Goal: Information Seeking & Learning: Learn about a topic

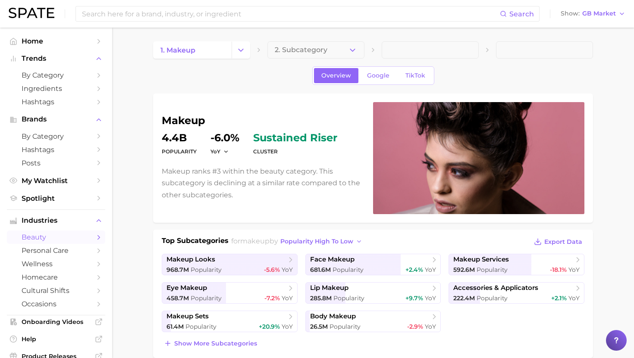
scroll to position [358, 0]
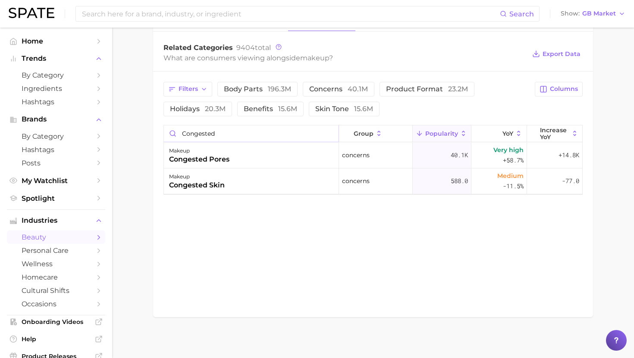
click at [213, 138] on input "congested" at bounding box center [251, 133] width 175 height 16
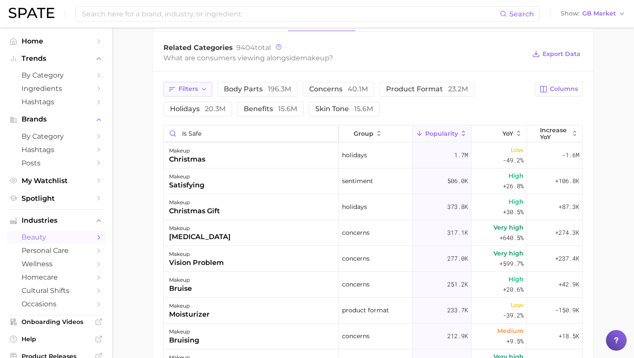
click at [189, 87] on span "Filters" at bounding box center [188, 88] width 19 height 7
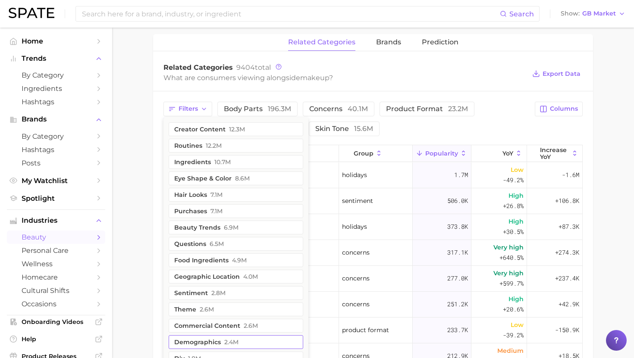
scroll to position [335, 0]
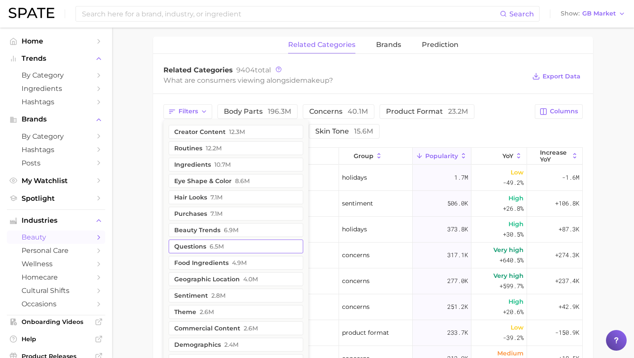
click at [216, 243] on span "6.5m" at bounding box center [217, 246] width 14 height 7
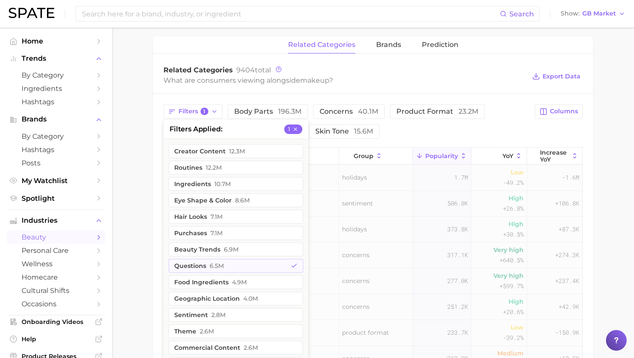
click at [142, 197] on main "1. makeup 2. Subcategory Overview Google TikTok makeup Popularity 4.4b YoY -6.0…" at bounding box center [373, 125] width 522 height 867
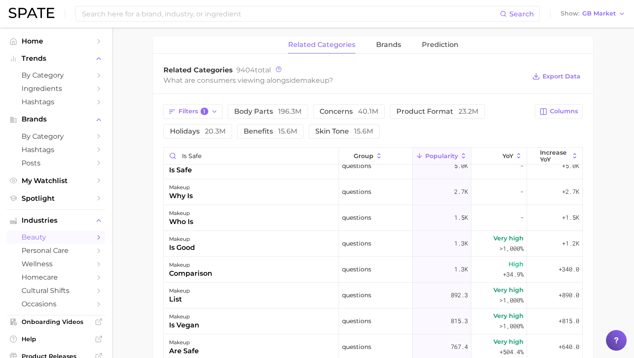
scroll to position [78, 0]
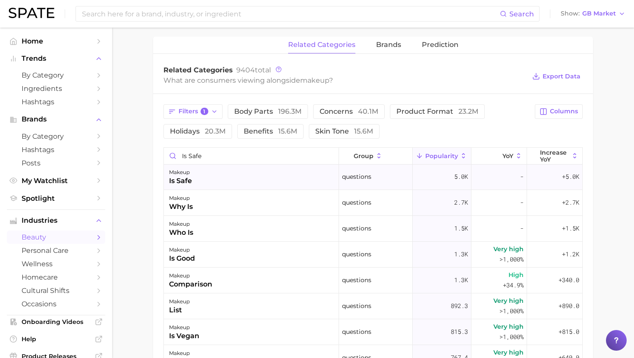
click at [205, 178] on div "makeup is safe" at bounding box center [251, 177] width 175 height 26
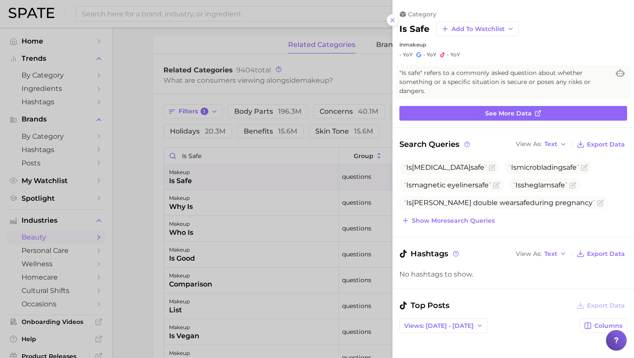
click at [205, 177] on div at bounding box center [317, 179] width 634 height 358
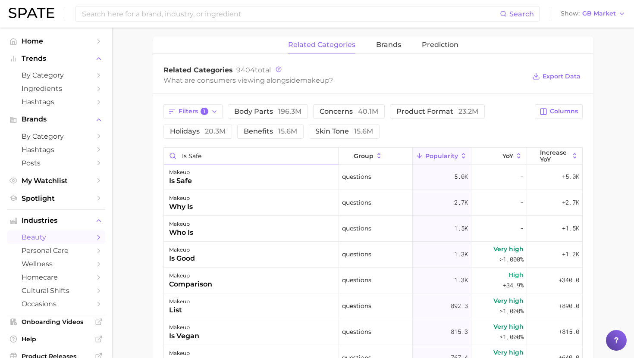
click at [255, 157] on input "is safe" at bounding box center [251, 156] width 175 height 16
click at [203, 104] on button "Filters 1" at bounding box center [192, 111] width 59 height 15
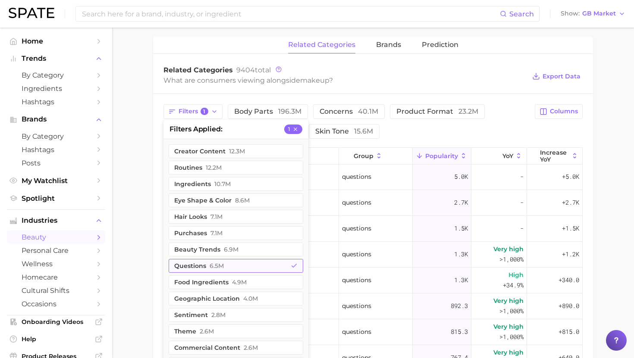
click at [207, 270] on button "questions 6.5m" at bounding box center [236, 266] width 135 height 14
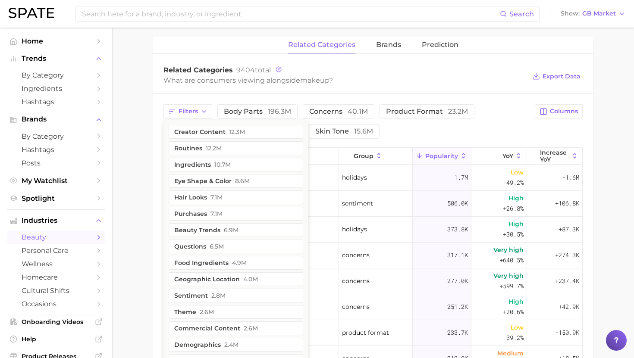
drag, startPoint x: 116, startPoint y: 136, endPoint x: 128, endPoint y: 136, distance: 11.6
click at [116, 136] on main "1. makeup 2. Subcategory Overview Google TikTok makeup Popularity 4.4b YoY -6.0…" at bounding box center [373, 125] width 522 height 867
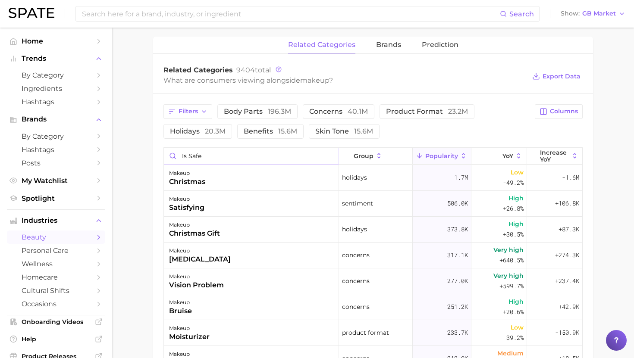
click at [204, 157] on input "is safe" at bounding box center [251, 156] width 175 height 16
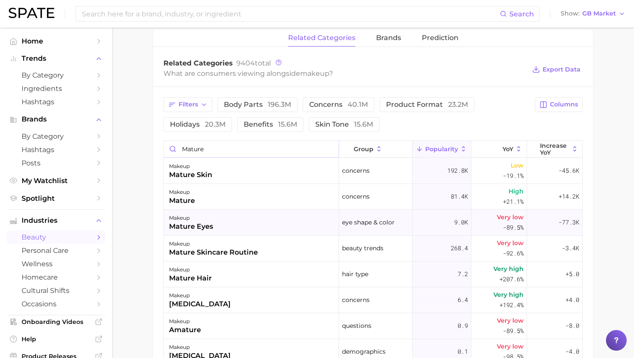
scroll to position [344, 0]
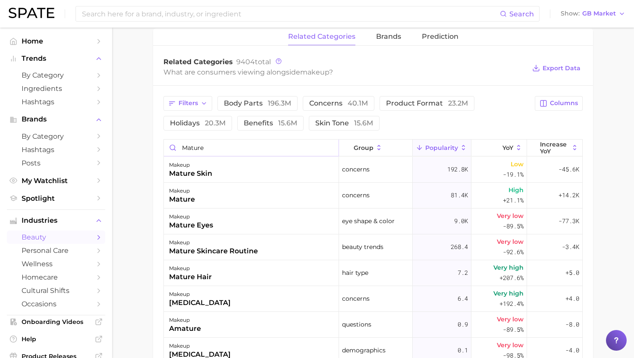
click at [235, 149] on input "mature" at bounding box center [251, 148] width 175 height 16
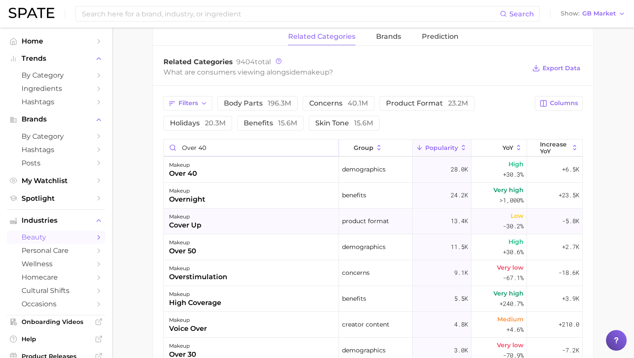
scroll to position [100, 0]
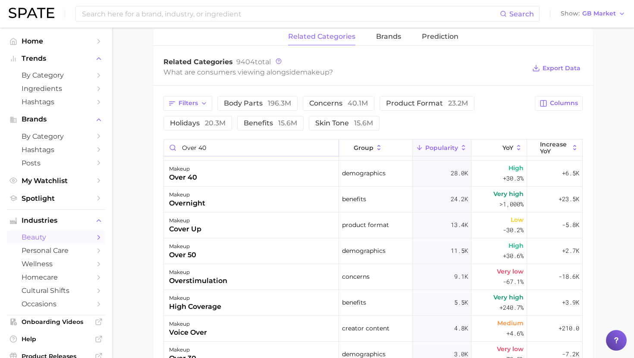
click at [219, 149] on input "over 40" at bounding box center [251, 148] width 175 height 16
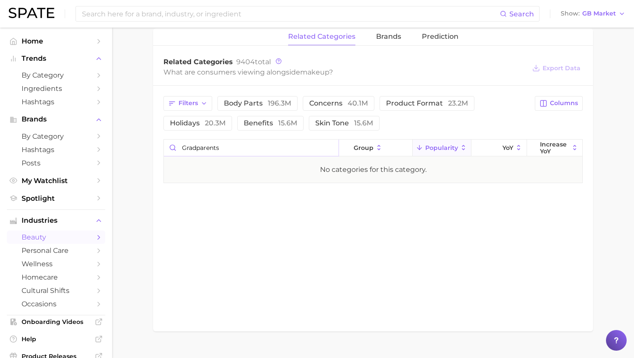
click at [192, 148] on input "gradparents" at bounding box center [251, 148] width 175 height 16
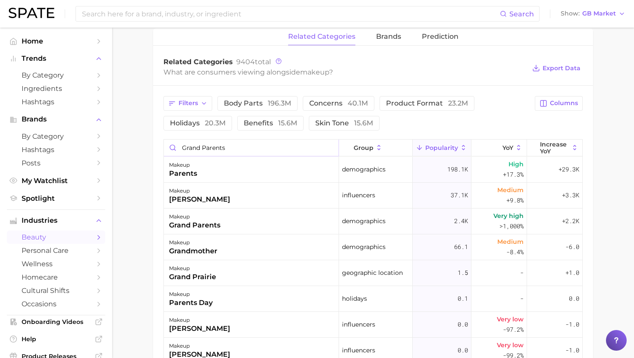
click at [219, 142] on input "grand parents" at bounding box center [251, 148] width 175 height 16
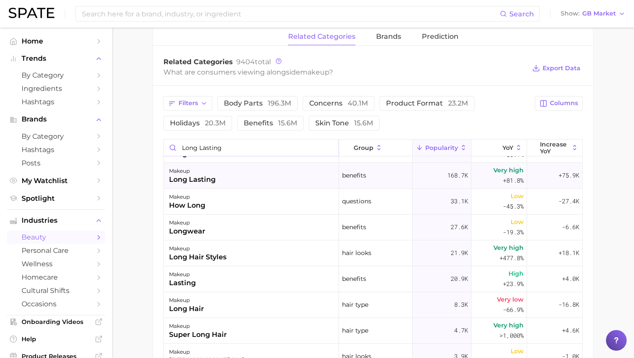
scroll to position [21, 0]
click at [223, 154] on input "long lasting" at bounding box center [251, 148] width 175 height 16
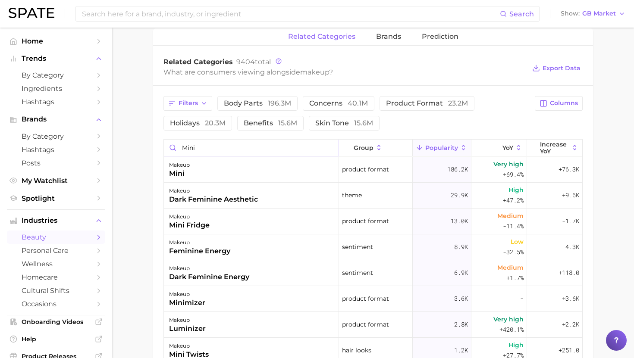
click at [271, 141] on input "mini" at bounding box center [251, 148] width 175 height 16
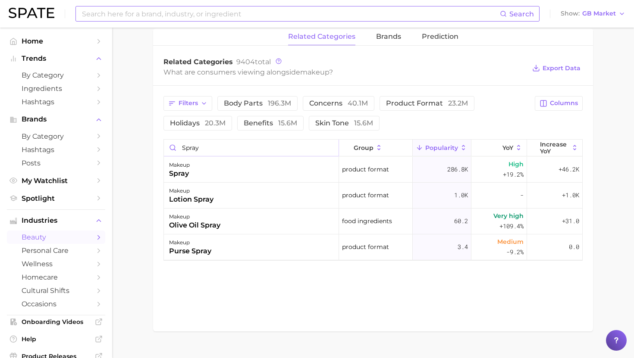
type input "spray"
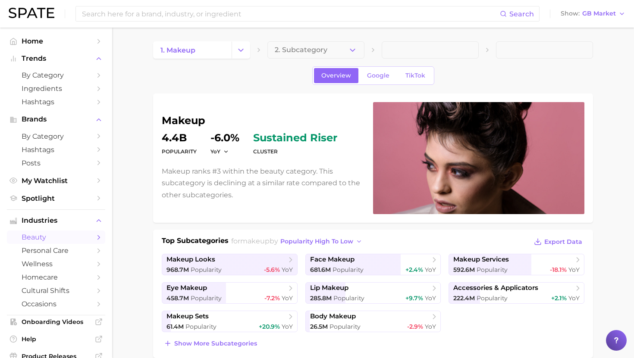
click at [238, 61] on div "1. makeup 2. Subcategory Overview Google TikTok makeup Popularity 4.4b YoY -6.0…" at bounding box center [373, 358] width 440 height 634
click at [240, 53] on icon "Change Category" at bounding box center [240, 50] width 9 height 9
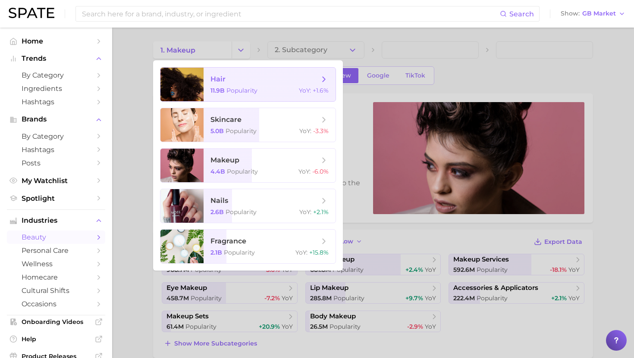
click at [233, 85] on span "hair 11.9b Popularity YoY : +1.6%" at bounding box center [270, 85] width 132 height 34
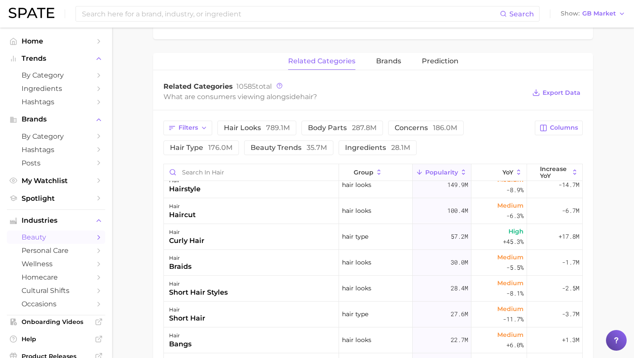
scroll to position [246, 0]
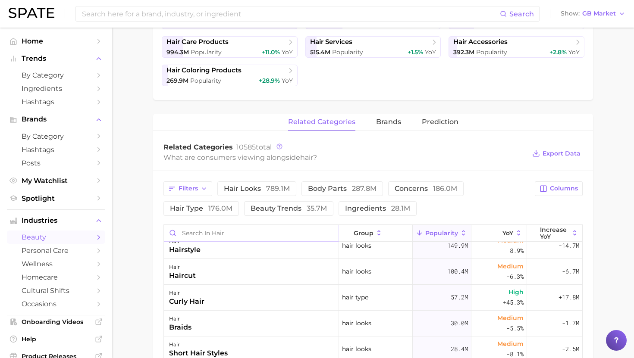
click at [213, 230] on input "Search in hair" at bounding box center [251, 233] width 175 height 16
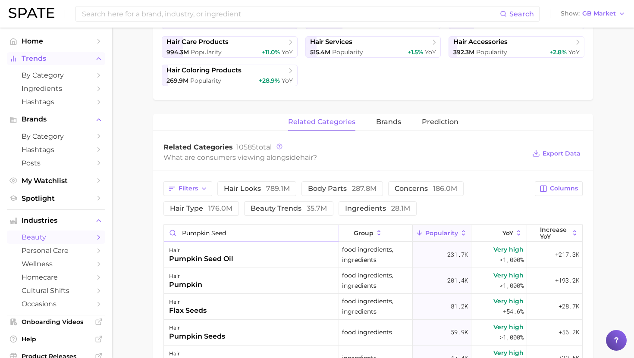
type input "pumpkin seed"
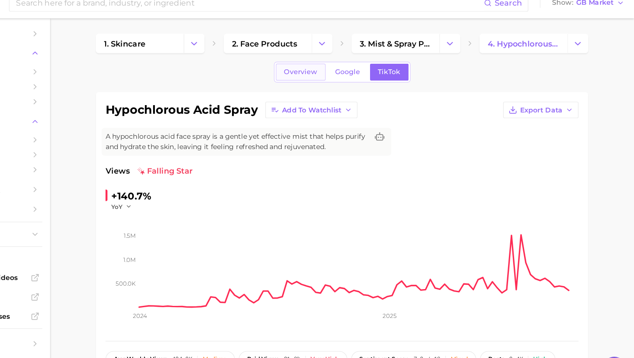
click at [323, 81] on link "Overview" at bounding box center [336, 75] width 44 height 15
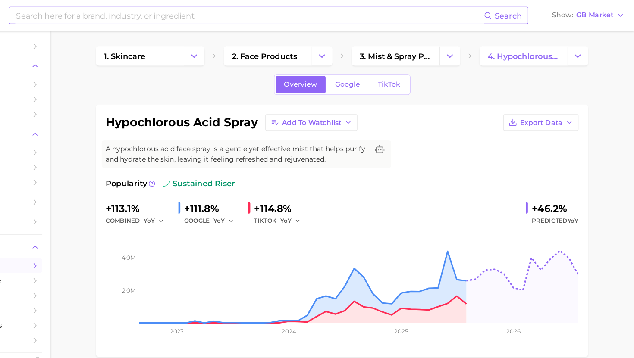
click at [264, 18] on input at bounding box center [290, 13] width 419 height 15
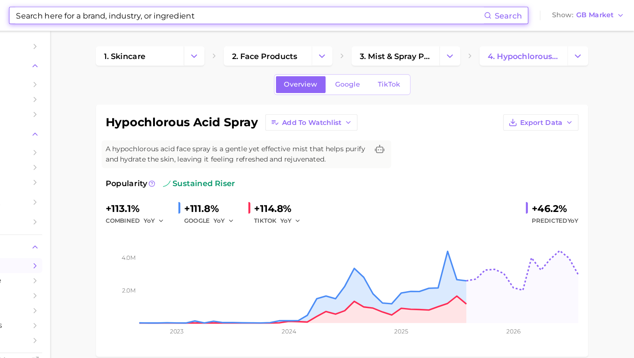
click at [264, 18] on input at bounding box center [290, 13] width 419 height 15
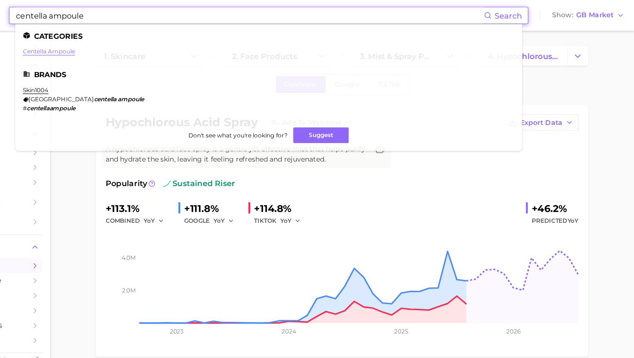
type input "centella ampoule"
click at [128, 43] on link "centella ampoule" at bounding box center [111, 46] width 47 height 6
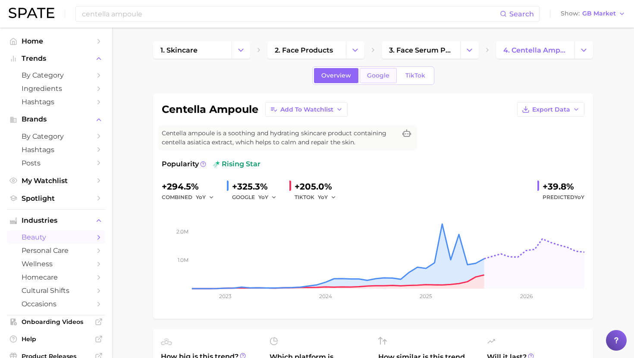
click at [379, 75] on span "Google" at bounding box center [378, 75] width 22 height 7
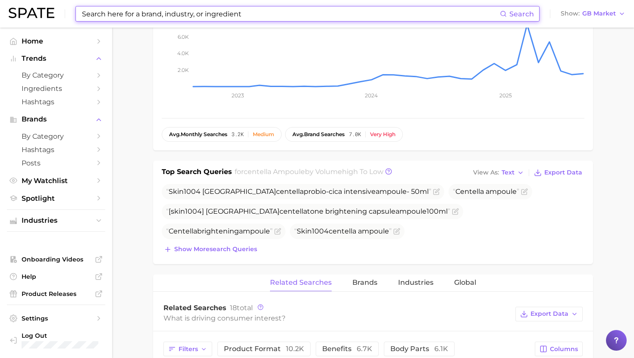
scroll to position [202, 0]
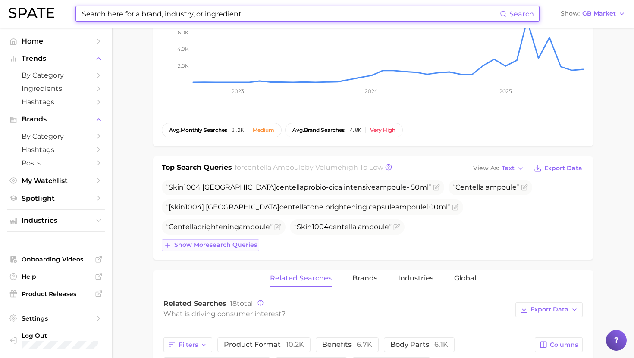
click at [212, 244] on span "Show more search queries" at bounding box center [215, 244] width 83 height 7
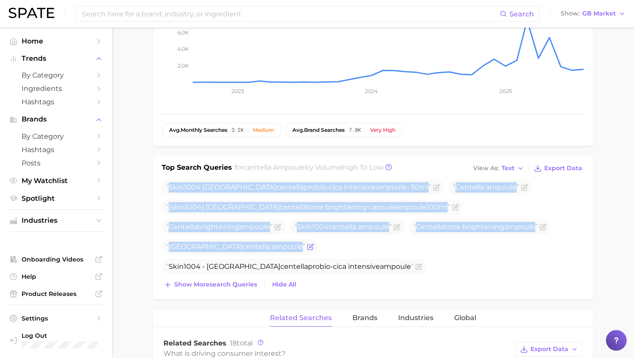
drag, startPoint x: 169, startPoint y: 186, endPoint x: 546, endPoint y: 228, distance: 378.8
click at [546, 228] on ul "Skin1004 madagascar centella probio-cica intensive ampoule - 50ml Centella ampo…" at bounding box center [373, 237] width 423 height 115
copy ul "Skin1004 madagascar centella probio-cica intensive ampoule - 50ml Centella ampo…"
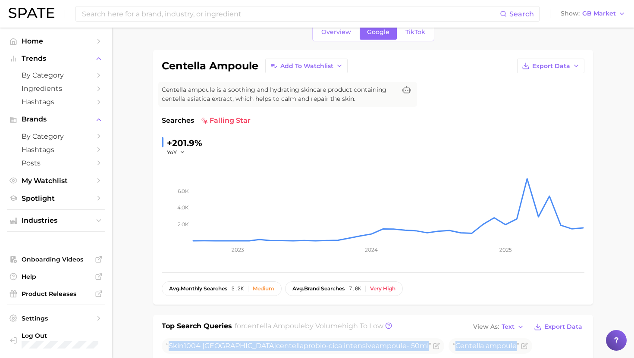
scroll to position [0, 0]
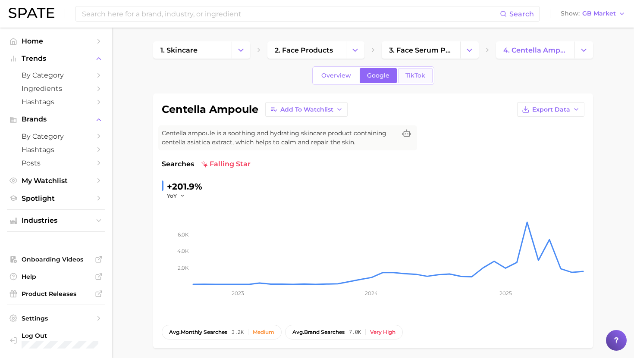
click at [408, 71] on link "TikTok" at bounding box center [415, 75] width 34 height 15
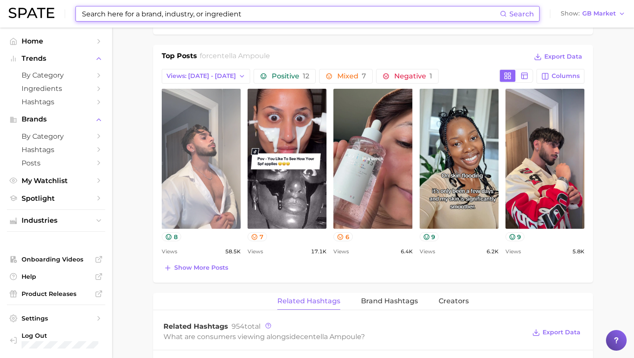
scroll to position [384, 0]
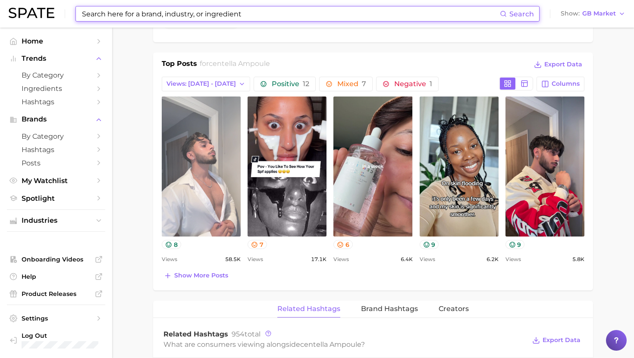
click at [213, 161] on link "view post on TikTok" at bounding box center [201, 167] width 79 height 140
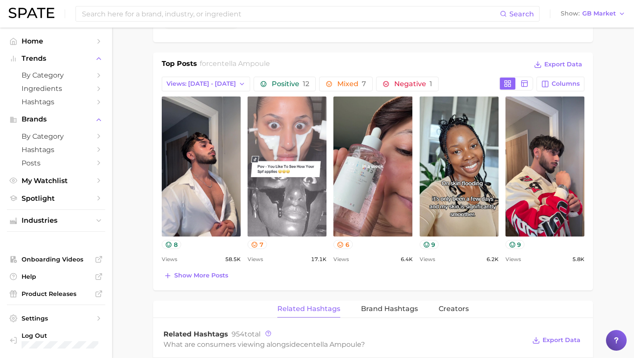
click at [296, 178] on link "view post on TikTok" at bounding box center [287, 167] width 79 height 140
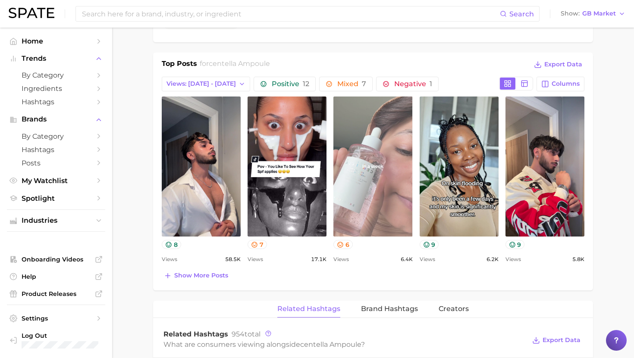
click at [384, 148] on link "view post on TikTok" at bounding box center [372, 167] width 79 height 140
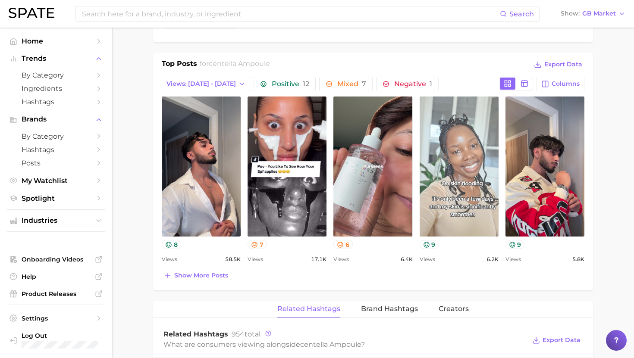
click at [446, 149] on link "view post on TikTok" at bounding box center [459, 167] width 79 height 140
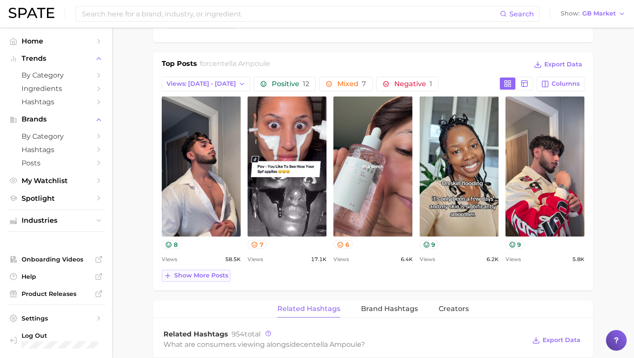
click at [182, 274] on span "Show more posts" at bounding box center [201, 275] width 54 height 7
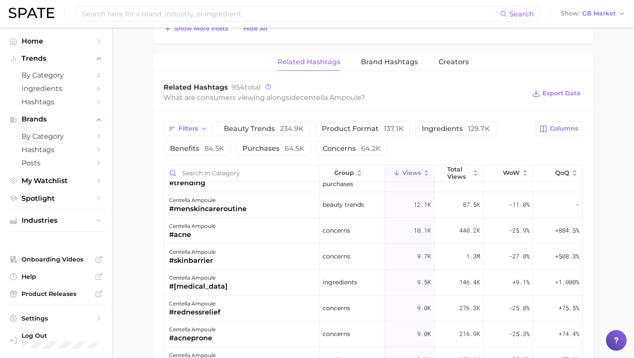
scroll to position [250, 0]
click at [226, 227] on div "centella ampoule #acne" at bounding box center [242, 230] width 156 height 26
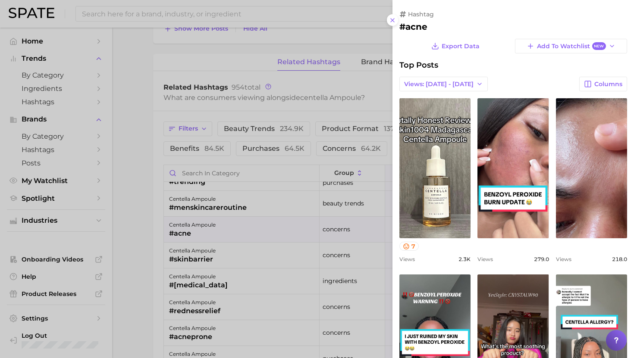
scroll to position [0, 0]
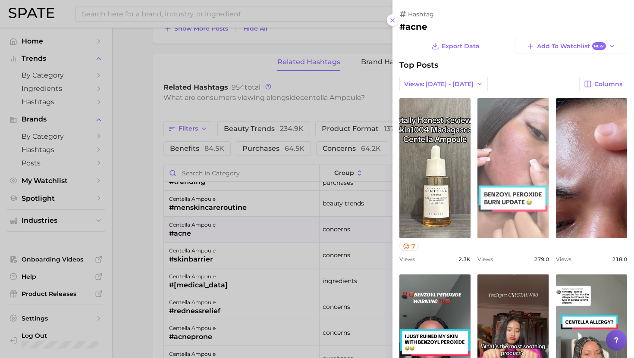
click at [513, 179] on link "view post on TikTok" at bounding box center [512, 168] width 71 height 140
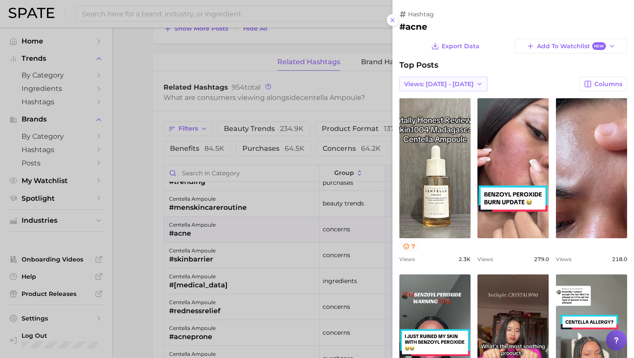
click at [437, 83] on span "Views: [DATE] - [DATE]" at bounding box center [438, 84] width 69 height 7
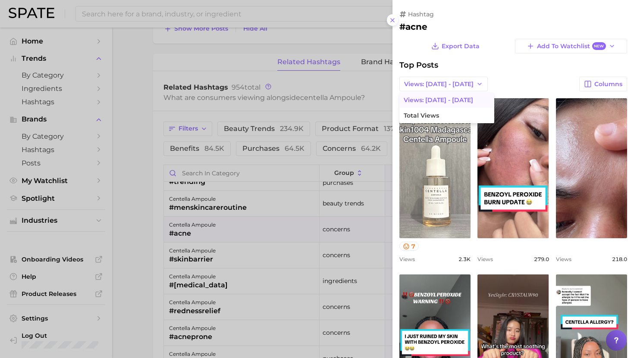
click at [426, 163] on link "view post on TikTok" at bounding box center [434, 168] width 71 height 140
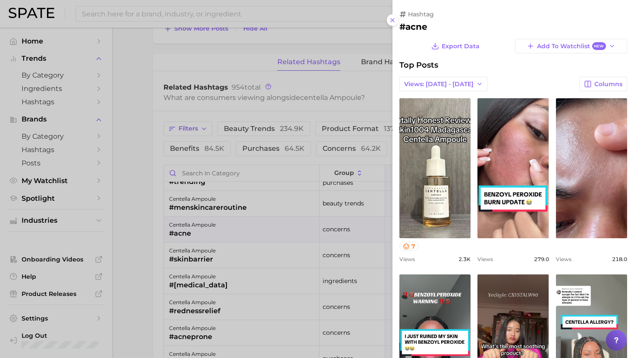
click at [252, 206] on div at bounding box center [317, 179] width 634 height 358
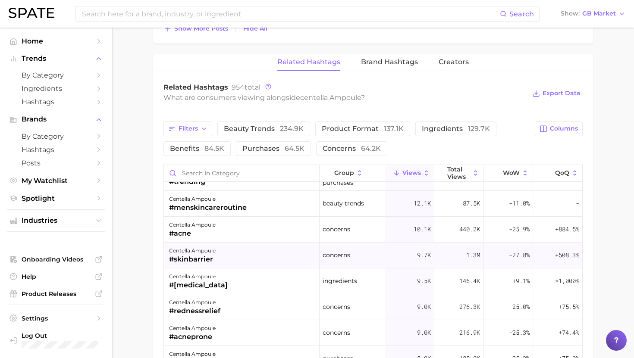
click at [223, 254] on div "centella ampoule #skinbarrier" at bounding box center [242, 256] width 156 height 26
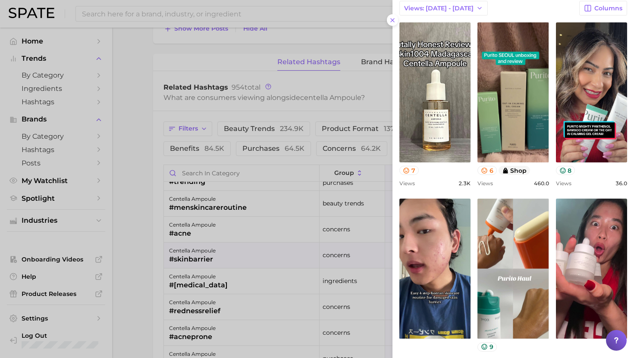
click at [213, 229] on div at bounding box center [317, 179] width 634 height 358
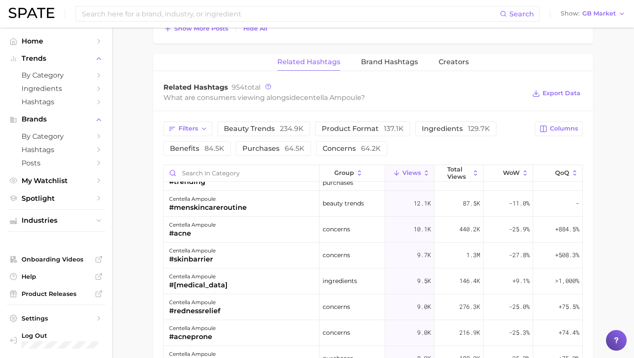
click at [203, 276] on div "centella ampoule" at bounding box center [198, 277] width 59 height 10
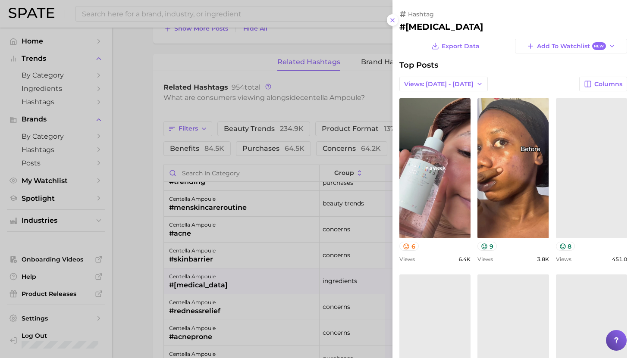
click at [203, 276] on div at bounding box center [317, 179] width 634 height 358
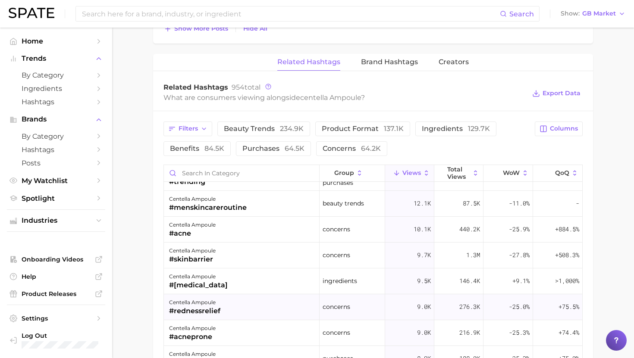
click at [203, 307] on div "#rednessrelief" at bounding box center [194, 311] width 51 height 10
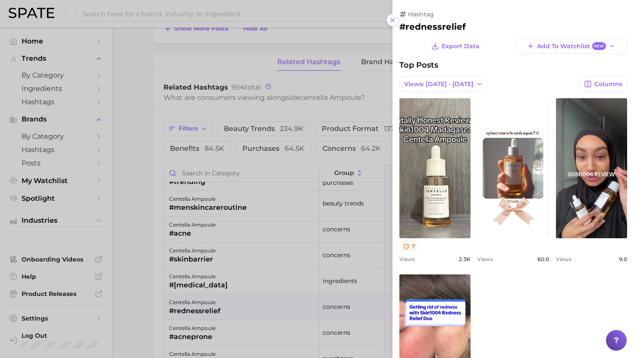
click at [203, 304] on div at bounding box center [317, 179] width 634 height 358
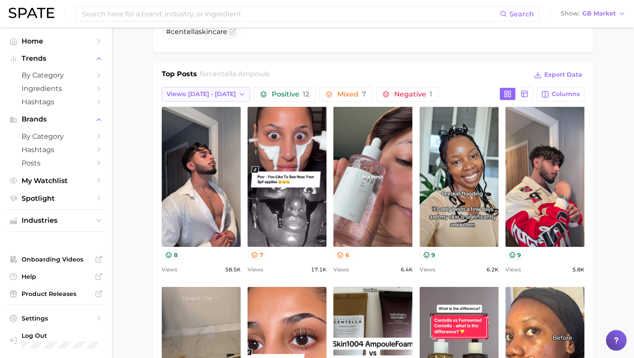
click at [212, 89] on button "Views: [DATE] - [DATE]" at bounding box center [206, 94] width 88 height 15
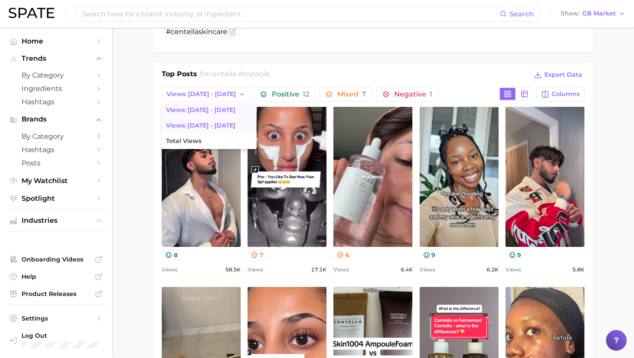
click at [206, 128] on span "Views: [DATE] - [DATE]" at bounding box center [200, 125] width 69 height 7
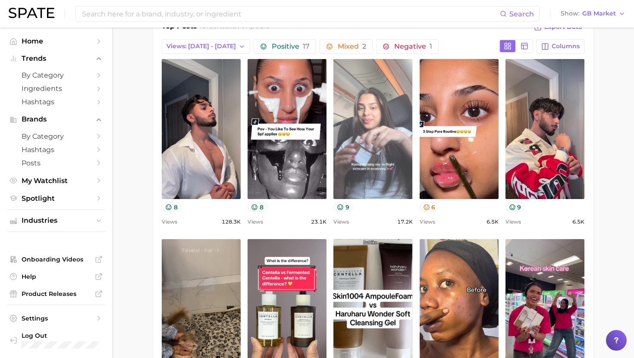
click at [363, 151] on link "view post on TikTok" at bounding box center [372, 129] width 79 height 140
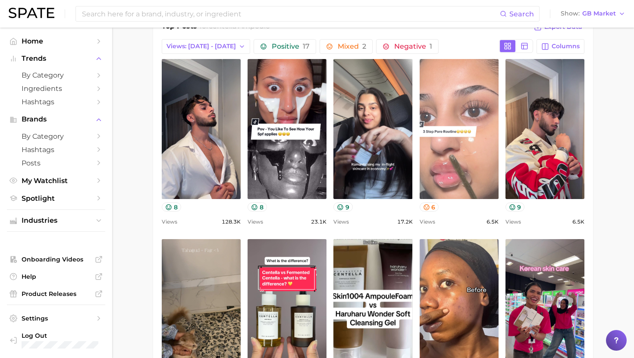
click at [444, 163] on link "view post on TikTok" at bounding box center [459, 129] width 79 height 140
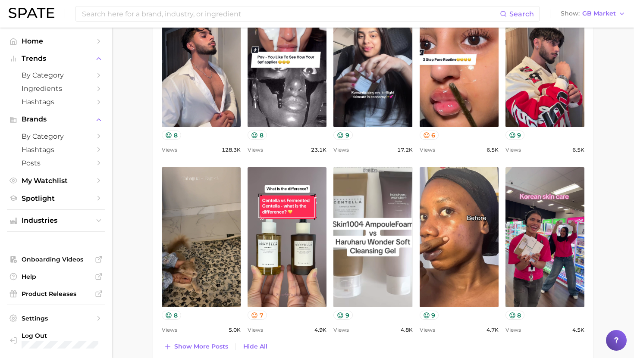
scroll to position [495, 0]
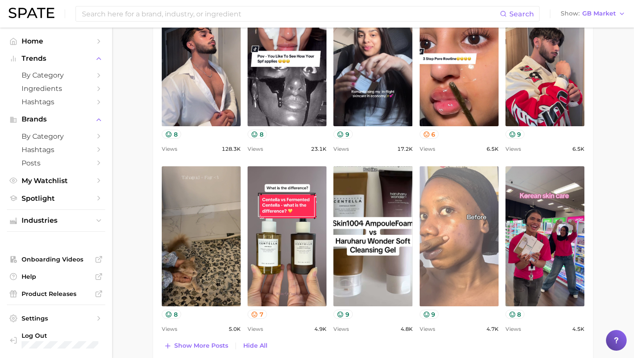
click at [468, 254] on link "view post on TikTok" at bounding box center [459, 236] width 79 height 140
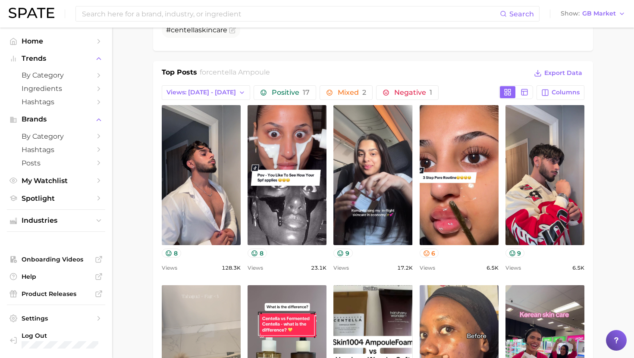
scroll to position [374, 0]
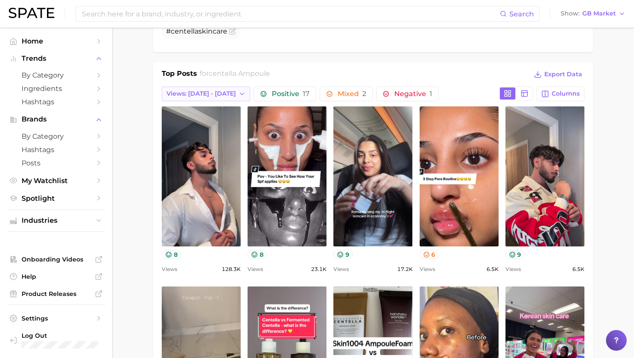
click at [209, 94] on span "Views: [DATE] - [DATE]" at bounding box center [200, 93] width 69 height 7
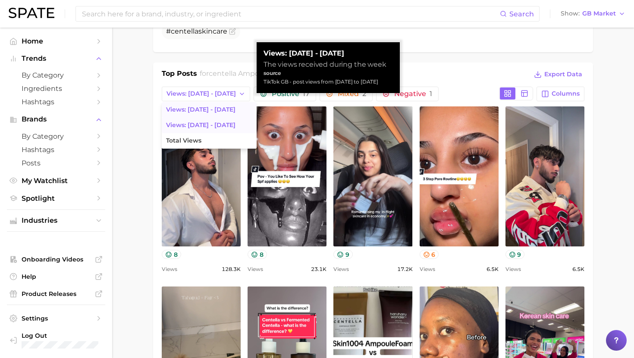
click at [203, 109] on span "Views: [DATE] - [DATE]" at bounding box center [200, 109] width 69 height 7
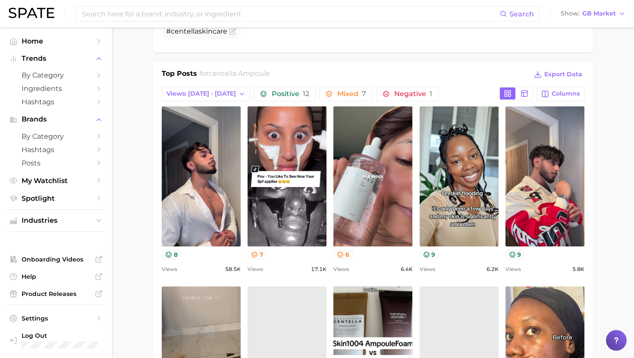
scroll to position [0, 0]
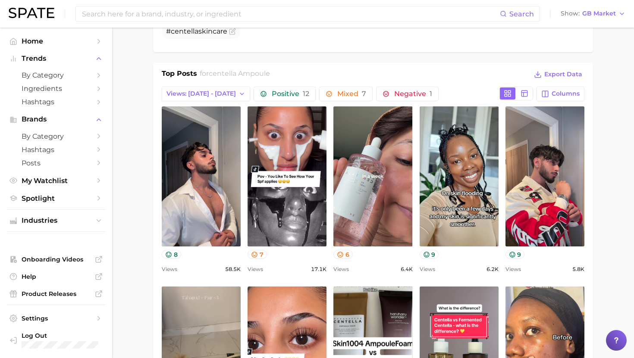
click at [215, 85] on div "Top Posts for centella ampoule Export Data Views: [DATE] - [DATE] Positive 12 M…" at bounding box center [373, 271] width 423 height 404
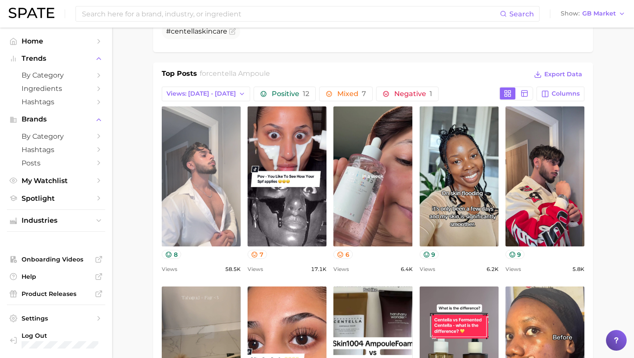
click at [193, 166] on link "view post on TikTok" at bounding box center [201, 177] width 79 height 140
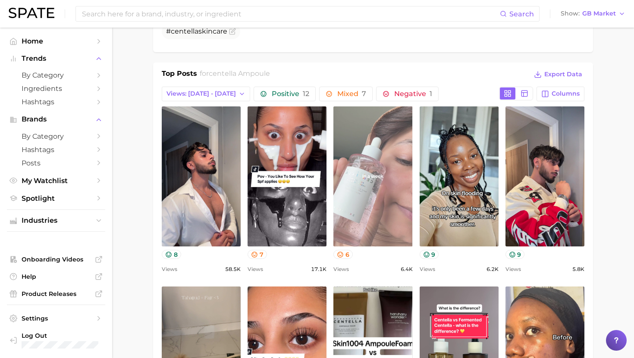
click at [364, 143] on link "view post on TikTok" at bounding box center [372, 177] width 79 height 140
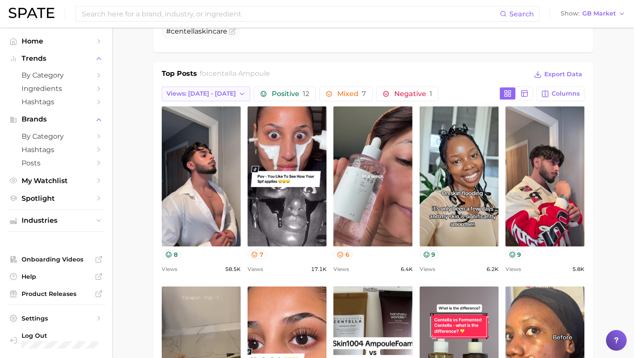
click at [180, 93] on span "Views: [DATE] - [DATE]" at bounding box center [200, 93] width 69 height 7
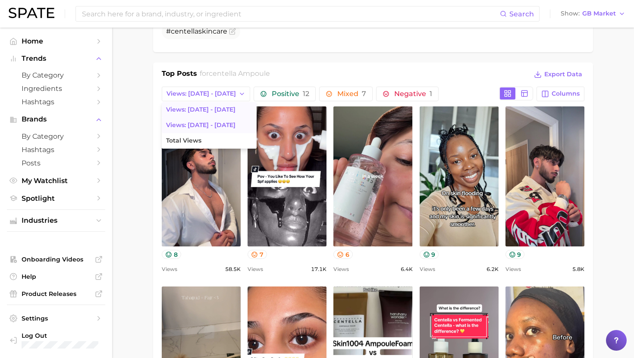
click at [182, 124] on span "Views: [DATE] - [DATE]" at bounding box center [200, 125] width 69 height 7
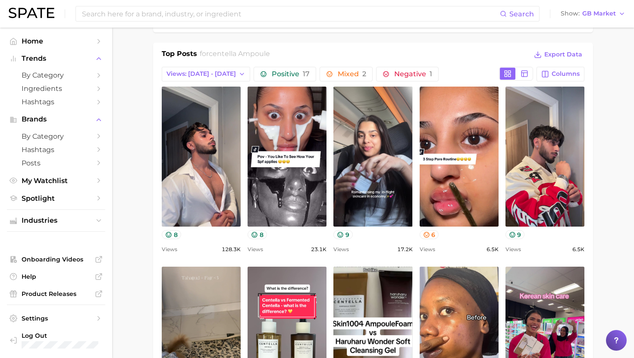
scroll to position [396, 0]
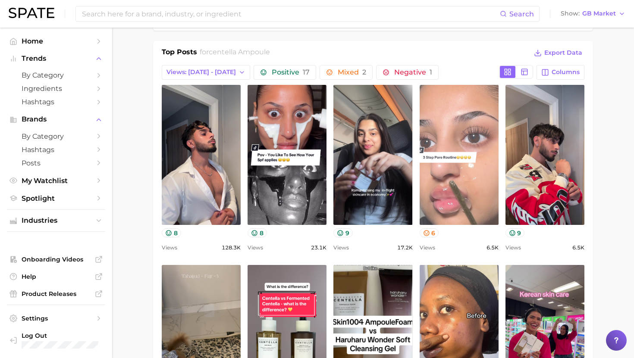
click at [478, 176] on link "view post on TikTok" at bounding box center [459, 155] width 79 height 140
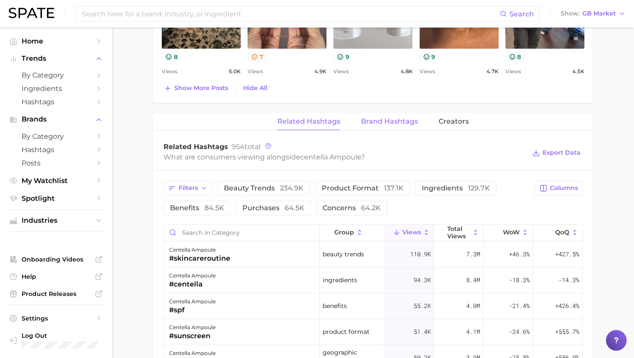
scroll to position [758, 0]
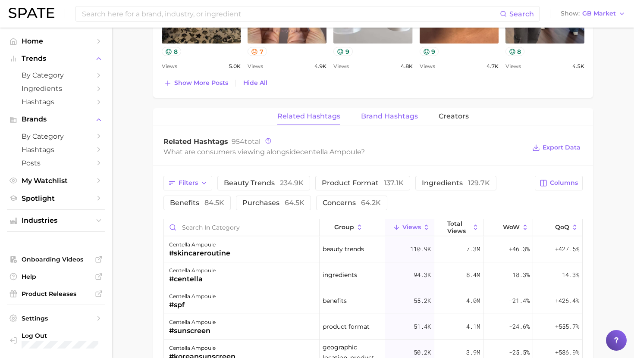
click at [392, 119] on span "Brand Hashtags" at bounding box center [389, 117] width 57 height 8
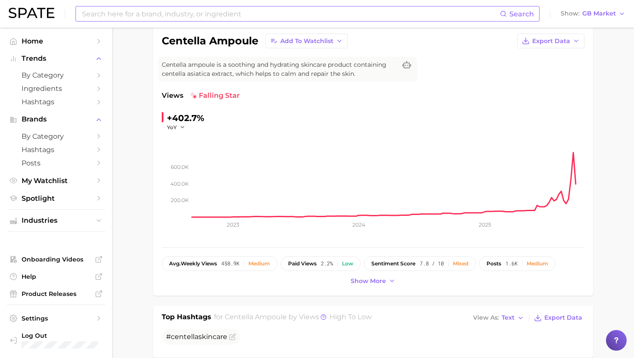
scroll to position [47, 0]
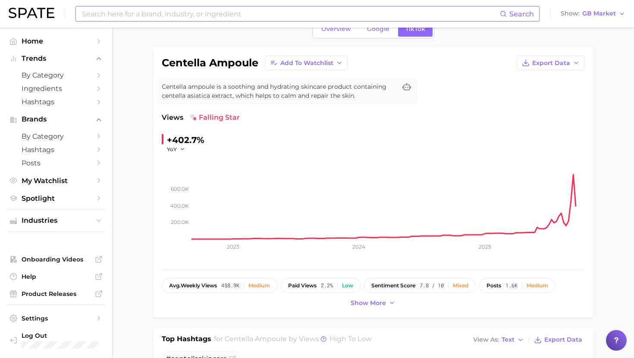
click at [225, 12] on input at bounding box center [290, 13] width 419 height 15
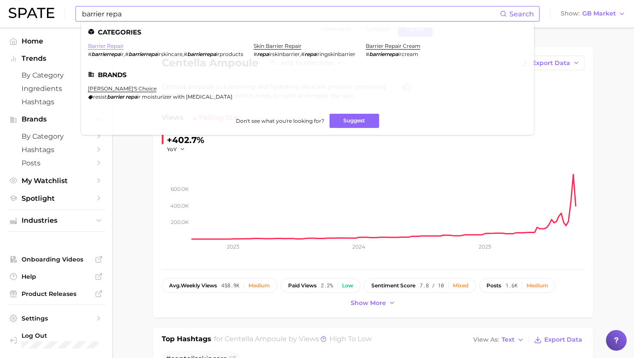
click at [116, 45] on link "barrier repair" at bounding box center [106, 46] width 36 height 6
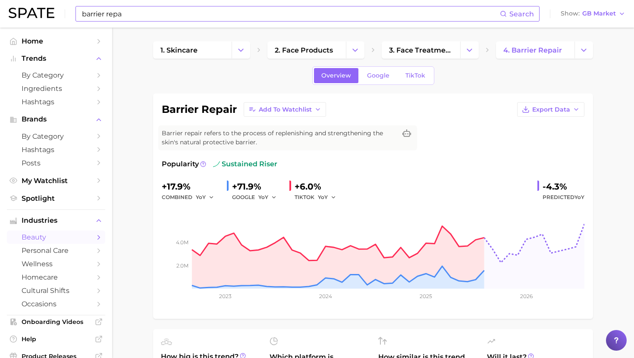
click at [206, 15] on input "barrier repa" at bounding box center [290, 13] width 419 height 15
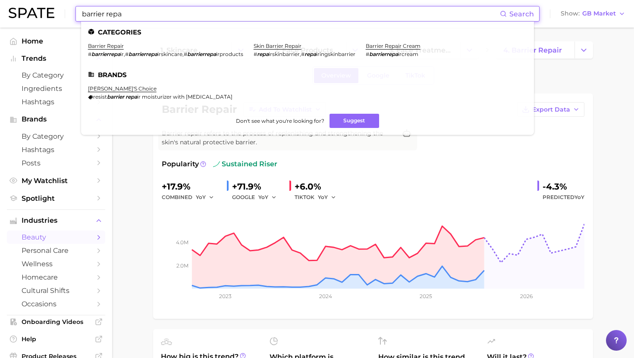
click at [206, 15] on input "barrier repa" at bounding box center [290, 13] width 419 height 15
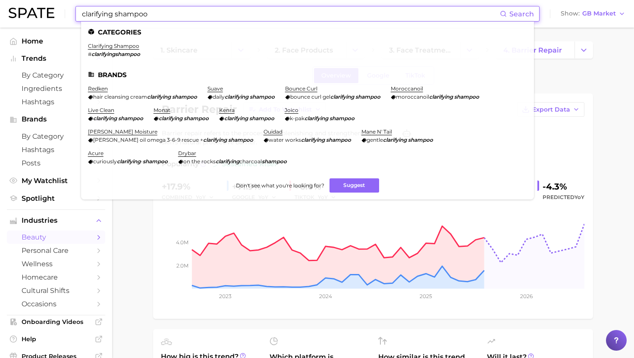
type input "clarifying shampoo"
click at [119, 42] on ul "Categories clarifying shampoo # clarifyingshampoo Brands redken hair cleansing …" at bounding box center [307, 111] width 453 height 178
click at [119, 48] on link "clarifying shampoo" at bounding box center [113, 46] width 51 height 6
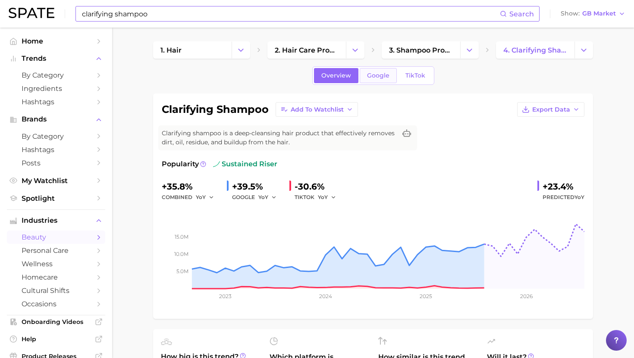
click at [375, 73] on span "Google" at bounding box center [378, 75] width 22 height 7
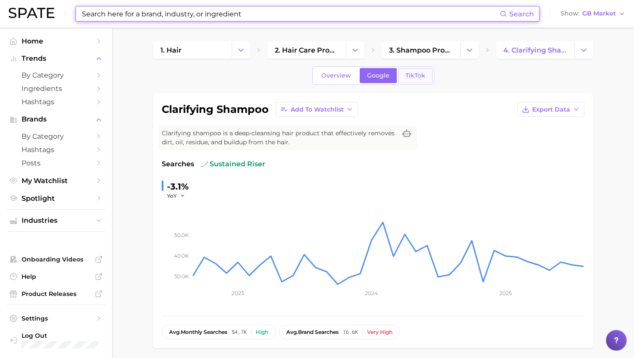
click at [412, 76] on span "TikTok" at bounding box center [415, 75] width 20 height 7
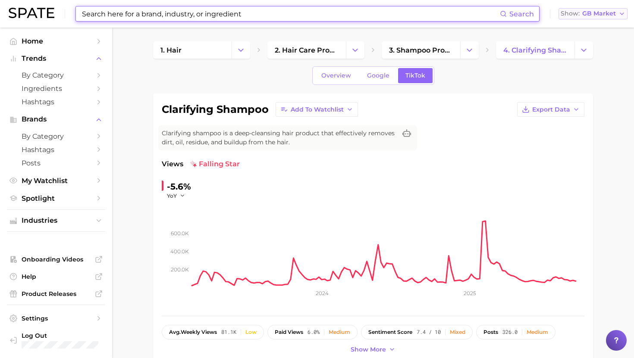
click at [593, 14] on span "GB Market" at bounding box center [599, 13] width 34 height 5
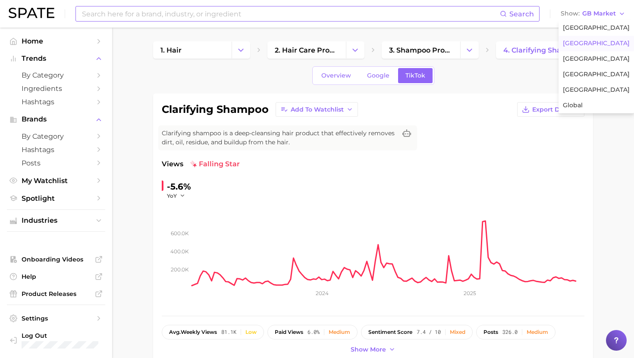
click at [327, 75] on span "Overview" at bounding box center [336, 75] width 30 height 7
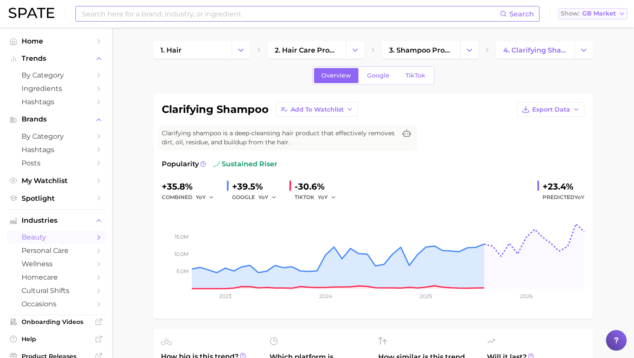
click at [573, 15] on span "Show" at bounding box center [570, 13] width 19 height 5
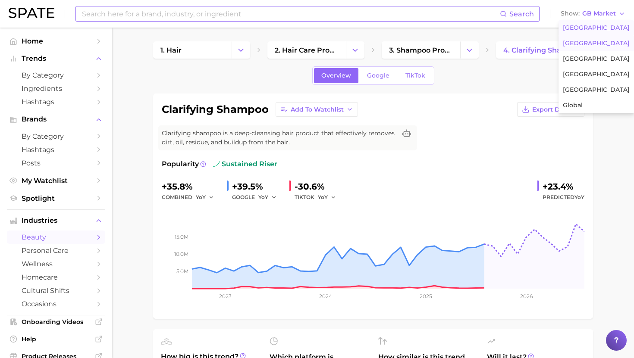
click at [584, 29] on span "[GEOGRAPHIC_DATA]" at bounding box center [596, 27] width 67 height 7
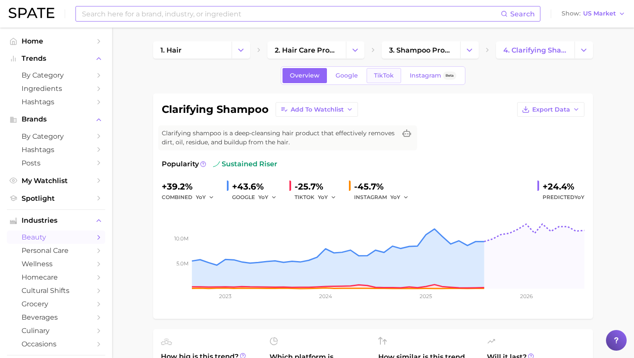
click at [377, 75] on span "TikTok" at bounding box center [384, 75] width 20 height 7
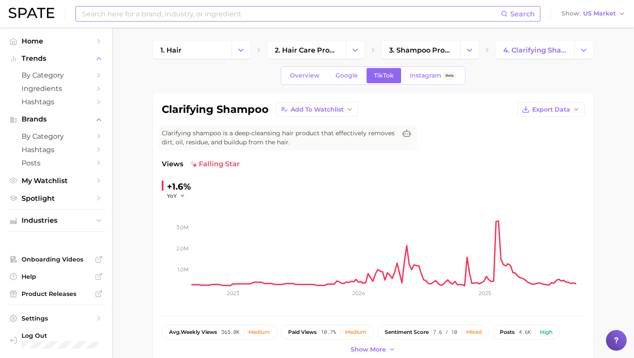
click at [313, 72] on span "Overview" at bounding box center [305, 75] width 30 height 7
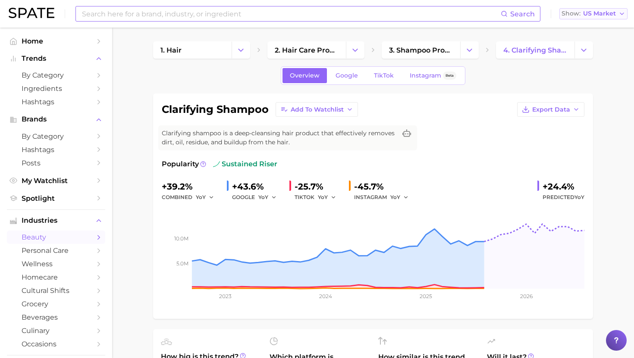
click at [587, 13] on span "US Market" at bounding box center [599, 13] width 33 height 5
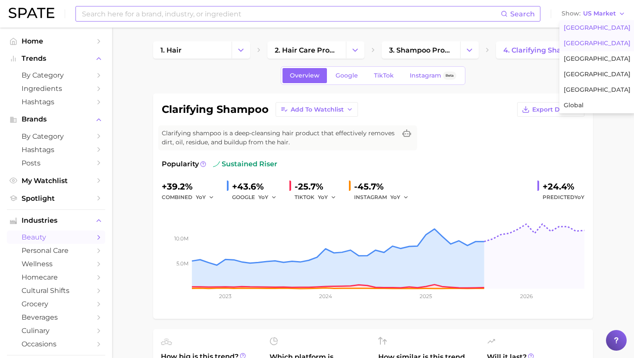
click at [584, 41] on span "[GEOGRAPHIC_DATA]" at bounding box center [597, 43] width 67 height 7
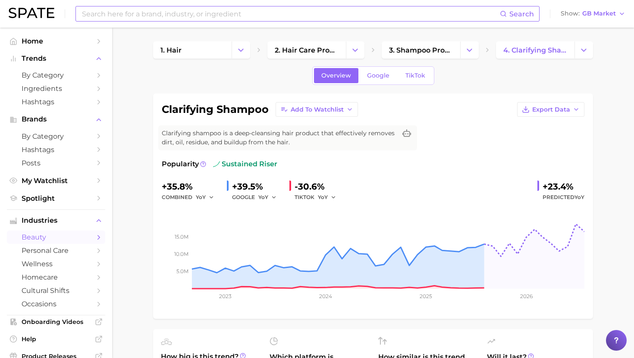
click at [204, 24] on div "Search Show GB Market" at bounding box center [317, 14] width 617 height 28
click at [205, 13] on input at bounding box center [290, 13] width 419 height 15
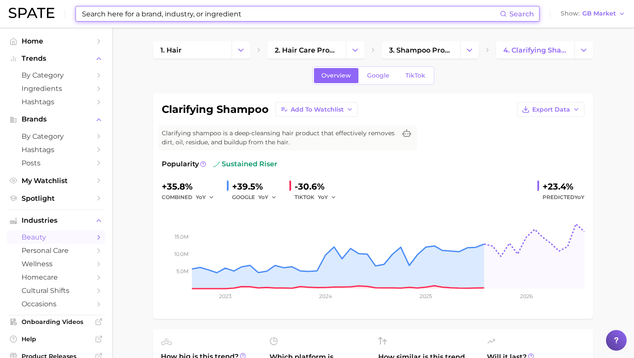
click at [205, 13] on input at bounding box center [290, 13] width 419 height 15
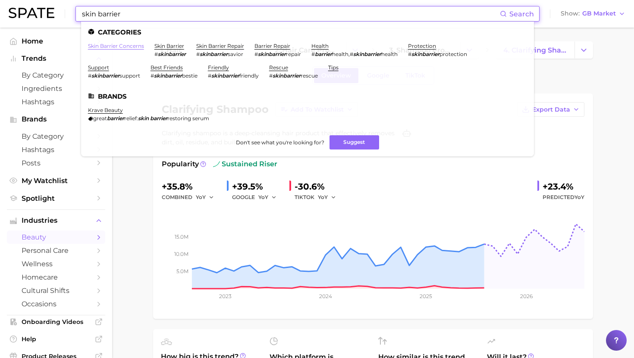
type input "skin barrier"
click at [107, 44] on link "skin barrier concerns" at bounding box center [116, 46] width 56 height 6
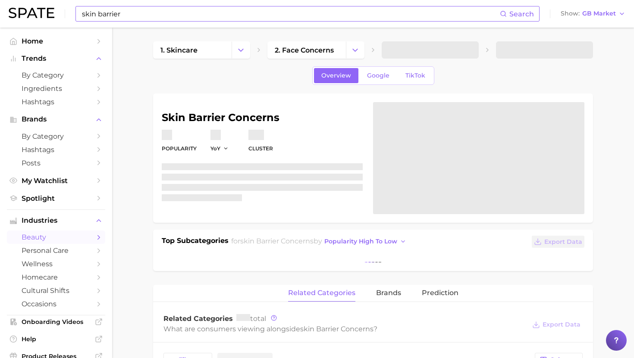
click at [132, 19] on input "skin barrier" at bounding box center [290, 13] width 419 height 15
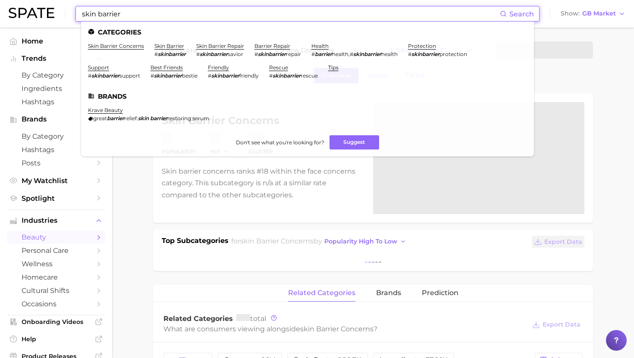
click at [135, 194] on main "1. skincare 2. face concerns 3. skin barrier concerns Overview Google TikTok sk…" at bounding box center [373, 330] width 522 height 604
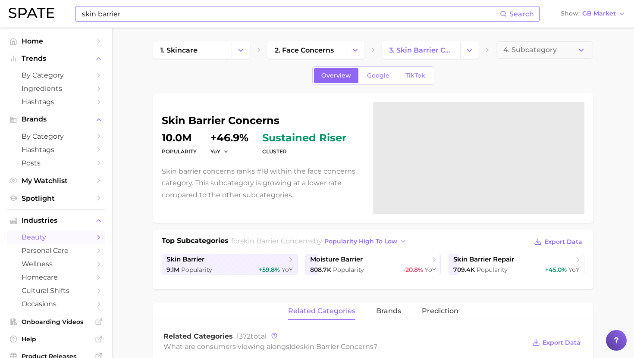
click at [162, 16] on input "skin barrier" at bounding box center [290, 13] width 419 height 15
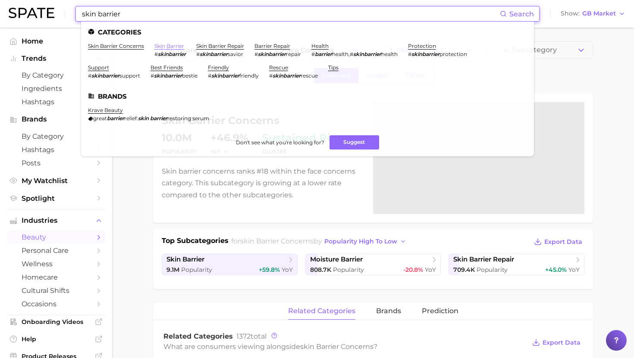
click at [180, 47] on link "skin barrier" at bounding box center [169, 46] width 30 height 6
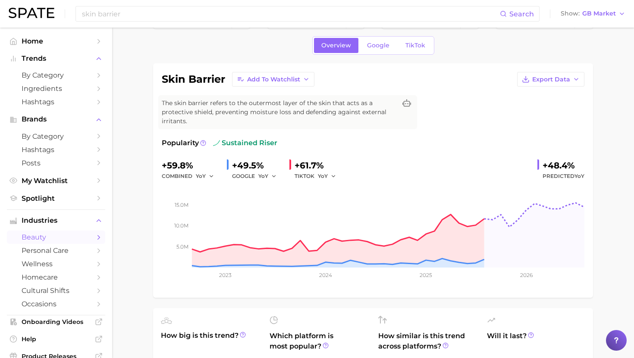
scroll to position [22, 0]
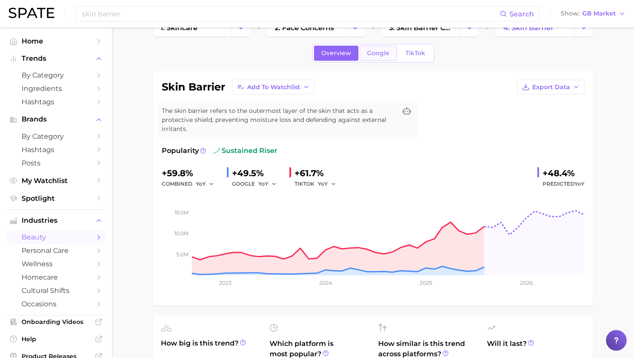
click at [382, 55] on span "Google" at bounding box center [378, 53] width 22 height 7
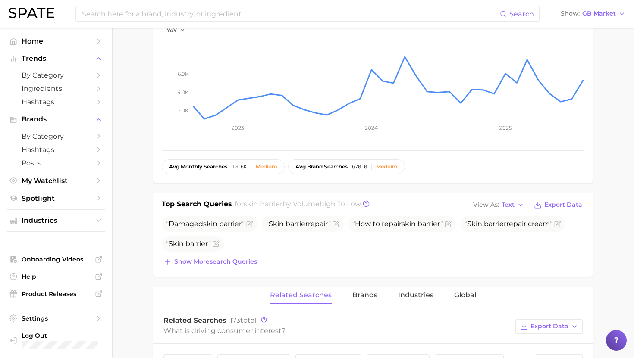
scroll to position [187, 0]
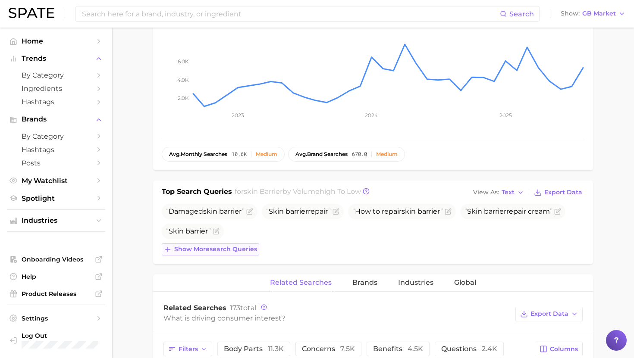
click at [210, 251] on span "Show more search queries" at bounding box center [215, 249] width 83 height 7
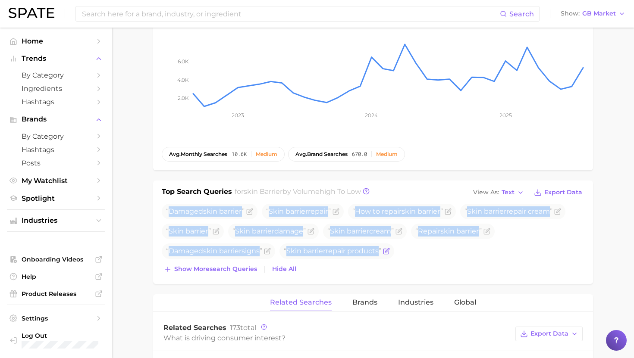
drag, startPoint x: 169, startPoint y: 211, endPoint x: 395, endPoint y: 252, distance: 230.5
click at [395, 252] on ul "Damaged skin barrier Skin barrier repair How to repair skin barrier Skin barrie…" at bounding box center [373, 231] width 423 height 55
copy div "Damaged skin barrier Skin barrier repair How to repair skin barrier Skin barrie…"
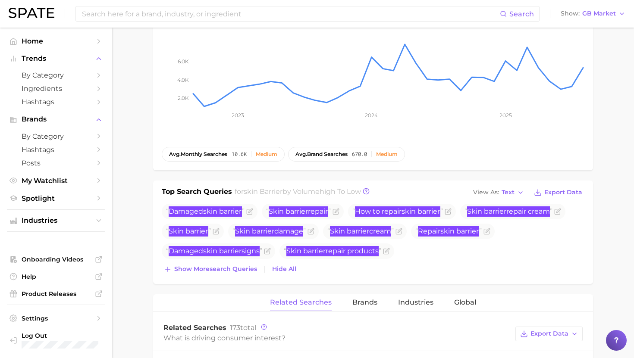
scroll to position [0, 0]
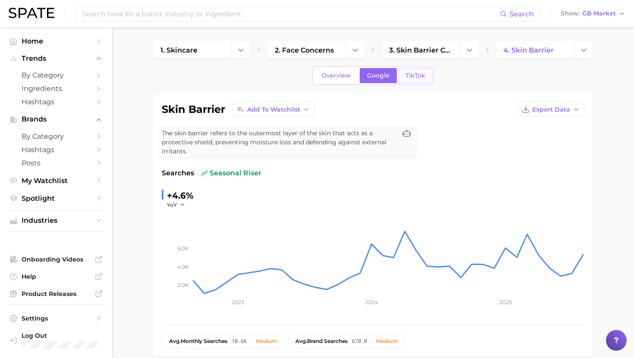
click at [411, 77] on span "TikTok" at bounding box center [415, 75] width 20 height 7
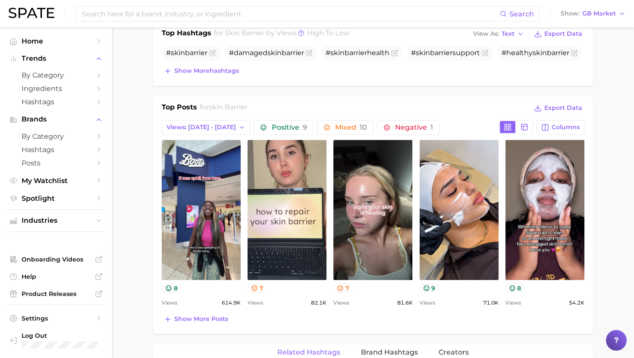
scroll to position [366, 0]
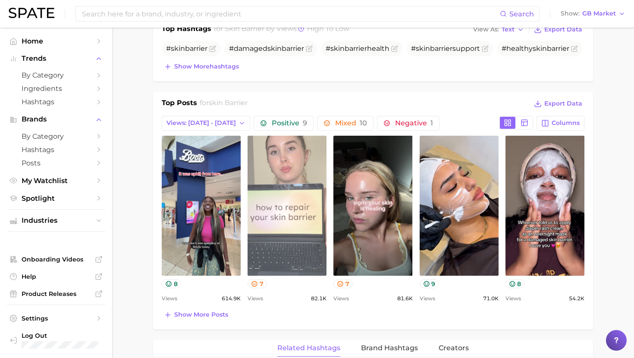
click at [285, 182] on link "view post on TikTok" at bounding box center [287, 206] width 79 height 140
click at [279, 215] on link "view post on TikTok" at bounding box center [287, 206] width 79 height 140
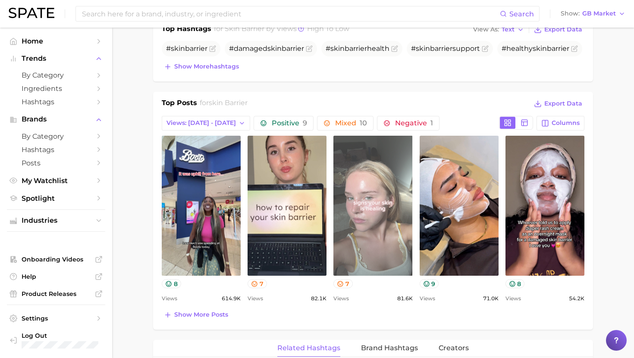
click at [395, 160] on link "view post on TikTok" at bounding box center [372, 206] width 79 height 140
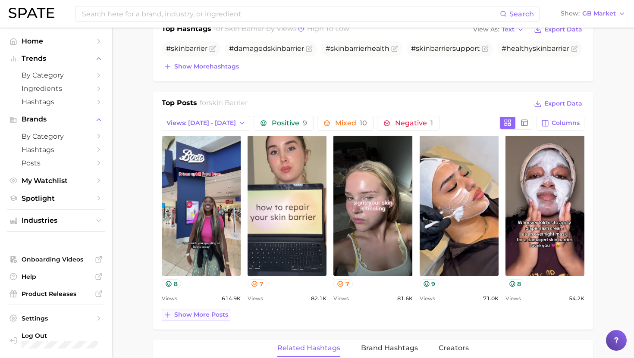
click at [188, 313] on span "Show more posts" at bounding box center [201, 314] width 54 height 7
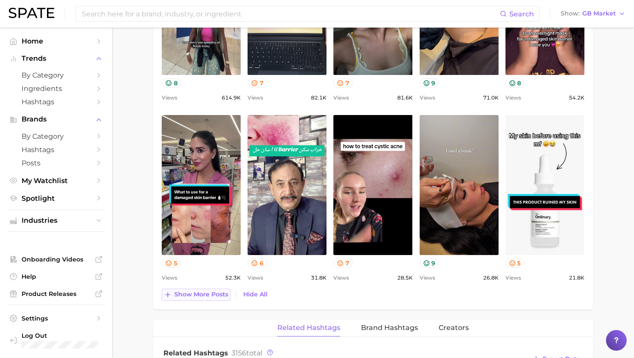
scroll to position [574, 0]
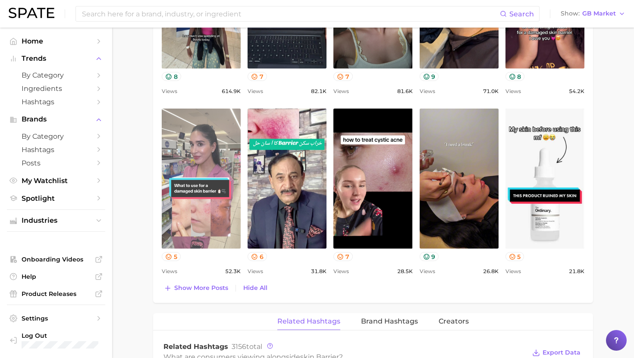
click at [215, 137] on link "view post on TikTok" at bounding box center [201, 179] width 79 height 140
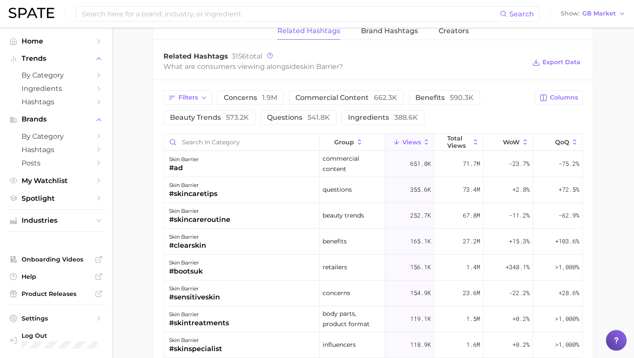
scroll to position [867, 0]
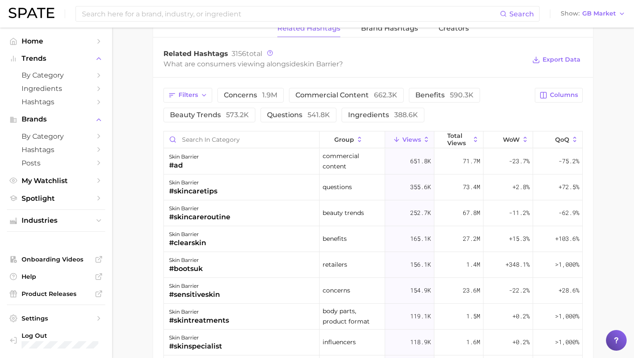
click at [379, 38] on div "Related Hashtags Brand Hashtags Creators Related Hashtags 3156 total What are c…" at bounding box center [373, 260] width 440 height 480
click at [380, 29] on span "Brand Hashtags" at bounding box center [389, 29] width 57 height 8
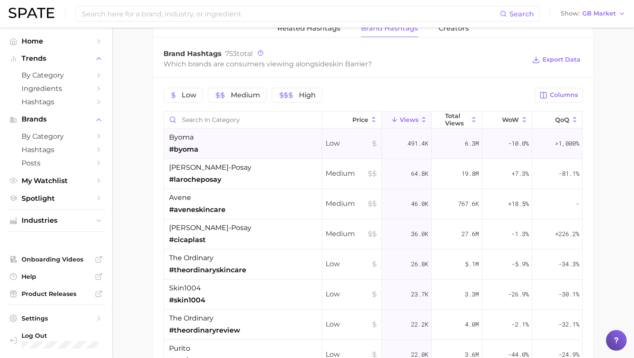
click at [219, 144] on div "byoma #byoma" at bounding box center [243, 144] width 158 height 30
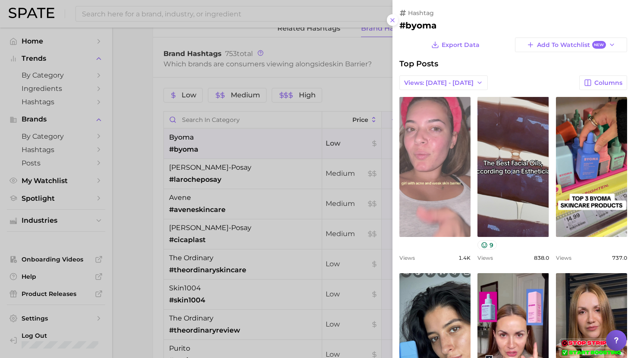
scroll to position [0, 0]
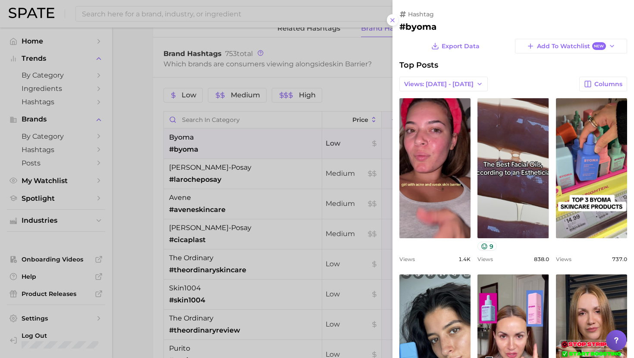
click at [309, 166] on div at bounding box center [317, 179] width 634 height 358
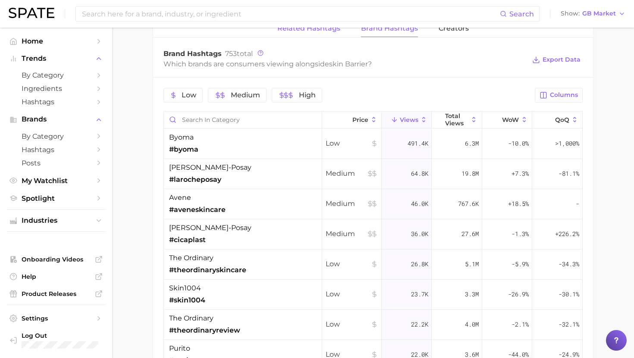
click at [326, 30] on span "Related Hashtags" at bounding box center [308, 29] width 63 height 8
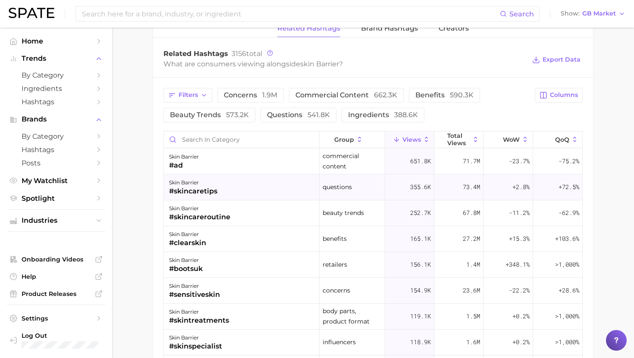
click at [211, 188] on div "#skincaretips" at bounding box center [193, 191] width 48 height 10
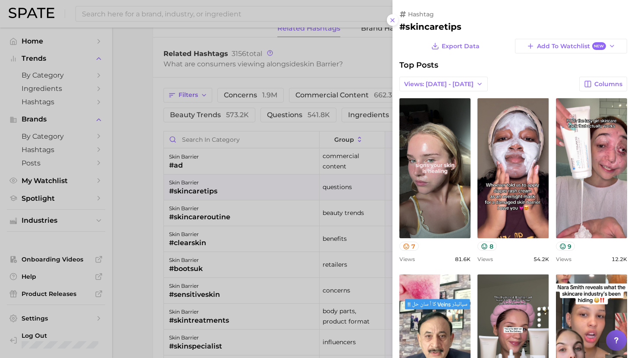
click at [208, 184] on div at bounding box center [317, 179] width 634 height 358
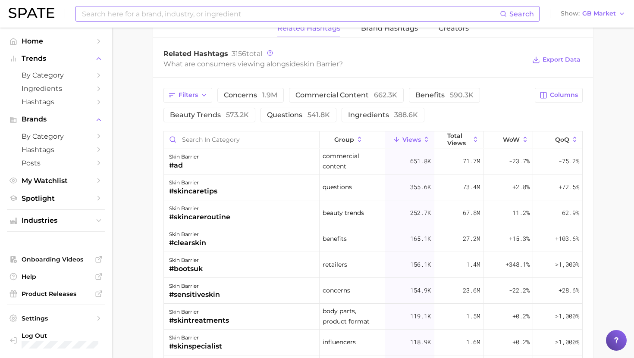
click at [160, 12] on input at bounding box center [290, 13] width 419 height 15
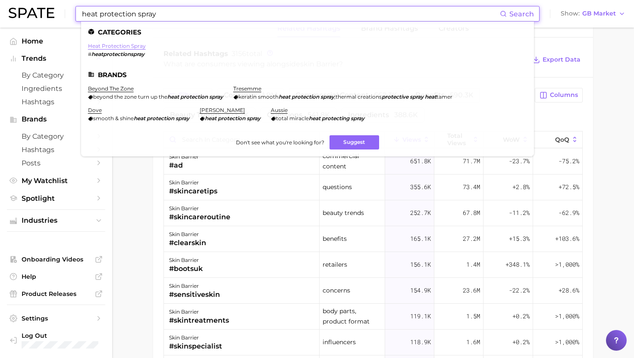
click at [121, 45] on link "heat protection spray" at bounding box center [117, 46] width 58 height 6
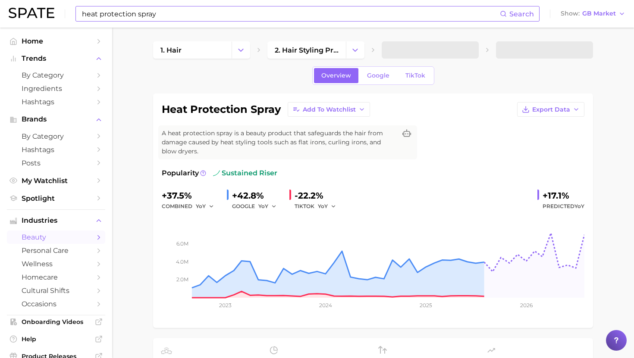
scroll to position [5, 0]
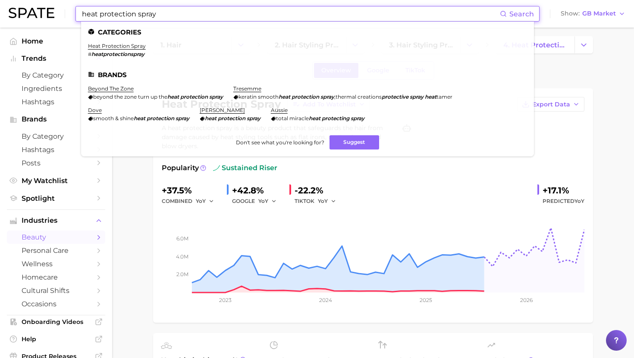
click at [156, 14] on input "heat protection spray" at bounding box center [290, 13] width 419 height 15
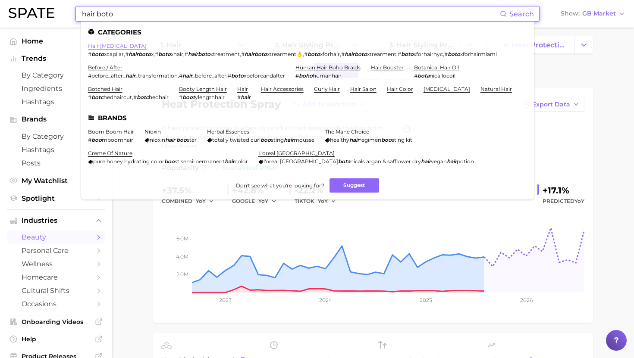
type input "hair boto"
click at [105, 48] on link "hair [MEDICAL_DATA]" at bounding box center [117, 46] width 59 height 6
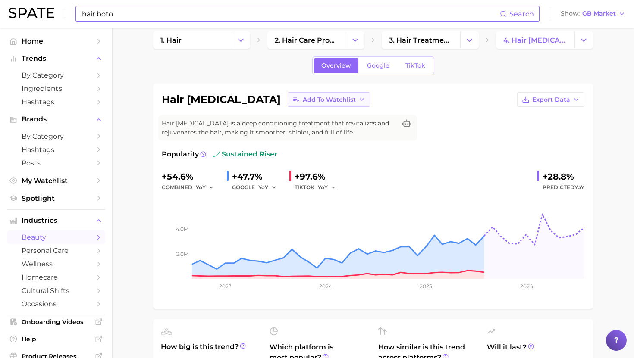
scroll to position [12, 0]
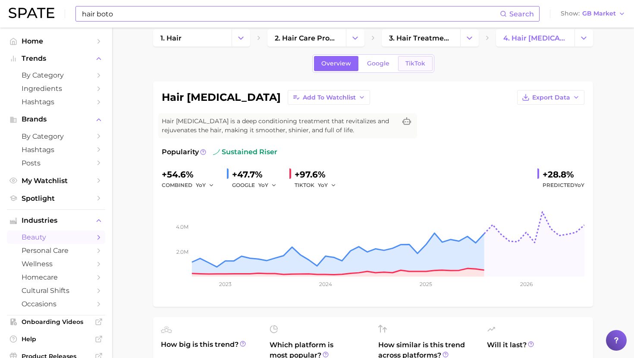
click at [416, 63] on span "TikTok" at bounding box center [415, 63] width 20 height 7
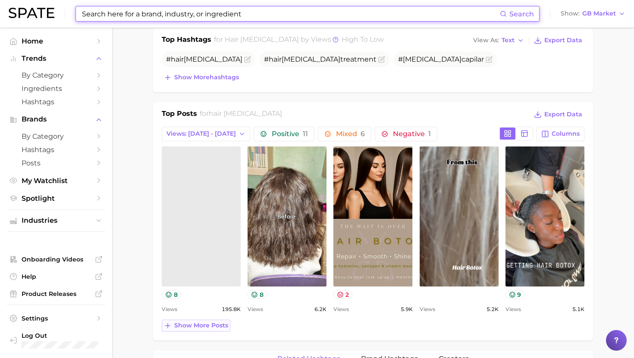
click at [197, 326] on span "Show more posts" at bounding box center [201, 325] width 54 height 7
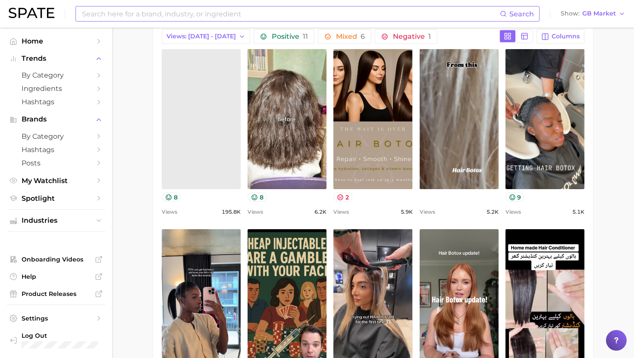
click at [225, 147] on link at bounding box center [201, 119] width 79 height 140
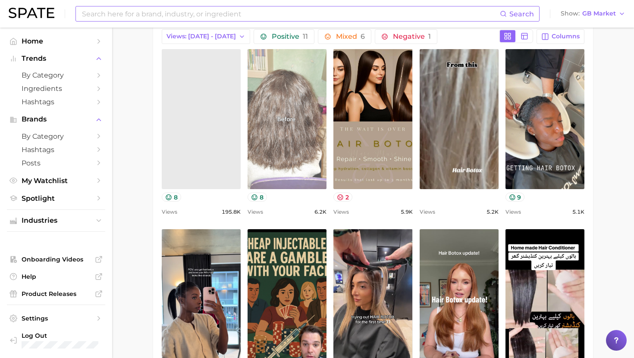
click at [278, 141] on link "view post on TikTok" at bounding box center [287, 119] width 79 height 140
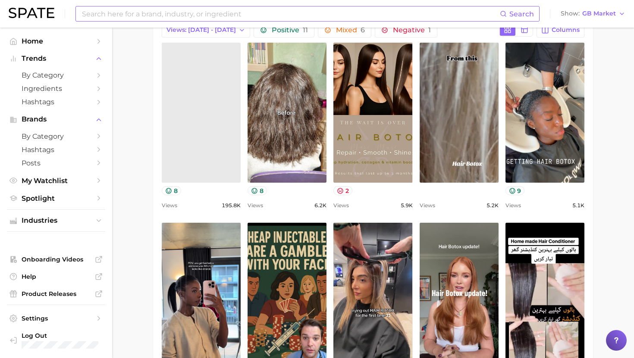
scroll to position [451, 0]
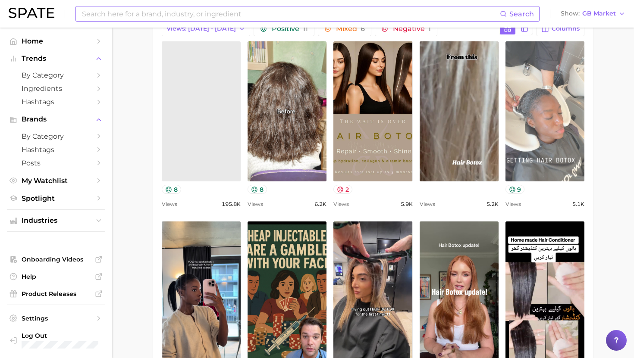
click at [520, 137] on link "view post on TikTok" at bounding box center [544, 111] width 79 height 140
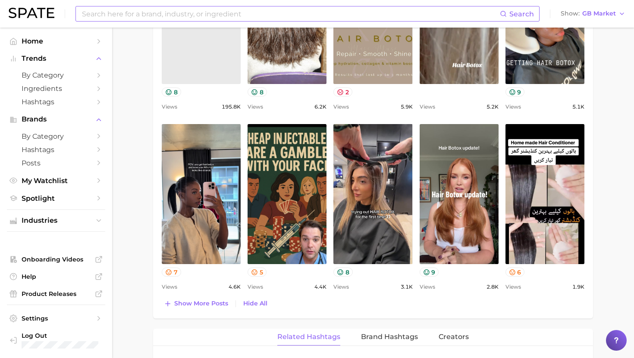
scroll to position [549, 0]
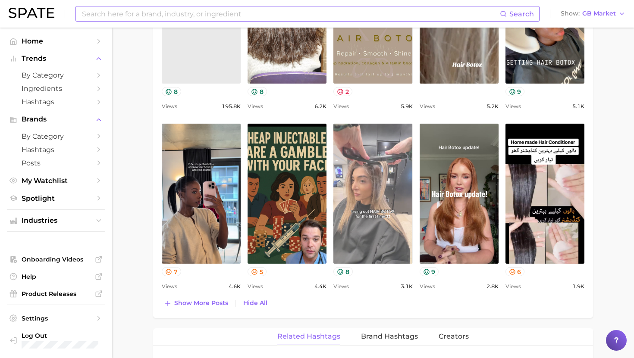
click at [370, 227] on link "view post on TikTok" at bounding box center [372, 194] width 79 height 140
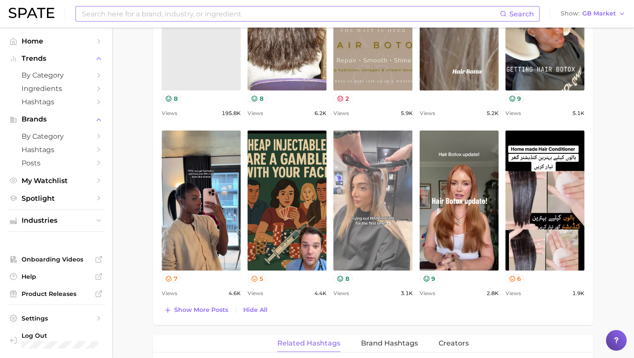
scroll to position [541, 0]
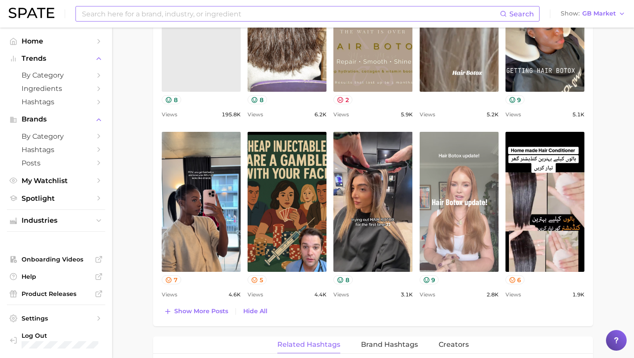
click at [442, 175] on link "view post on TikTok" at bounding box center [459, 202] width 79 height 140
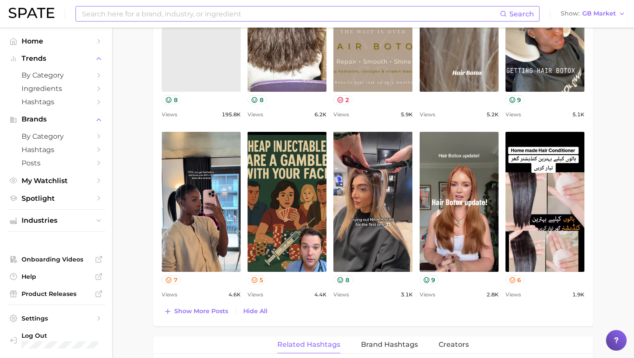
click at [139, 3] on div "Search Show GB Market" at bounding box center [317, 14] width 617 height 28
click at [218, 9] on input at bounding box center [290, 13] width 419 height 15
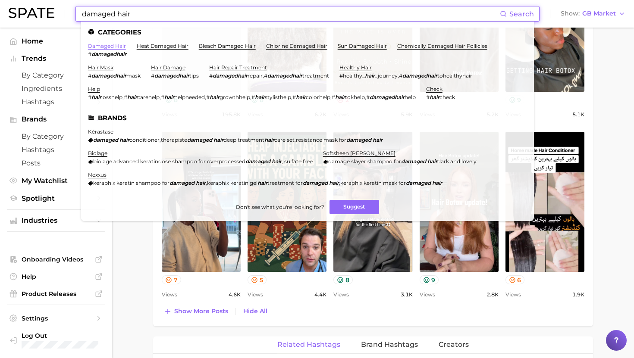
click at [101, 46] on link "damaged hair" at bounding box center [107, 46] width 38 height 6
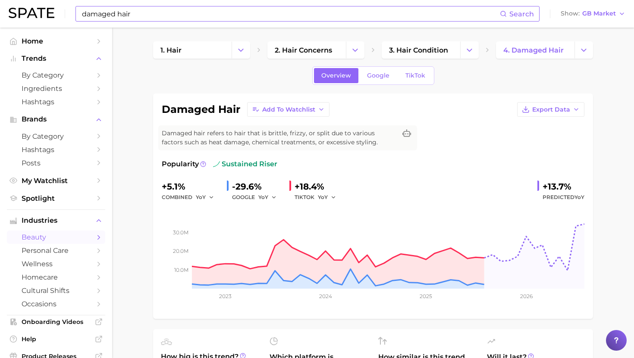
click at [245, 16] on input "damaged hair" at bounding box center [290, 13] width 419 height 15
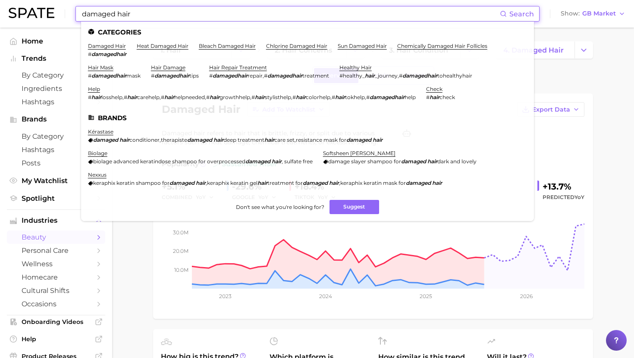
click at [245, 16] on input "damaged hair" at bounding box center [290, 13] width 419 height 15
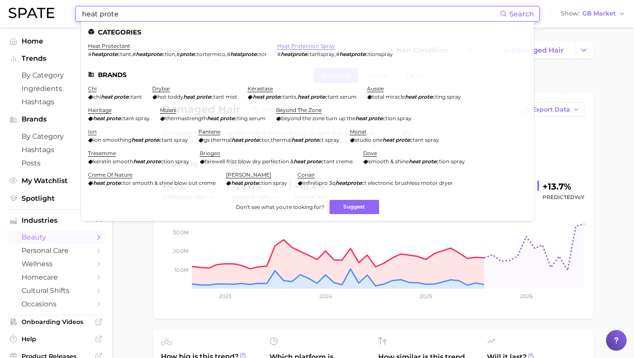
click at [302, 45] on link "heat protection spray" at bounding box center [306, 46] width 58 height 6
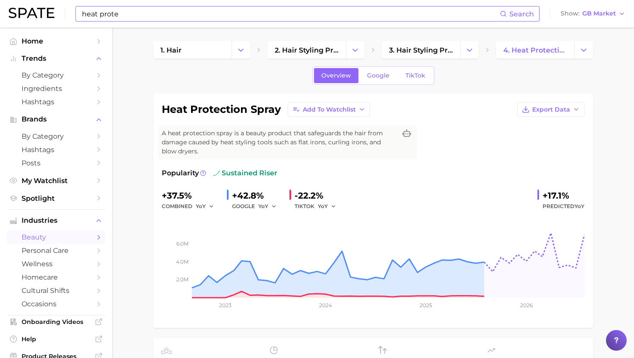
click at [216, 9] on input "heat prote" at bounding box center [290, 13] width 419 height 15
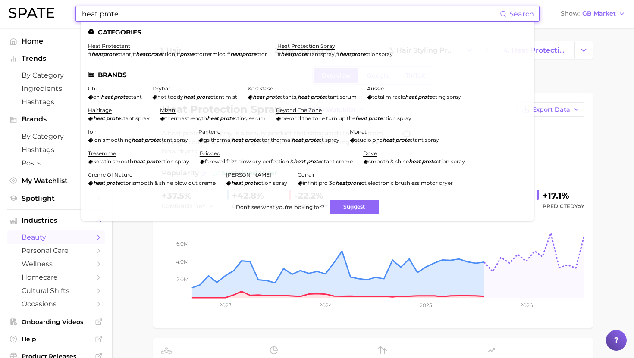
click at [216, 9] on input "heat prote" at bounding box center [290, 13] width 419 height 15
click at [146, 14] on input "heat prote" at bounding box center [290, 13] width 419 height 15
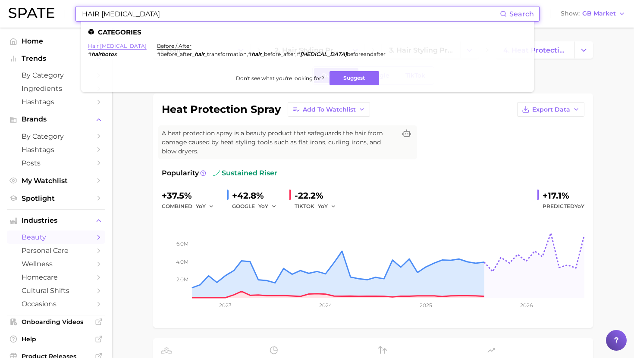
type input "HAIR [MEDICAL_DATA]"
click at [108, 45] on link "hair [MEDICAL_DATA]" at bounding box center [117, 46] width 59 height 6
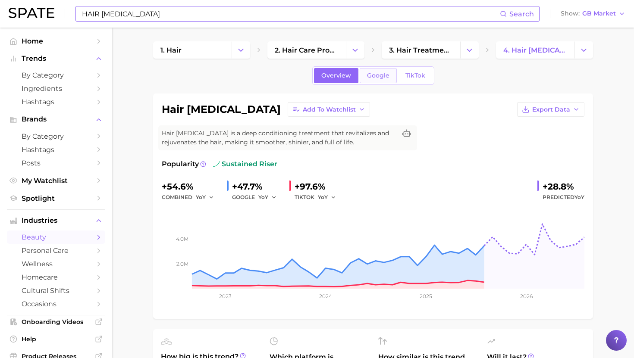
click at [375, 75] on span "Google" at bounding box center [378, 75] width 22 height 7
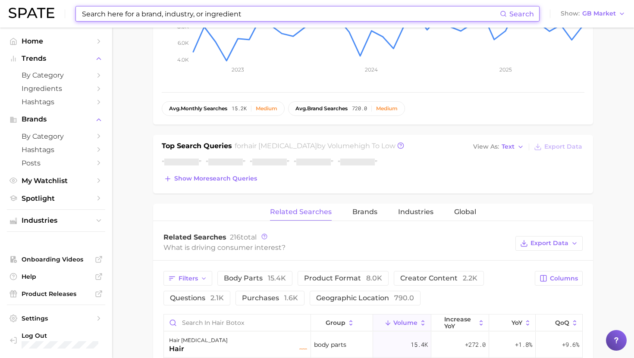
scroll to position [261, 0]
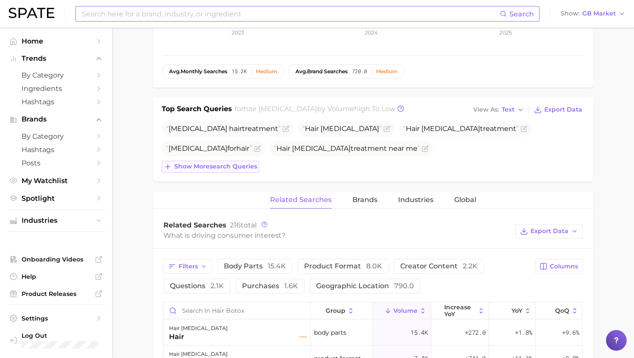
click at [209, 168] on span "Show more search queries" at bounding box center [215, 166] width 83 height 7
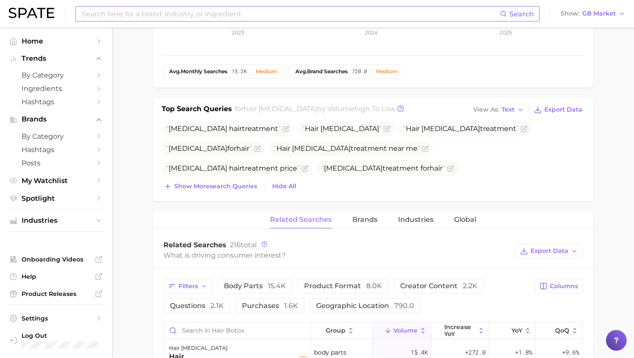
click at [190, 188] on span "Show more search queries" at bounding box center [215, 186] width 83 height 7
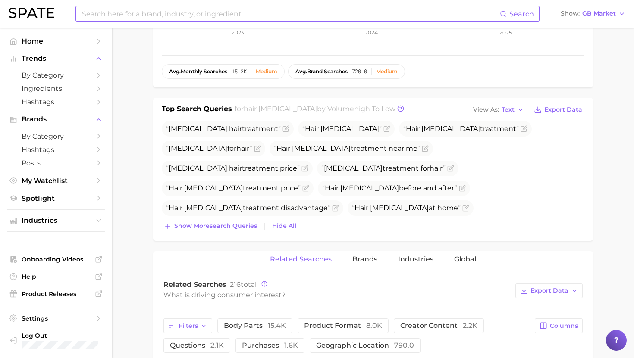
drag, startPoint x: 170, startPoint y: 130, endPoint x: 367, endPoint y: 190, distance: 206.1
click at [367, 190] on ul "[MEDICAL_DATA] hair treatment Hair [MEDICAL_DATA] Hair [MEDICAL_DATA] treatment…" at bounding box center [373, 188] width 423 height 135
copy ul "[MEDICAL_DATA] hair treatment Hair [MEDICAL_DATA] Hair [MEDICAL_DATA] treatment…"
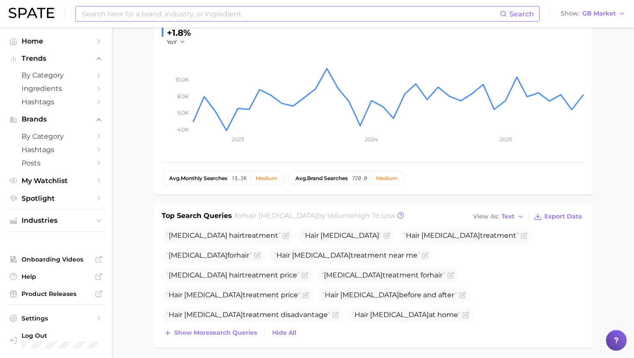
scroll to position [10, 0]
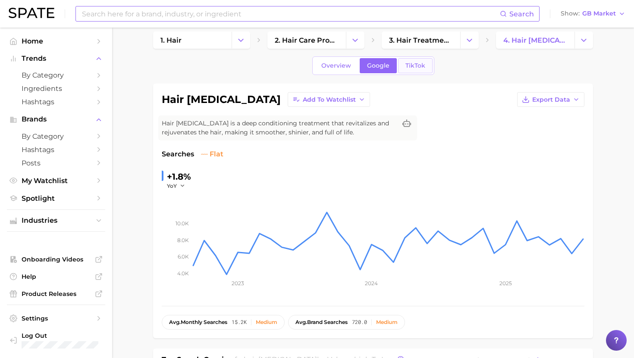
click at [410, 65] on span "TikTok" at bounding box center [415, 65] width 20 height 7
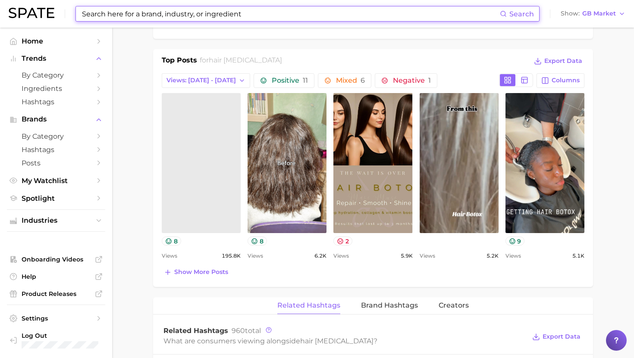
scroll to position [400, 0]
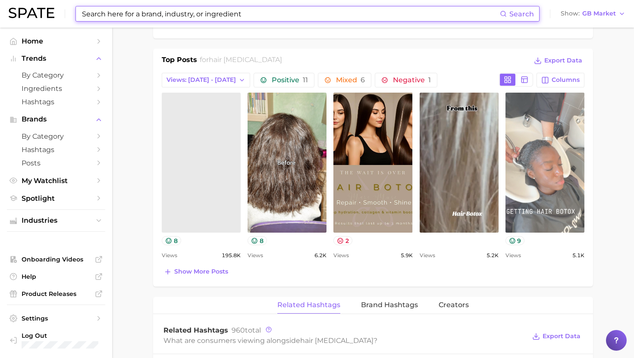
click at [576, 115] on link "view post on TikTok" at bounding box center [544, 163] width 79 height 140
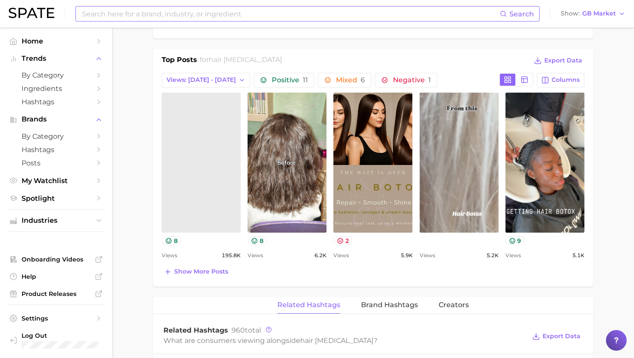
click at [436, 119] on link "view post on TikTok" at bounding box center [459, 163] width 79 height 140
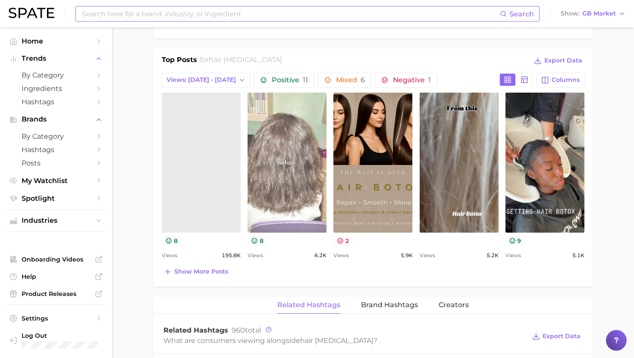
click at [293, 130] on link "view post on TikTok" at bounding box center [287, 163] width 79 height 140
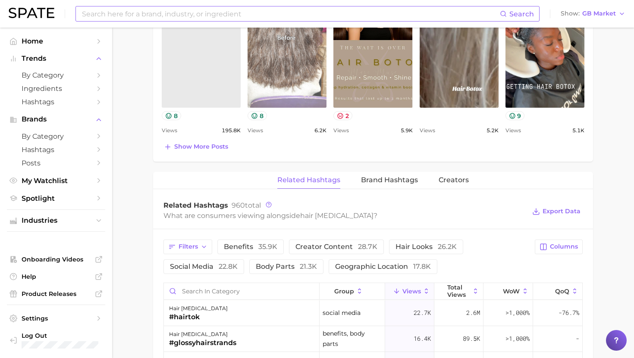
scroll to position [527, 0]
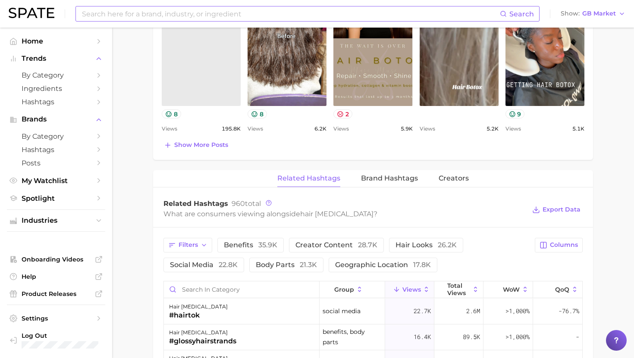
click at [205, 154] on div "Top Posts for hair [MEDICAL_DATA] Export Data Views: [DATE] - [DATE] Positive 1…" at bounding box center [373, 41] width 440 height 238
click at [204, 144] on span "Show more posts" at bounding box center [201, 144] width 54 height 7
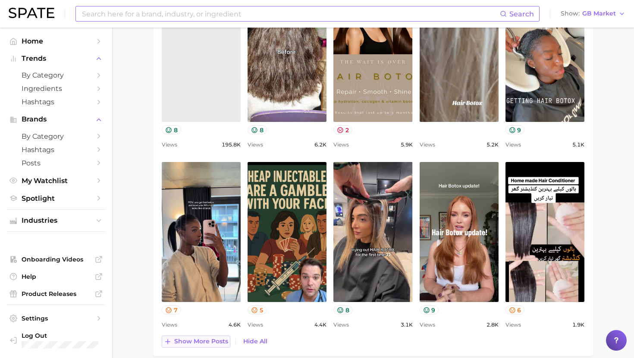
scroll to position [510, 0]
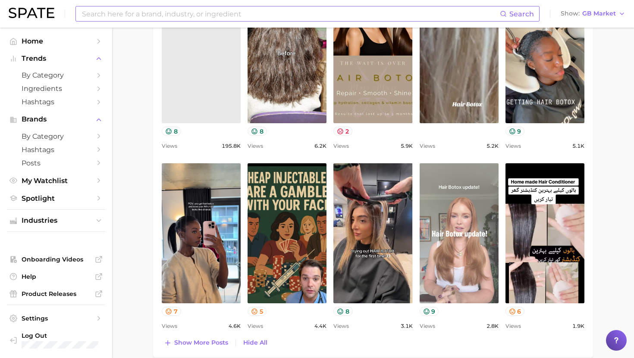
click at [467, 267] on link "view post on TikTok" at bounding box center [459, 233] width 79 height 140
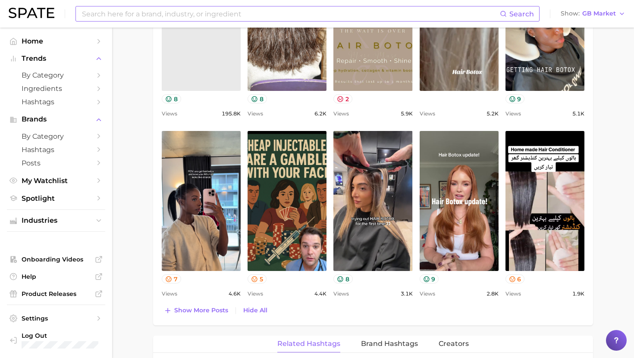
scroll to position [541, 0]
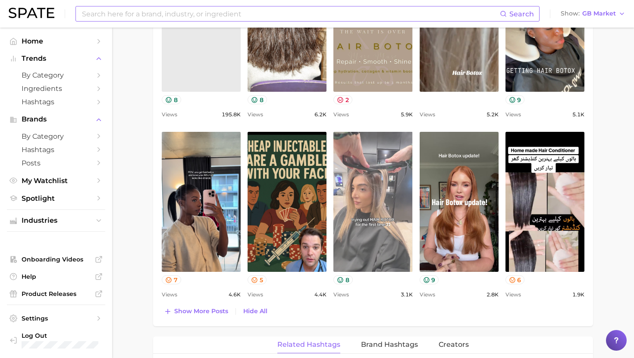
click at [376, 241] on link "view post on TikTok" at bounding box center [372, 202] width 79 height 140
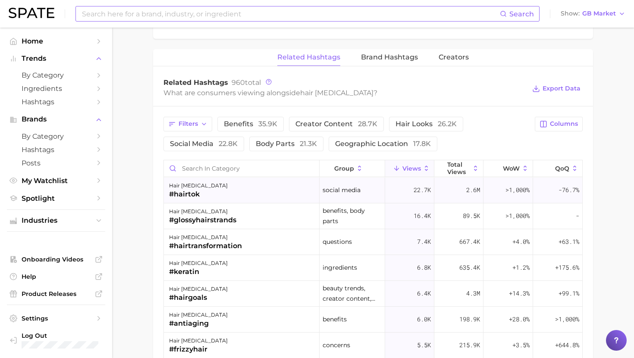
scroll to position [831, 0]
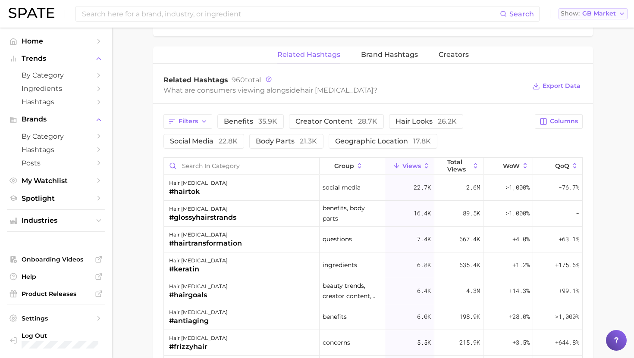
click at [598, 12] on span "GB Market" at bounding box center [599, 13] width 34 height 5
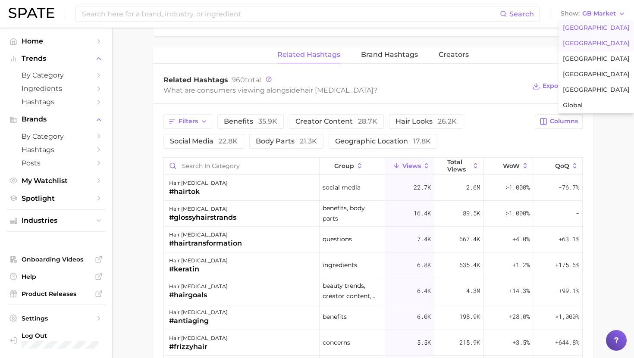
click at [582, 30] on span "[GEOGRAPHIC_DATA]" at bounding box center [596, 27] width 67 height 7
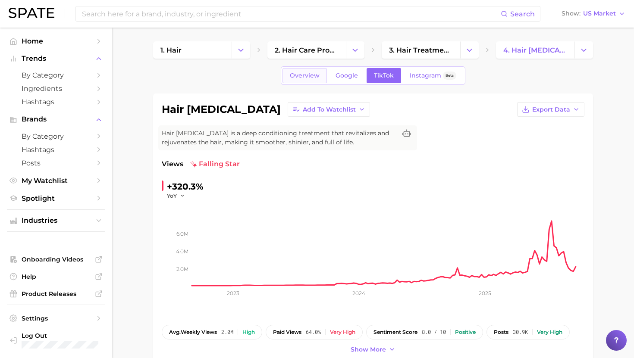
click at [313, 72] on span "Overview" at bounding box center [305, 75] width 30 height 7
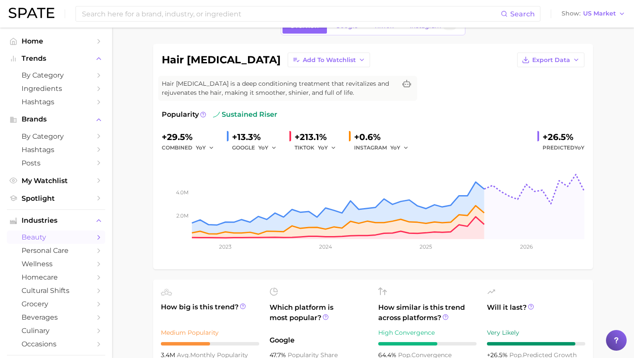
scroll to position [44, 0]
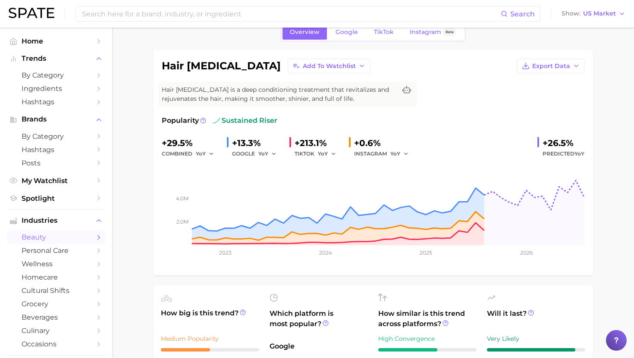
click at [584, 21] on div "Search Show US Market" at bounding box center [317, 14] width 617 height 28
click at [587, 15] on span "US Market" at bounding box center [599, 13] width 33 height 5
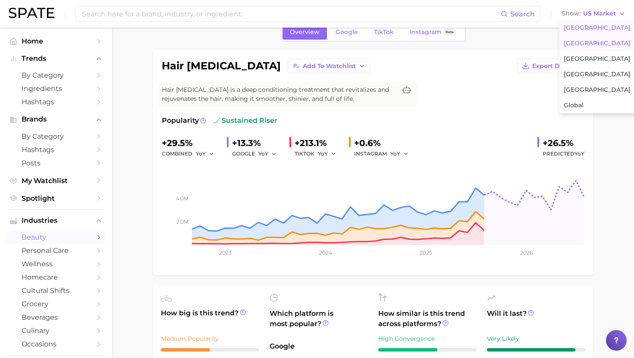
click at [580, 47] on span "[GEOGRAPHIC_DATA]" at bounding box center [597, 43] width 67 height 7
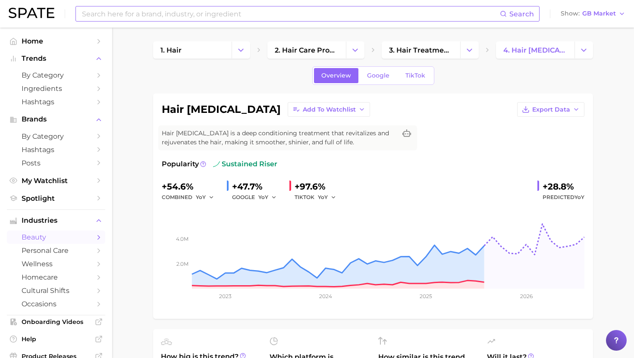
click at [195, 18] on input at bounding box center [290, 13] width 419 height 15
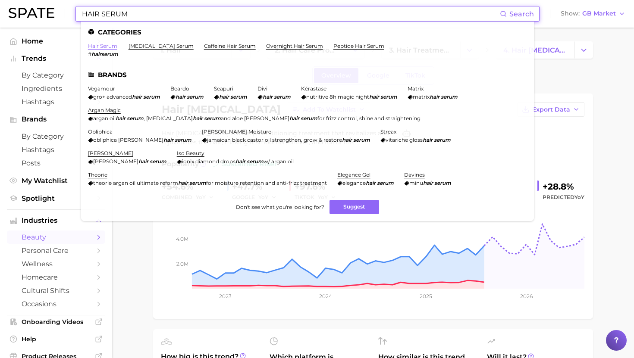
type input "HAIR SERUM"
click at [112, 46] on link "hair serum" at bounding box center [102, 46] width 29 height 6
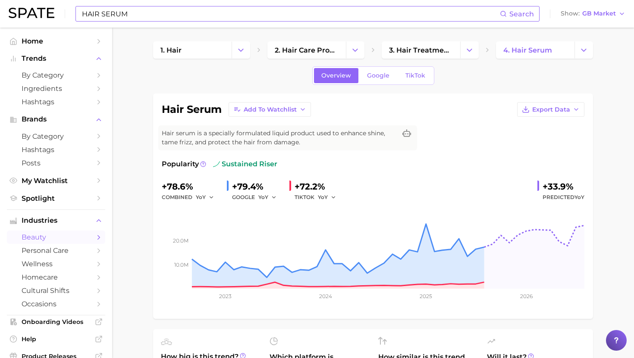
click at [376, 72] on span "Google" at bounding box center [378, 75] width 22 height 7
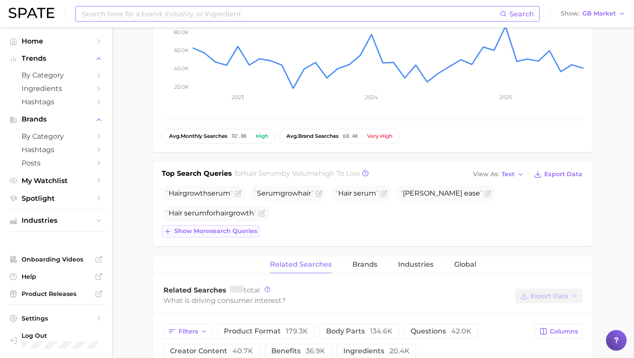
scroll to position [208, 0]
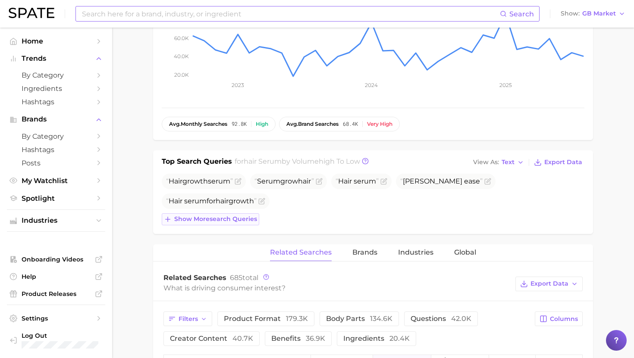
click at [213, 218] on span "Show more search queries" at bounding box center [215, 219] width 83 height 7
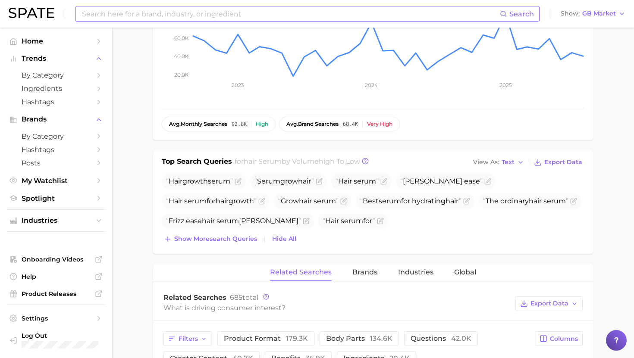
click at [203, 246] on div "Top Search Queries for hair serum by Volume high to low View As Text Export Dat…" at bounding box center [373, 201] width 440 height 103
click at [203, 235] on span "Show more search queries" at bounding box center [215, 238] width 83 height 7
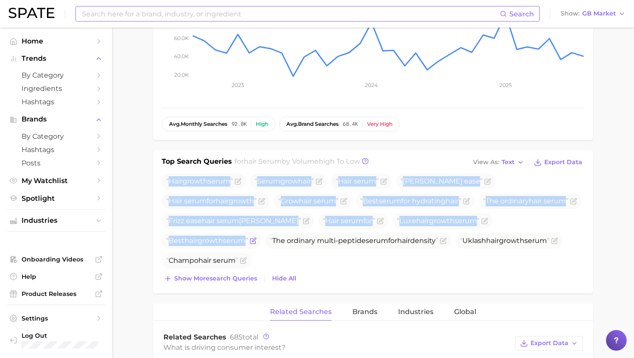
drag, startPoint x: 168, startPoint y: 181, endPoint x: 368, endPoint y: 248, distance: 210.5
click at [368, 248] on ul "Hair growth serum Serum grow hair Hair serum [PERSON_NAME] frizz ease Hair seru…" at bounding box center [373, 221] width 423 height 95
copy ul "Hair growth serum Serum grow hair Hair serum [PERSON_NAME] frizz ease Hair seru…"
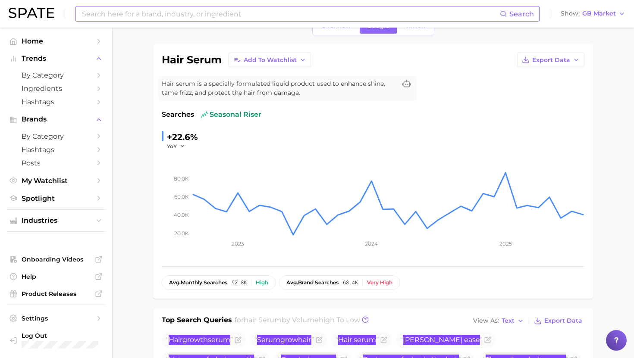
scroll to position [34, 0]
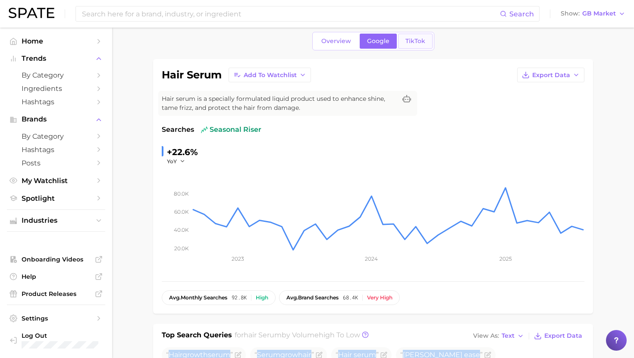
click at [415, 41] on span "TikTok" at bounding box center [415, 41] width 20 height 7
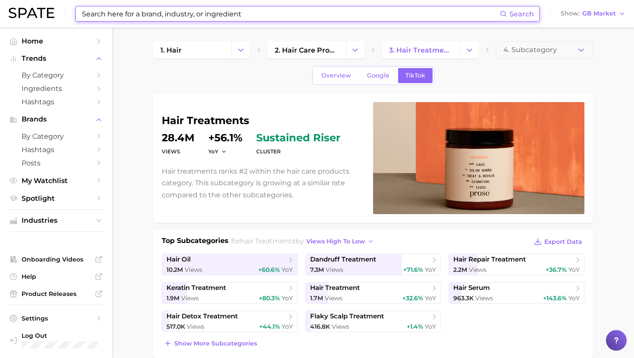
click at [232, 6] on input at bounding box center [290, 13] width 419 height 15
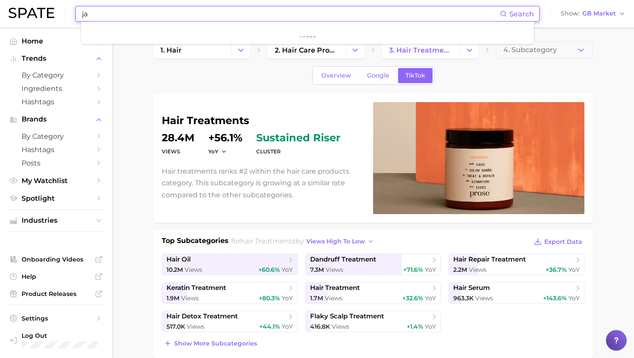
type input "j"
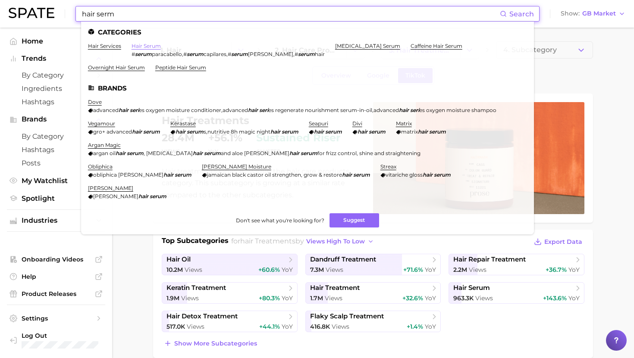
type input "hair serm"
click at [154, 47] on link "hair serum" at bounding box center [146, 46] width 29 height 6
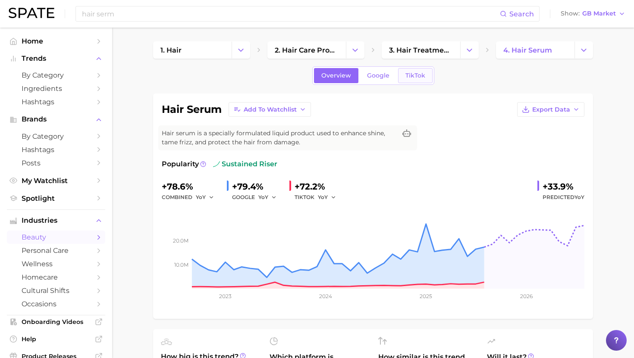
click at [417, 79] on link "TikTok" at bounding box center [415, 75] width 34 height 15
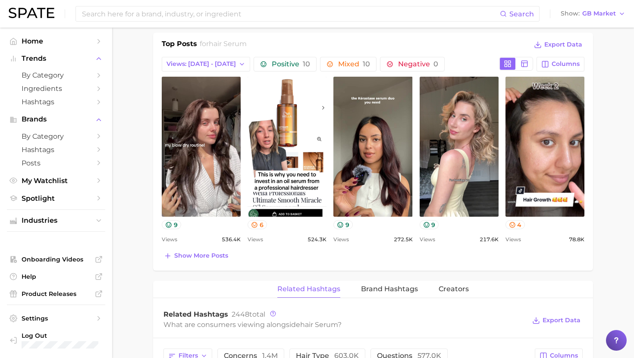
scroll to position [417, 0]
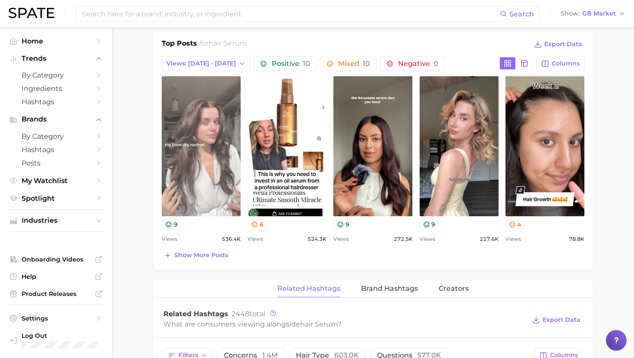
click at [185, 150] on link "view post on TikTok" at bounding box center [201, 146] width 79 height 140
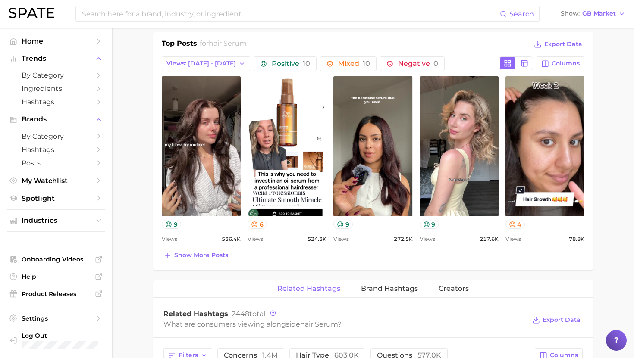
click at [352, 28] on div "hair serum Add to Watchlist Export Data Hair serum is a specially formulated li…" at bounding box center [373, 218] width 440 height 1083
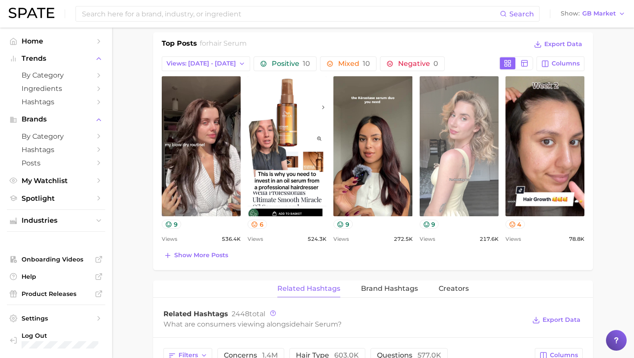
click at [470, 160] on link "view post on TikTok" at bounding box center [459, 146] width 79 height 140
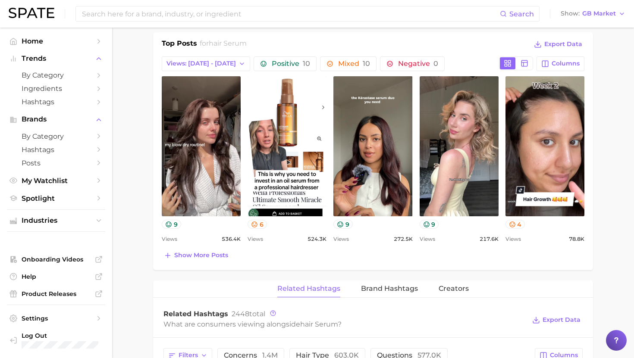
click at [606, 78] on main "1. hair 2. hair care products 3. hair treatments 4. hair serum Overview Google …" at bounding box center [373, 207] width 522 height 1192
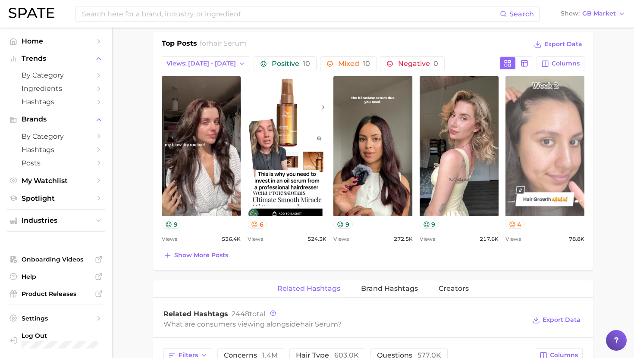
click at [573, 181] on link "view post on TikTok" at bounding box center [544, 146] width 79 height 140
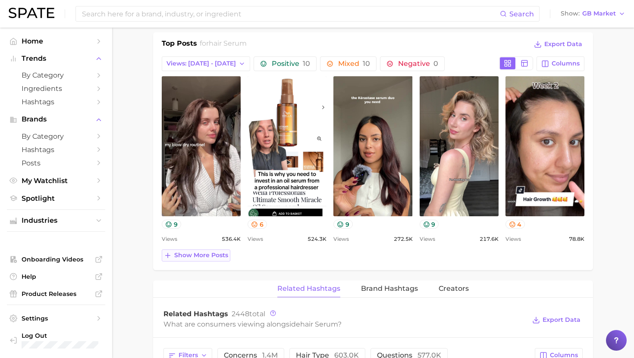
click at [220, 252] on span "Show more posts" at bounding box center [201, 255] width 54 height 7
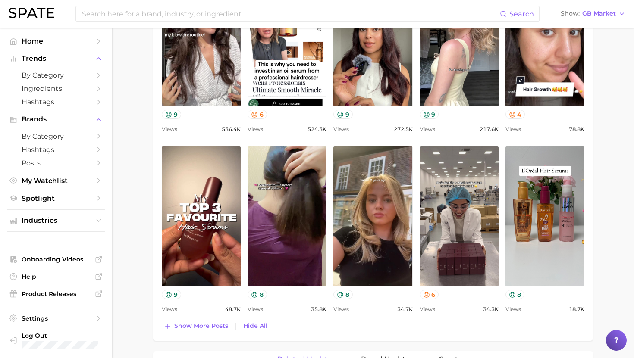
scroll to position [534, 0]
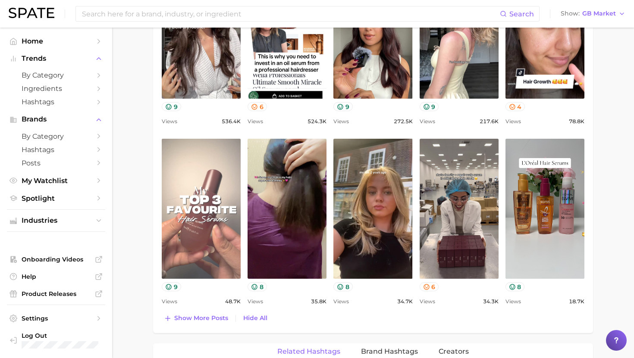
click at [223, 191] on link "view post on TikTok" at bounding box center [201, 209] width 79 height 140
click at [215, 173] on link "view post on TikTok" at bounding box center [201, 209] width 79 height 140
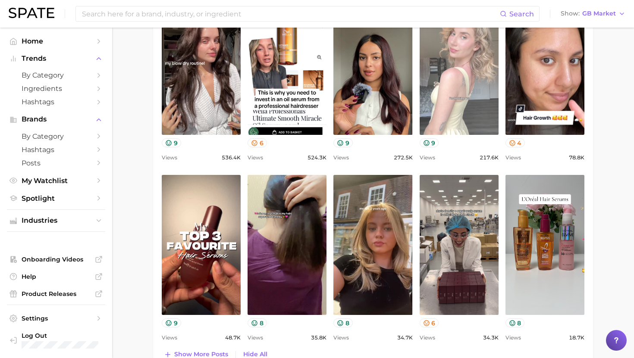
scroll to position [489, 0]
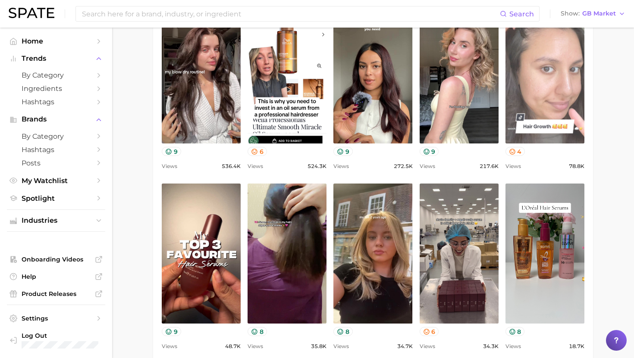
click at [531, 91] on link "view post on TikTok" at bounding box center [544, 73] width 79 height 140
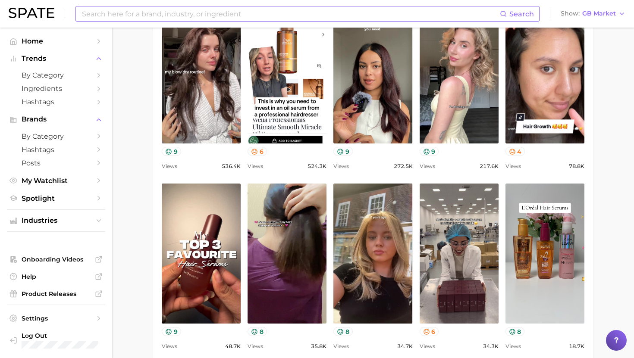
click at [144, 16] on input at bounding box center [290, 13] width 419 height 15
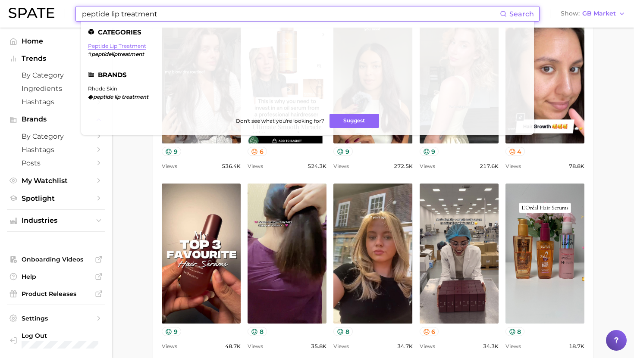
type input "peptide lip treatment"
click at [127, 47] on link "peptide lip treatment" at bounding box center [117, 46] width 58 height 6
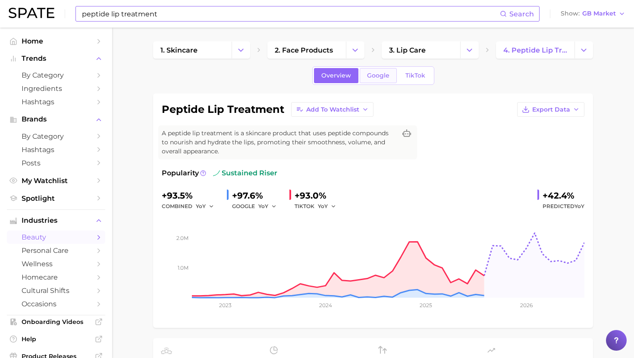
click at [372, 78] on span "Google" at bounding box center [378, 75] width 22 height 7
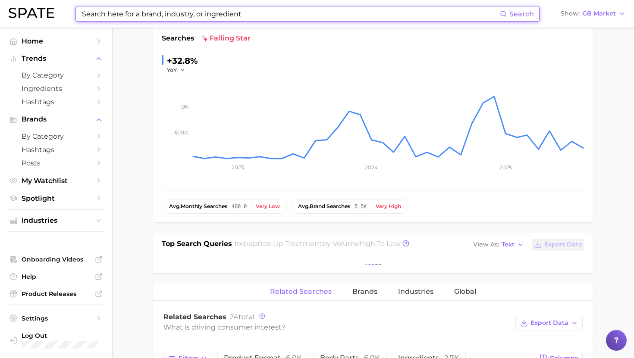
scroll to position [141, 0]
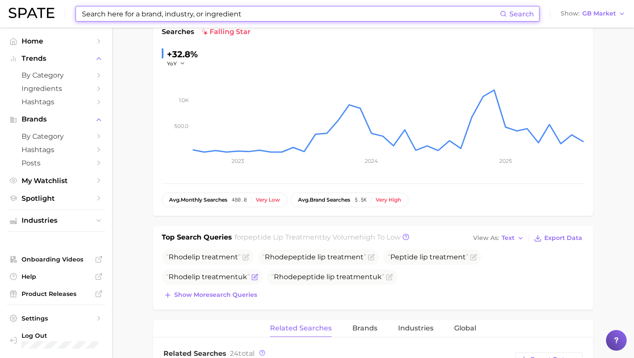
click at [203, 273] on span "Rhode lip treatment [GEOGRAPHIC_DATA]" at bounding box center [208, 277] width 84 height 8
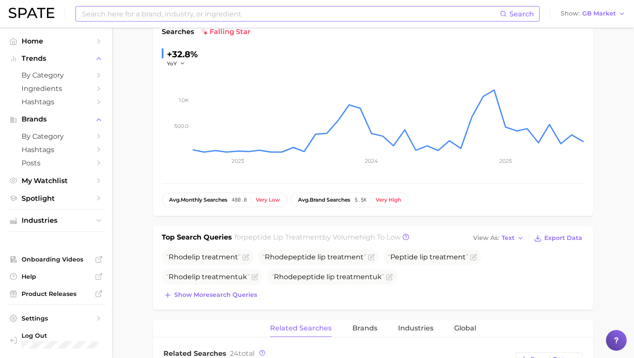
click at [201, 301] on div "Top Search Queries for peptide lip treatment by Volume high to low View As Text…" at bounding box center [373, 268] width 440 height 84
click at [201, 291] on span "Show more search queries" at bounding box center [215, 294] width 83 height 7
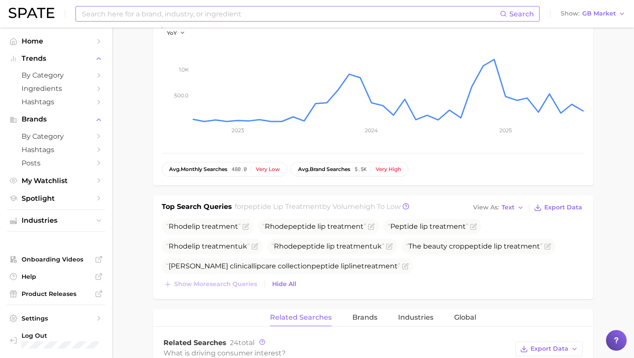
scroll to position [182, 0]
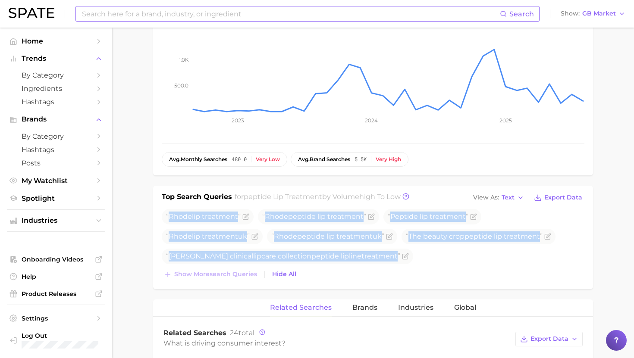
drag, startPoint x: 169, startPoint y: 217, endPoint x: 554, endPoint y: 264, distance: 387.1
click at [554, 264] on div "Rhode lip treatment Rhode peptide lip treatment Peptide lip treatment Rhode lip…" at bounding box center [373, 245] width 423 height 72
copy div "Rhode lip treatment Rhode peptide lip treatment Peptide lip treatment Rhode lip…"
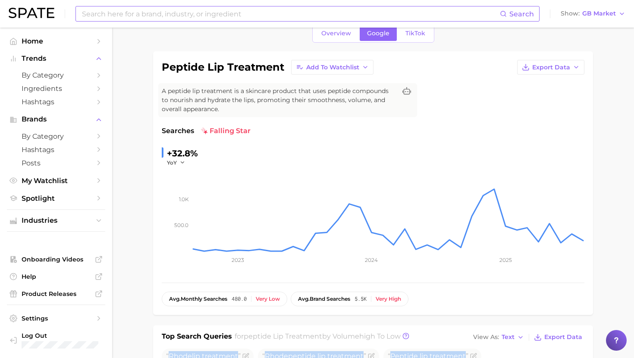
scroll to position [0, 0]
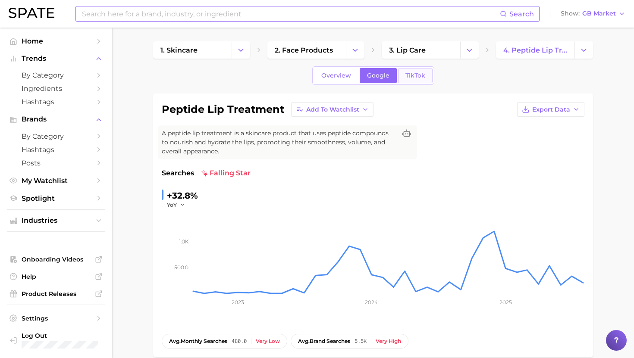
click at [422, 79] on span "TikTok" at bounding box center [415, 75] width 20 height 7
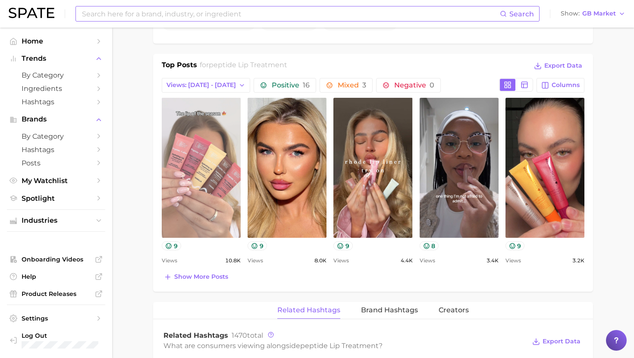
scroll to position [389, 0]
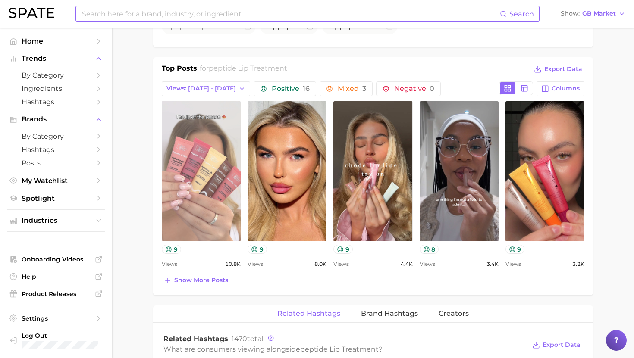
click at [203, 126] on link "view post on TikTok" at bounding box center [201, 171] width 79 height 140
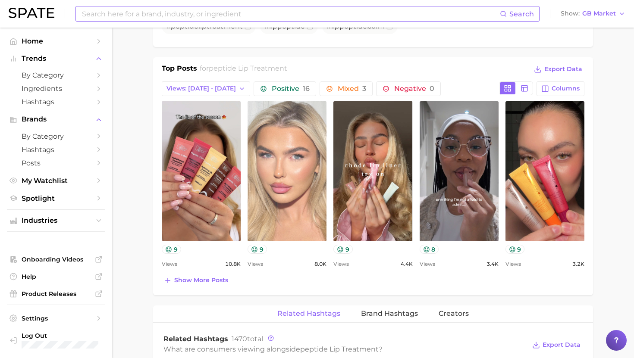
click at [310, 129] on link "view post on TikTok" at bounding box center [287, 171] width 79 height 140
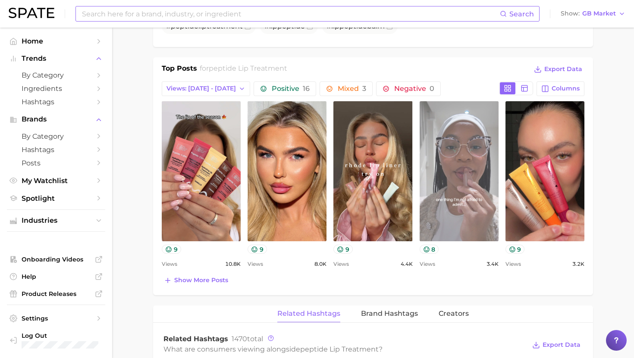
click at [462, 188] on link "view post on TikTok" at bounding box center [459, 171] width 79 height 140
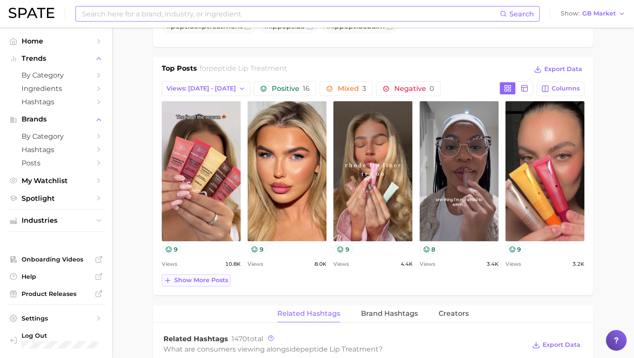
click at [197, 283] on span "Show more posts" at bounding box center [201, 280] width 54 height 7
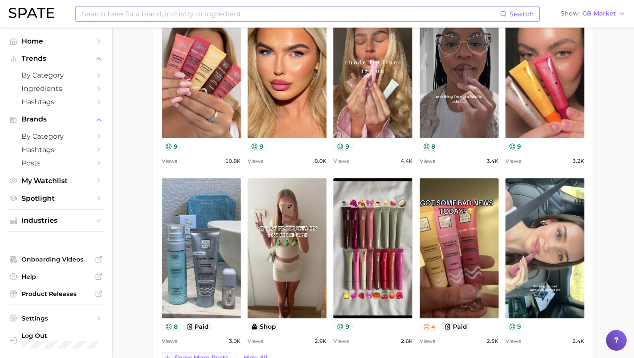
scroll to position [504, 0]
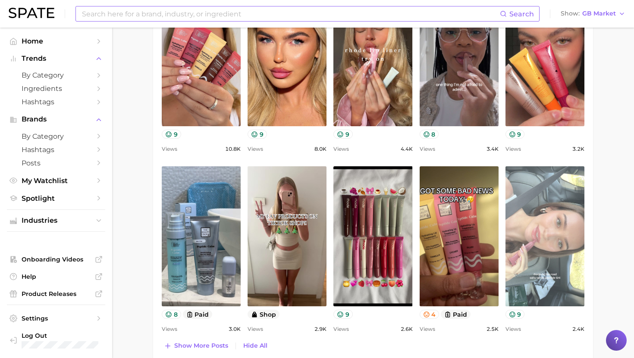
click at [548, 242] on link "view post on TikTok" at bounding box center [544, 236] width 79 height 140
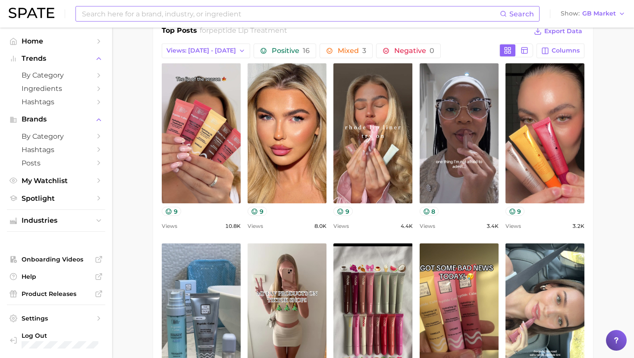
scroll to position [426, 0]
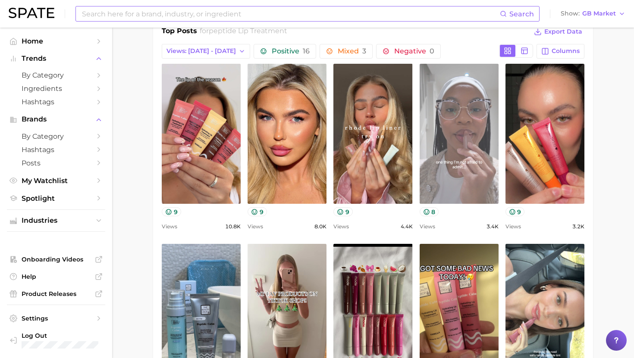
click at [457, 138] on link "view post on TikTok" at bounding box center [459, 134] width 79 height 140
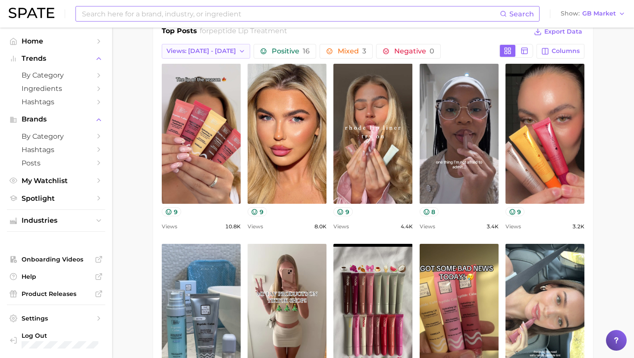
click at [224, 56] on button "Views: [DATE] - [DATE]" at bounding box center [206, 51] width 88 height 15
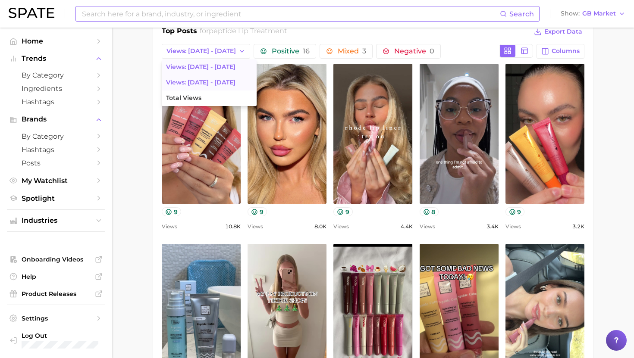
click at [207, 81] on span "Views: [DATE] - [DATE]" at bounding box center [200, 82] width 69 height 7
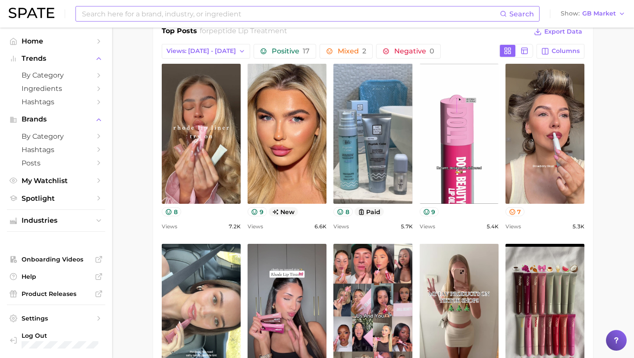
scroll to position [0, 0]
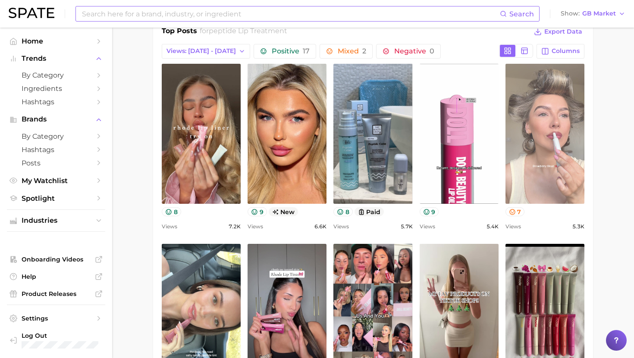
click at [568, 160] on link "view post on TikTok" at bounding box center [544, 134] width 79 height 140
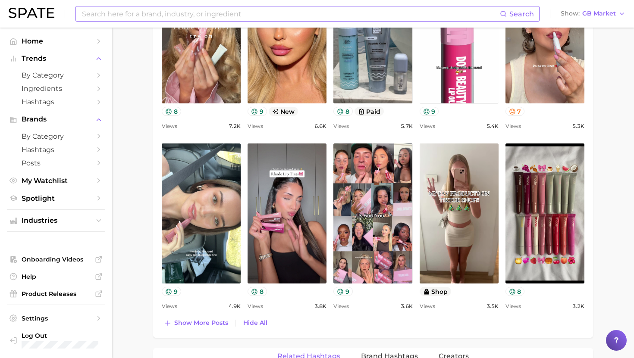
scroll to position [529, 0]
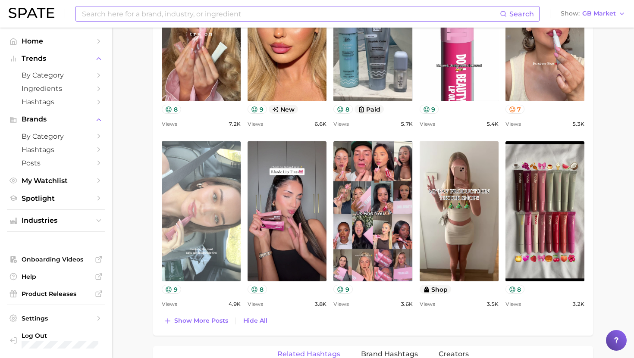
click at [223, 253] on link "view post on TikTok" at bounding box center [201, 211] width 79 height 140
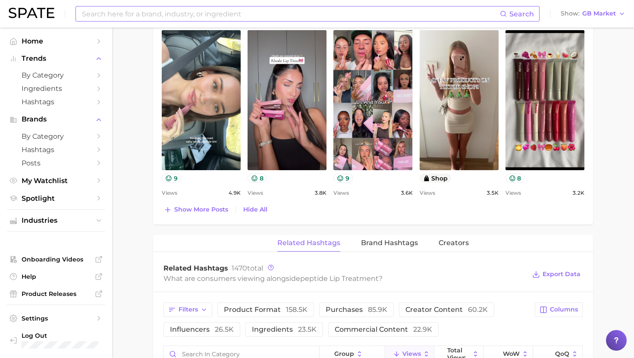
scroll to position [735, 0]
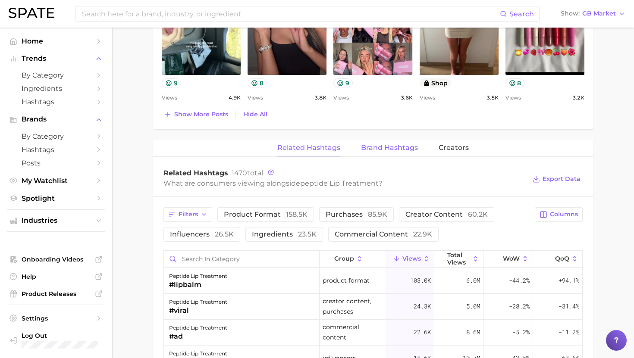
click at [378, 145] on span "Brand Hashtags" at bounding box center [389, 148] width 57 height 8
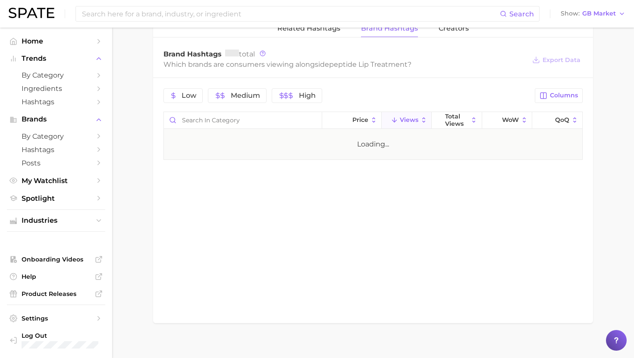
scroll to position [856, 0]
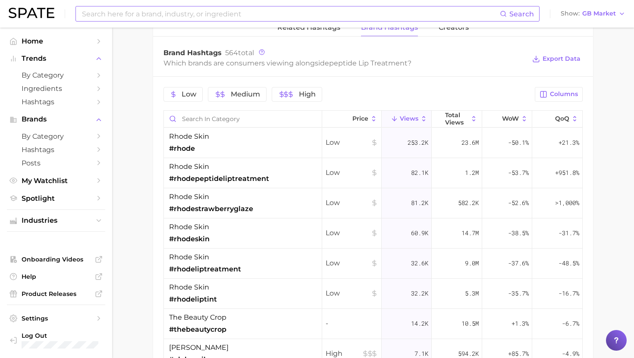
click at [216, 13] on input at bounding box center [290, 13] width 419 height 15
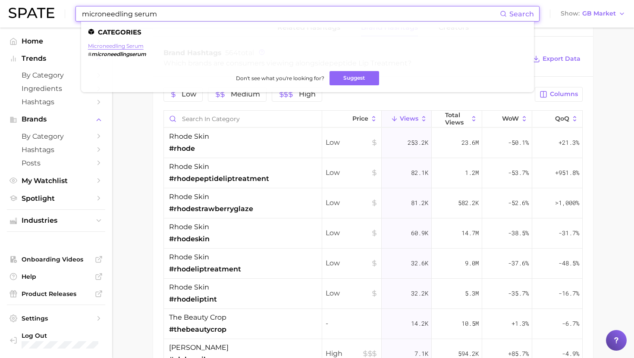
type input "microneedling serum"
click at [114, 44] on link "microneedling serum" at bounding box center [116, 46] width 56 height 6
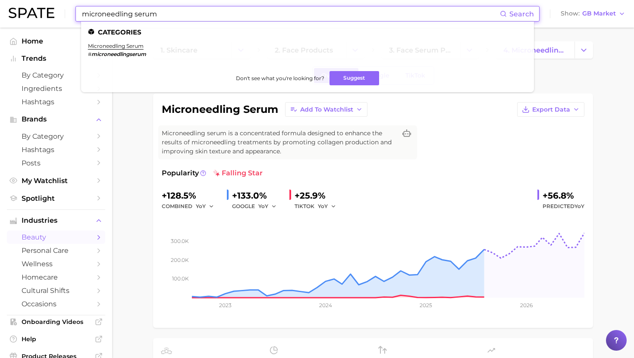
click at [217, 17] on input "microneedling serum" at bounding box center [290, 13] width 419 height 15
click at [201, 112] on h1 "microneedling serum" at bounding box center [220, 109] width 116 height 10
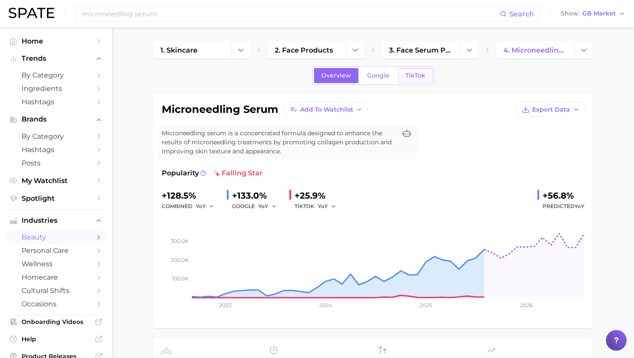
click at [404, 76] on link "TikTok" at bounding box center [415, 75] width 34 height 15
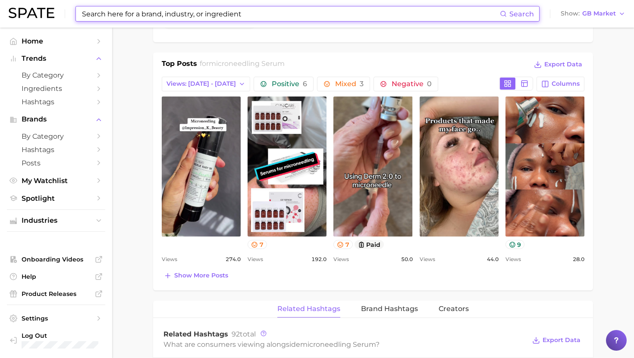
scroll to position [392, 0]
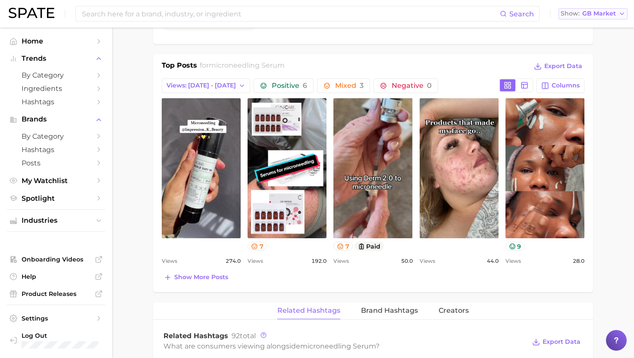
click at [598, 13] on span "GB Market" at bounding box center [599, 13] width 34 height 5
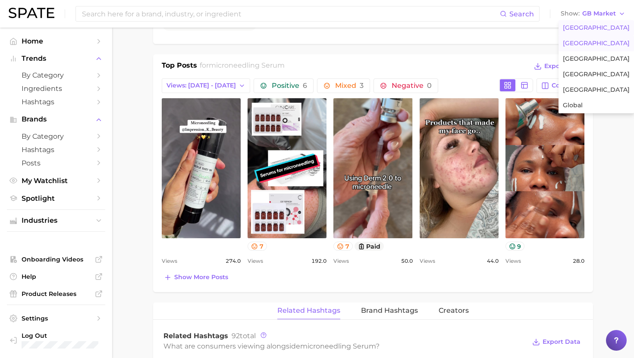
click at [585, 29] on span "[GEOGRAPHIC_DATA]" at bounding box center [596, 27] width 67 height 7
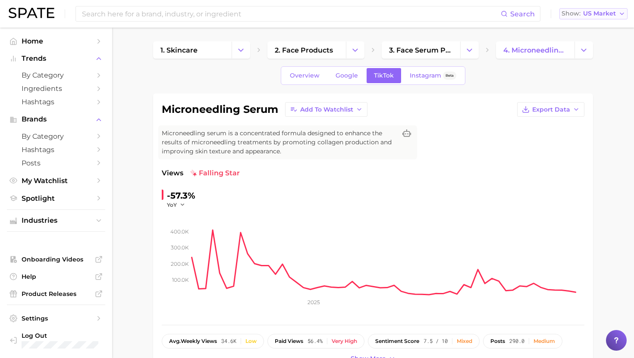
click at [589, 14] on span "US Market" at bounding box center [599, 13] width 33 height 5
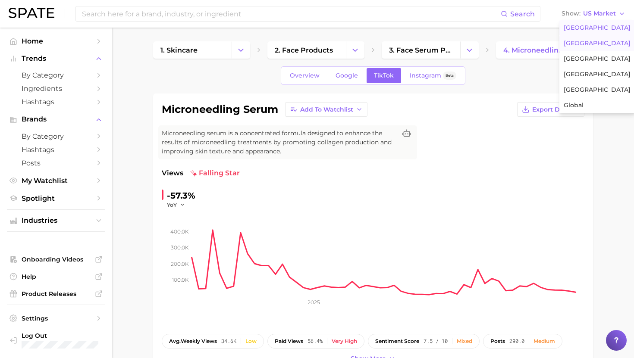
click at [577, 47] on button "[GEOGRAPHIC_DATA]" at bounding box center [596, 44] width 75 height 16
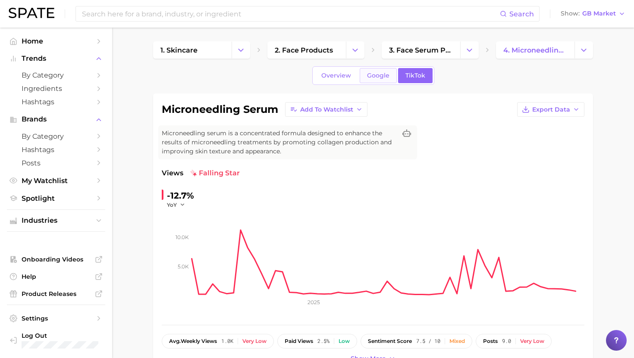
click at [381, 75] on span "Google" at bounding box center [378, 75] width 22 height 7
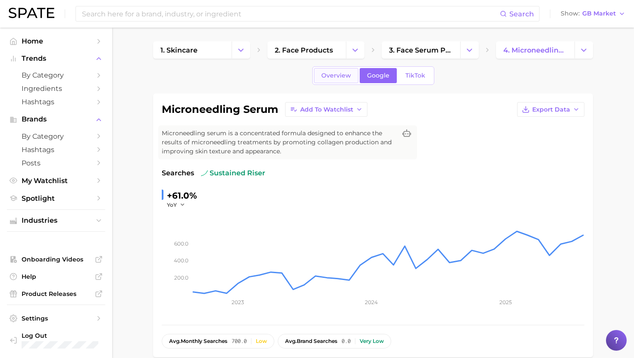
click at [342, 74] on span "Overview" at bounding box center [336, 75] width 30 height 7
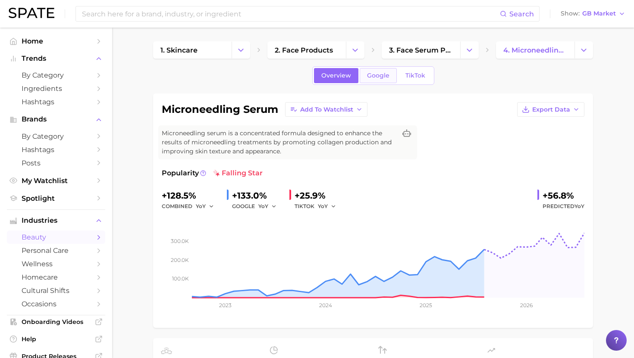
click at [373, 74] on span "Google" at bounding box center [378, 75] width 22 height 7
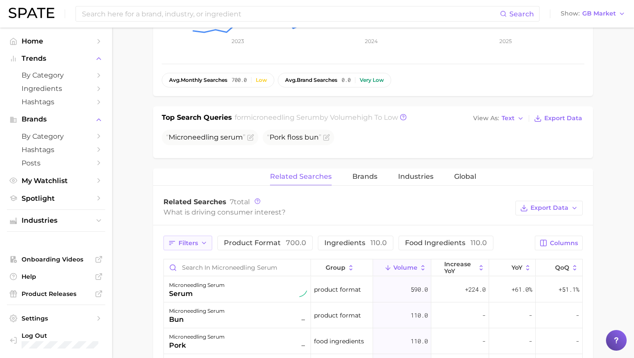
scroll to position [207, 0]
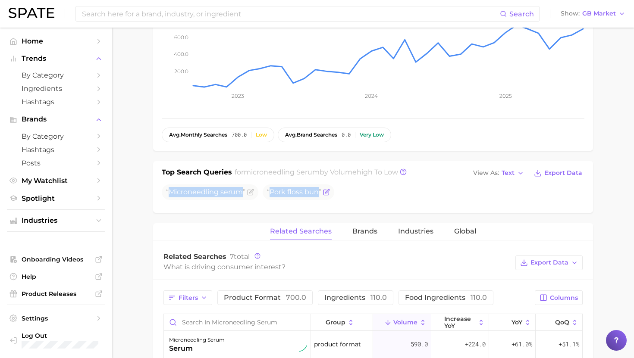
drag, startPoint x: 170, startPoint y: 192, endPoint x: 319, endPoint y: 193, distance: 148.8
click at [319, 193] on ul "Microneedling serum Pork floss bun" at bounding box center [373, 193] width 423 height 16
copy ul "Microneedling serum Pork floss bun"
click at [325, 190] on icon "Flag as miscategorized or irrelevant" at bounding box center [325, 192] width 5 height 5
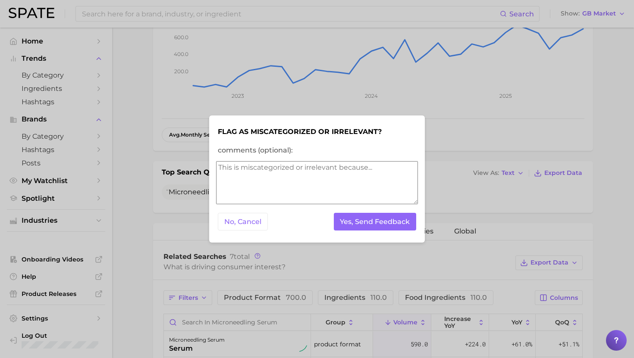
click at [304, 185] on textarea "comments (optional):" at bounding box center [317, 182] width 202 height 43
type textarea "irrelevant"
click at [371, 218] on button "Yes, Send Feedback" at bounding box center [375, 222] width 83 height 18
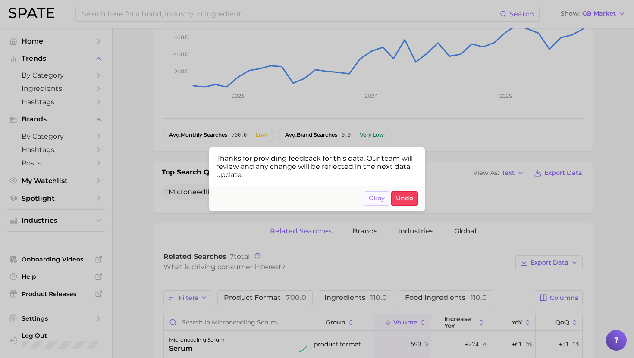
click at [378, 201] on span "Okay" at bounding box center [377, 198] width 16 height 7
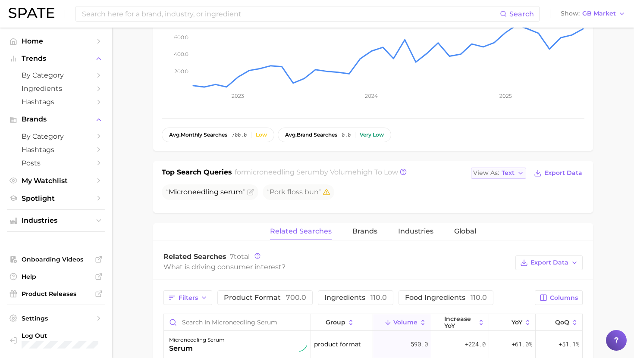
click at [501, 175] on div "View As Text" at bounding box center [493, 173] width 41 height 5
click at [493, 204] on span "Table" at bounding box center [494, 202] width 17 height 7
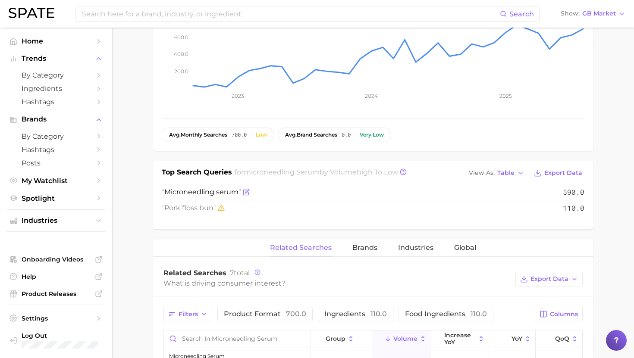
click at [218, 189] on span "serum" at bounding box center [227, 192] width 22 height 8
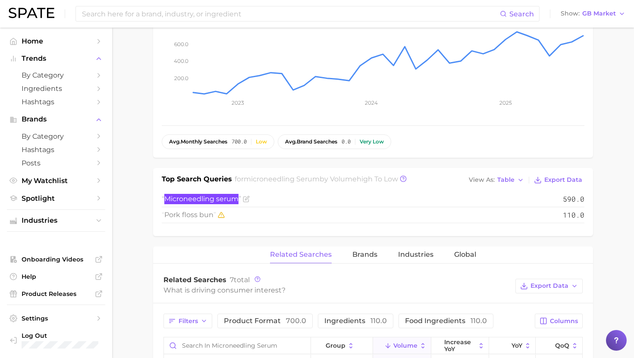
scroll to position [16, 0]
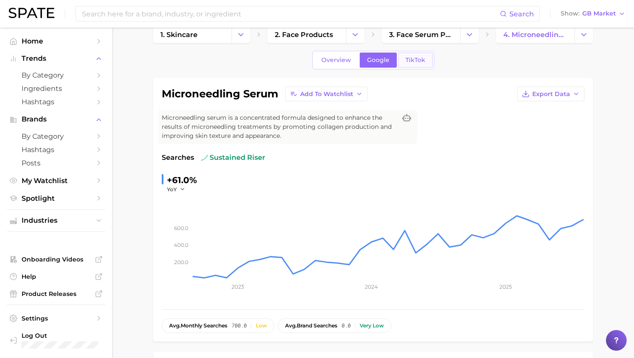
click at [401, 59] on link "TikTok" at bounding box center [415, 60] width 34 height 15
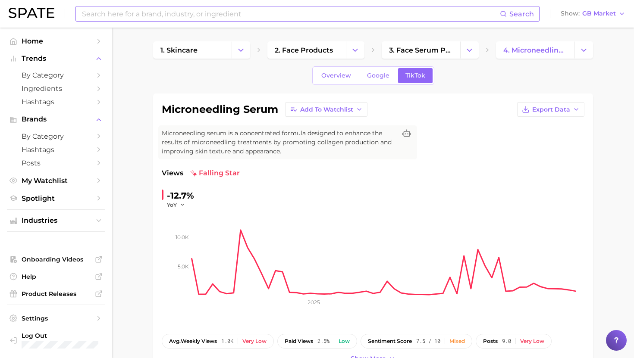
click at [201, 14] on input at bounding box center [290, 13] width 419 height 15
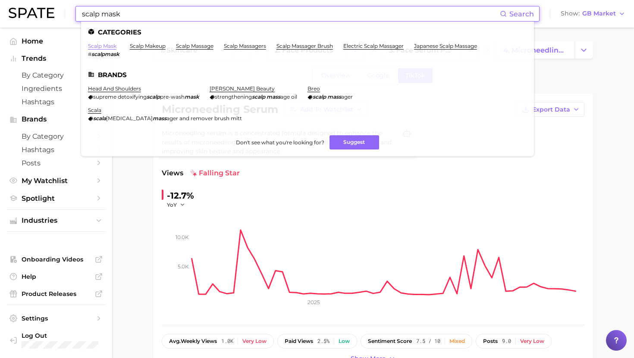
type input "scalp mask"
click at [108, 46] on link "scalp mask" at bounding box center [102, 46] width 28 height 6
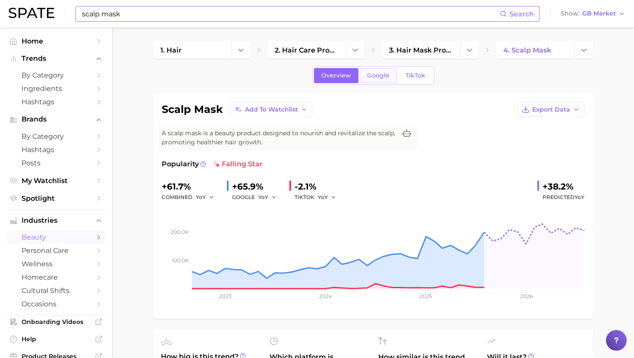
click at [380, 81] on link "Google" at bounding box center [378, 75] width 37 height 15
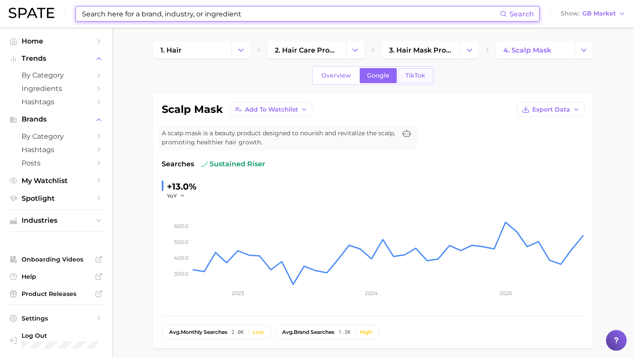
click at [406, 75] on span "TikTok" at bounding box center [415, 75] width 20 height 7
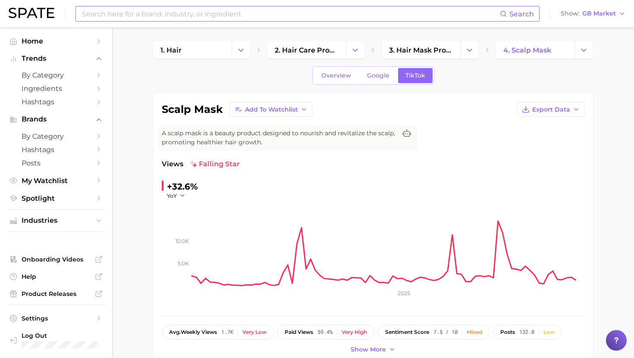
click at [260, 22] on div "Search Show GB Market" at bounding box center [317, 14] width 617 height 28
click at [260, 13] on input at bounding box center [290, 13] width 419 height 15
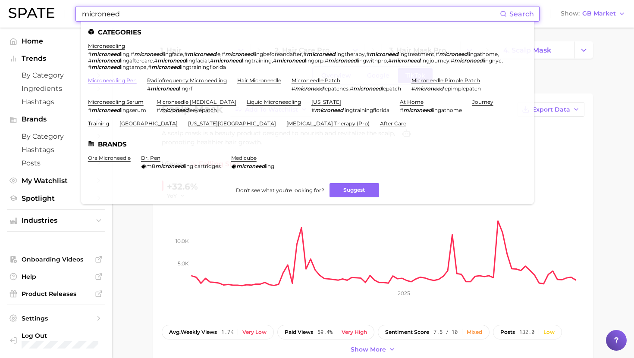
click at [131, 79] on link "microneedling pen" at bounding box center [112, 80] width 49 height 6
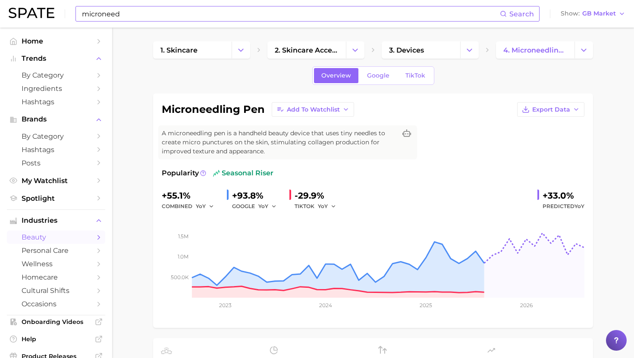
click at [195, 22] on div "microneed Search Show GB Market" at bounding box center [317, 14] width 617 height 28
click at [195, 20] on input "microneed" at bounding box center [290, 13] width 419 height 15
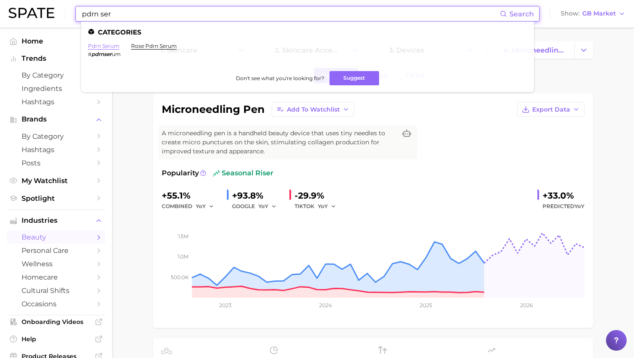
type input "pdrn ser"
click at [113, 44] on link "pdrn serum" at bounding box center [103, 46] width 31 height 6
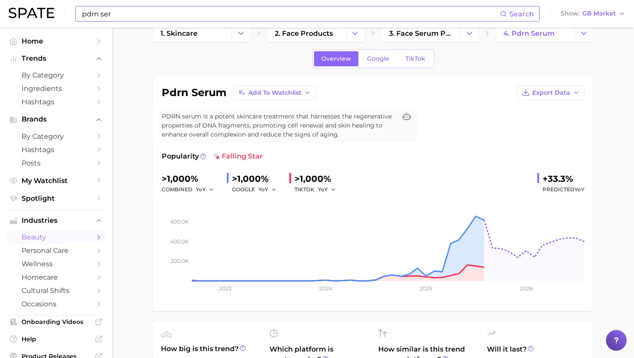
scroll to position [13, 0]
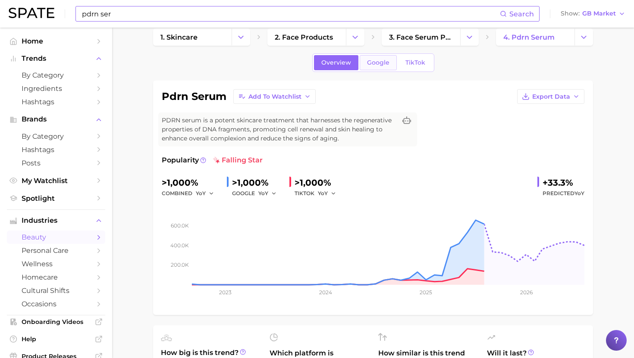
click at [376, 62] on span "Google" at bounding box center [378, 62] width 22 height 7
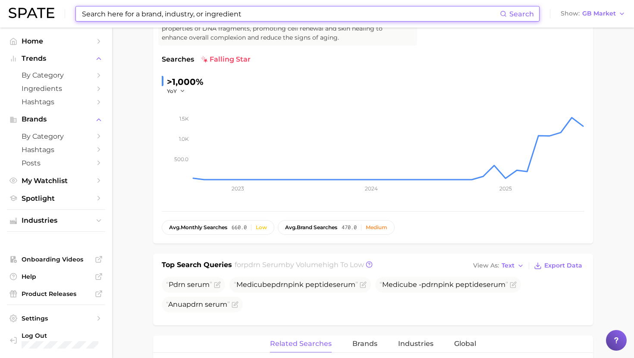
scroll to position [50, 0]
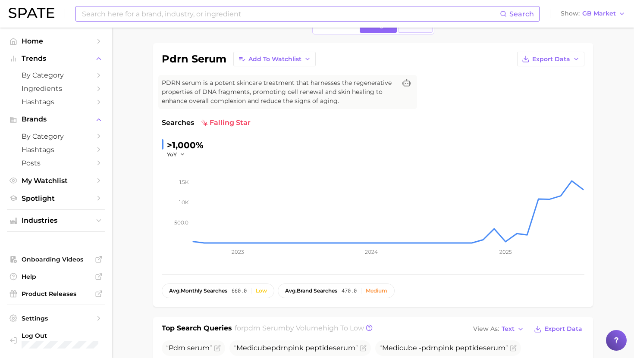
click at [415, 31] on link "TikTok" at bounding box center [415, 25] width 34 height 15
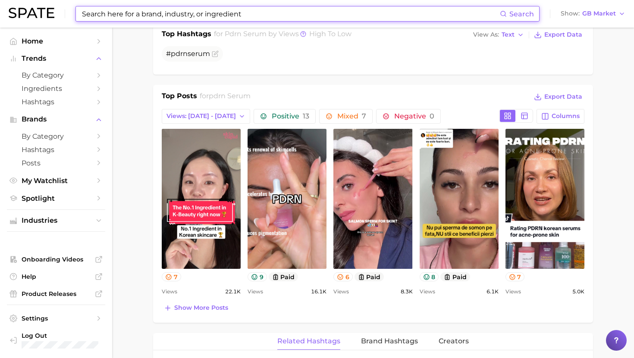
scroll to position [362, 0]
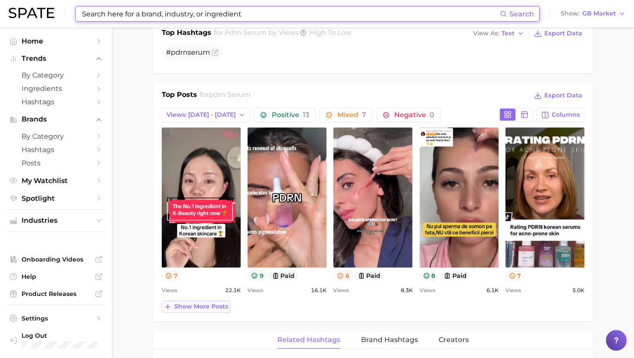
click at [196, 307] on span "Show more posts" at bounding box center [201, 306] width 54 height 7
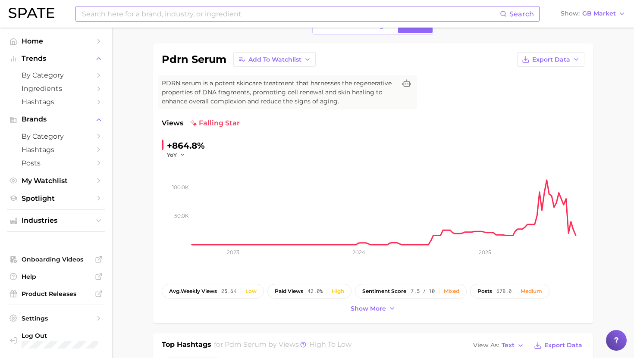
scroll to position [14, 0]
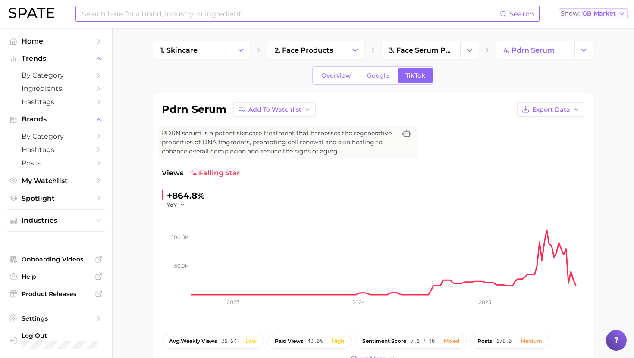
click at [607, 14] on span "GB Market" at bounding box center [599, 13] width 34 height 5
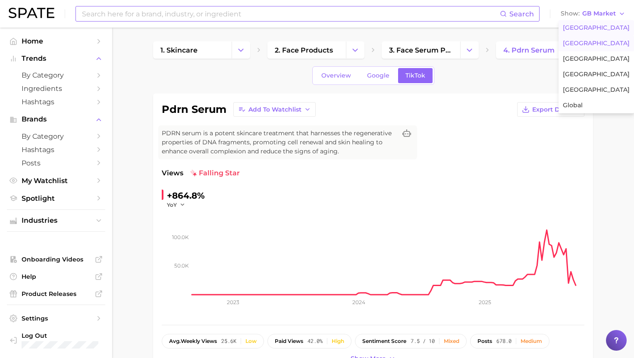
click at [590, 28] on span "[GEOGRAPHIC_DATA]" at bounding box center [596, 27] width 67 height 7
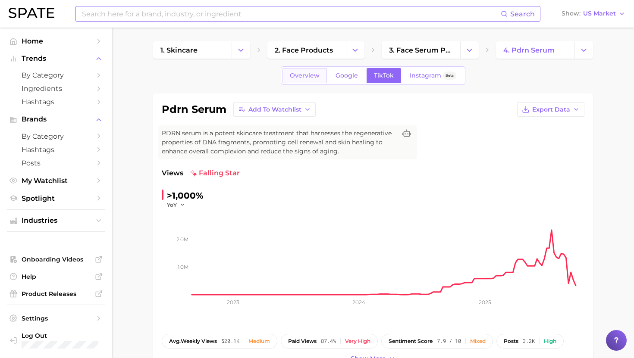
click at [307, 75] on span "Overview" at bounding box center [305, 75] width 30 height 7
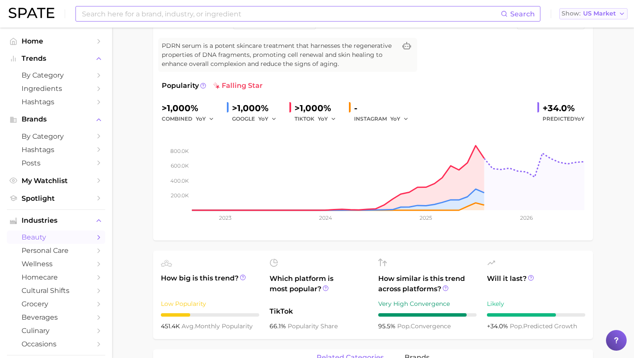
click at [586, 15] on span "US Market" at bounding box center [599, 13] width 33 height 5
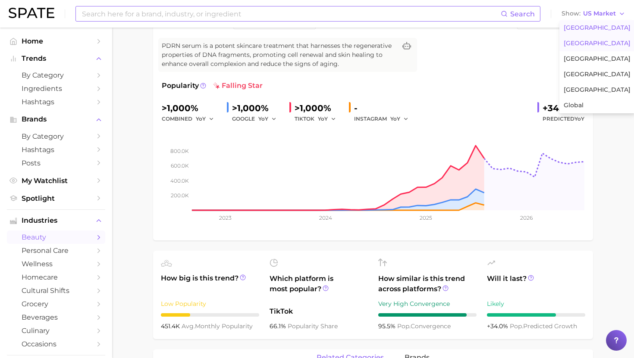
click at [583, 41] on span "[GEOGRAPHIC_DATA]" at bounding box center [597, 43] width 67 height 7
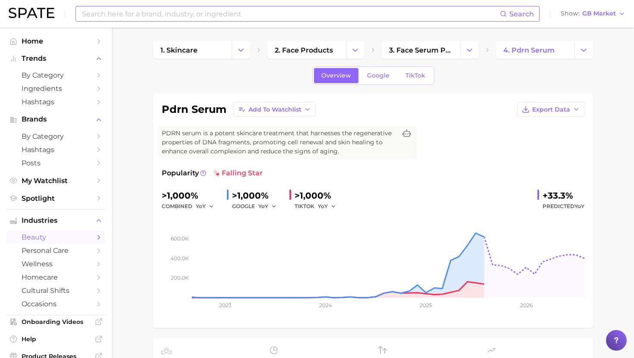
click at [107, 12] on input at bounding box center [290, 13] width 419 height 15
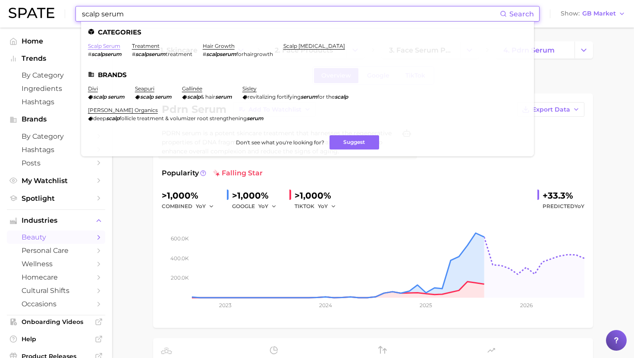
type input "scalp serum"
click at [99, 47] on link "scalp serum" at bounding box center [104, 46] width 32 height 6
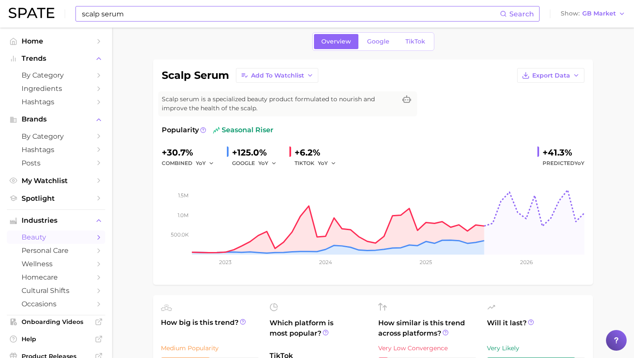
click at [389, 40] on link "Google" at bounding box center [378, 41] width 37 height 15
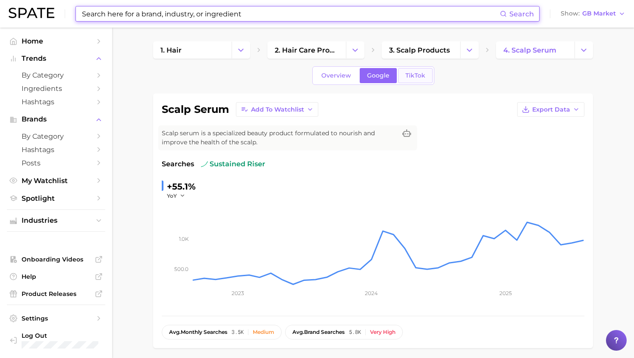
click at [413, 76] on span "TikTok" at bounding box center [415, 75] width 20 height 7
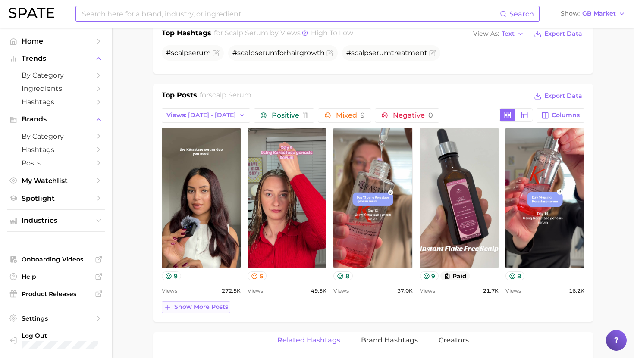
click at [207, 307] on span "Show more posts" at bounding box center [201, 307] width 54 height 7
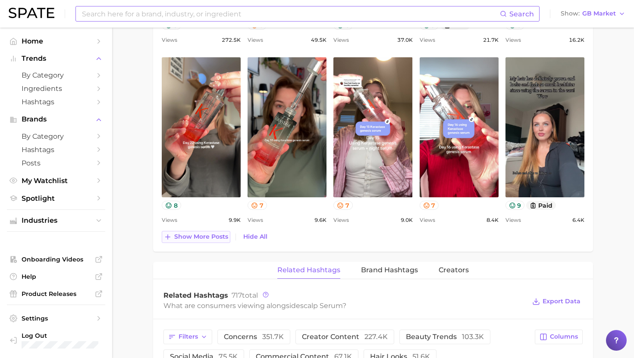
click at [216, 239] on span "Show more posts" at bounding box center [201, 236] width 54 height 7
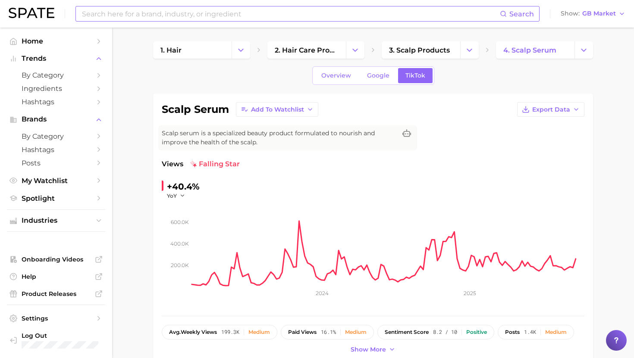
click at [173, 14] on input at bounding box center [290, 13] width 419 height 15
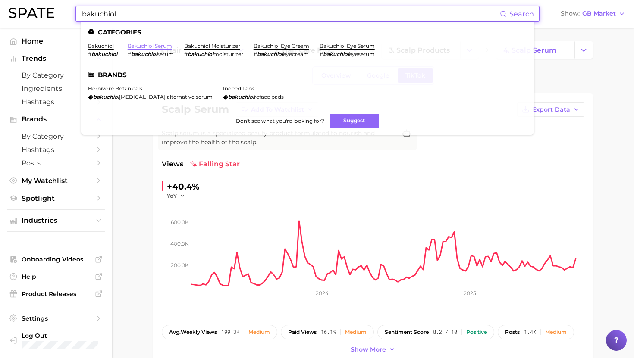
click at [151, 47] on link "bakuchiol serum" at bounding box center [150, 46] width 44 height 6
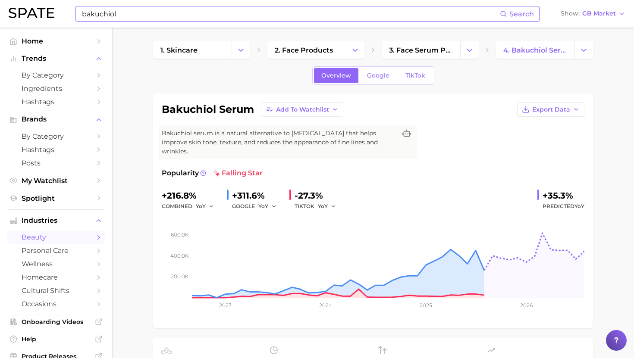
click at [210, 19] on input "bakuchiol" at bounding box center [290, 13] width 419 height 15
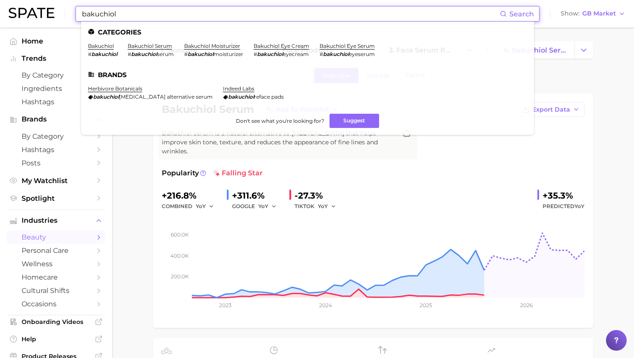
click at [210, 19] on input "bakuchiol" at bounding box center [290, 13] width 419 height 15
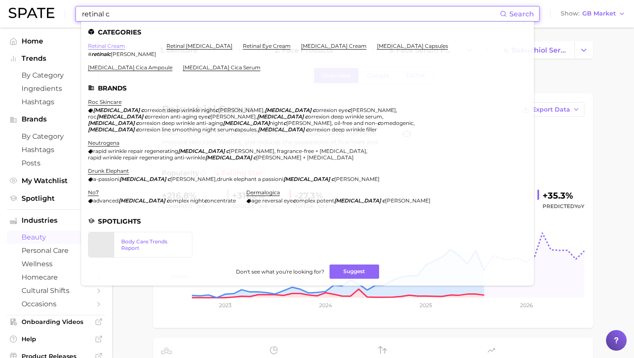
type input "retinal c"
click at [110, 46] on link "retinal cream" at bounding box center [106, 46] width 37 height 6
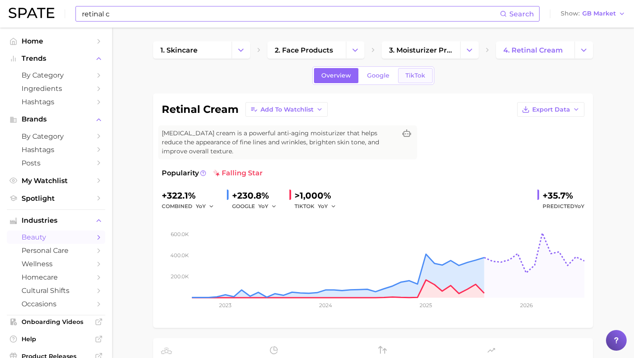
click at [418, 80] on link "TikTok" at bounding box center [415, 75] width 34 height 15
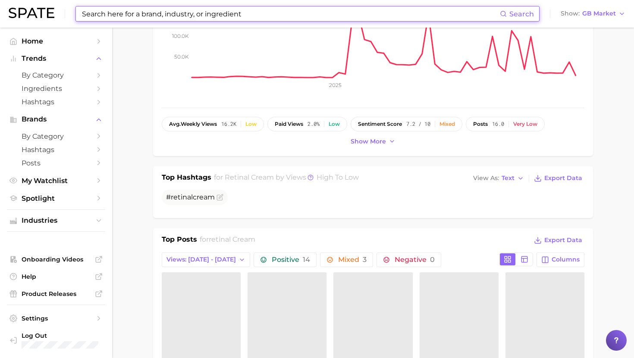
scroll to position [241, 0]
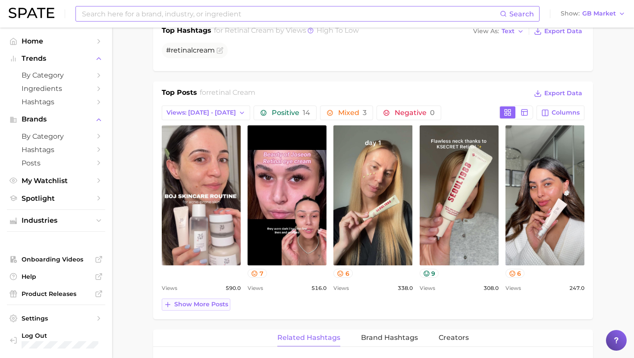
click at [202, 304] on span "Show more posts" at bounding box center [201, 304] width 54 height 7
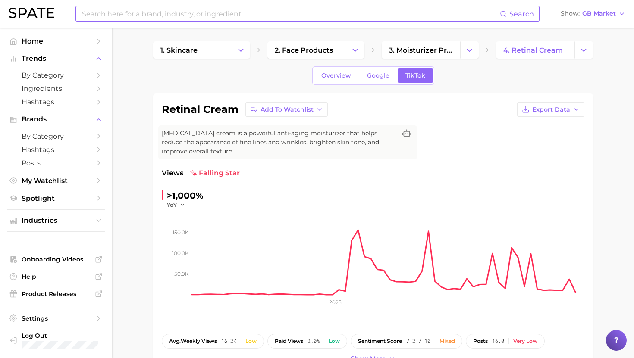
click at [206, 15] on input at bounding box center [290, 13] width 419 height 15
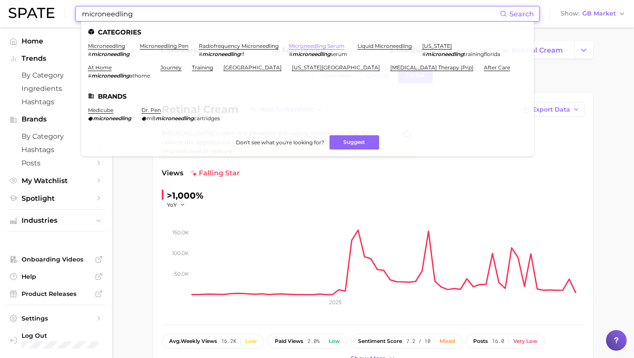
type input "microneedling"
click at [342, 44] on link "microneedling serum" at bounding box center [317, 46] width 56 height 6
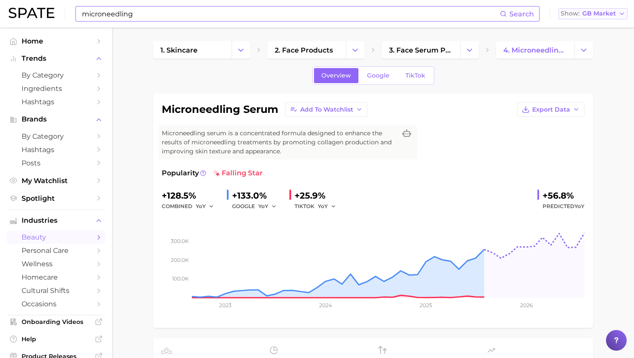
click at [592, 12] on span "GB Market" at bounding box center [599, 13] width 34 height 5
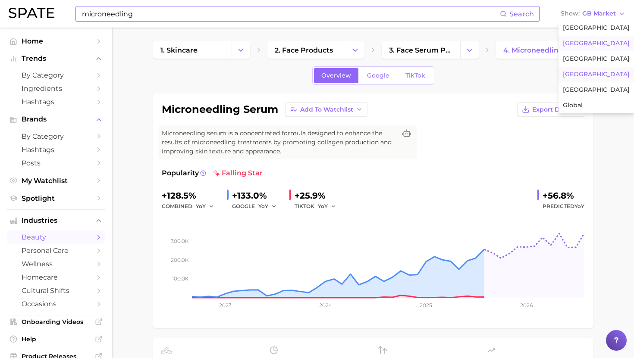
click at [581, 75] on span "[GEOGRAPHIC_DATA]" at bounding box center [596, 74] width 67 height 7
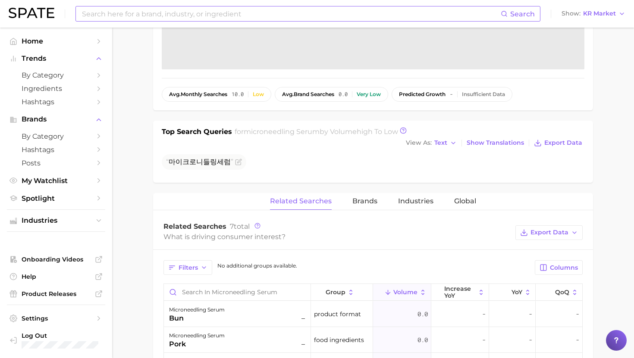
scroll to position [16, 0]
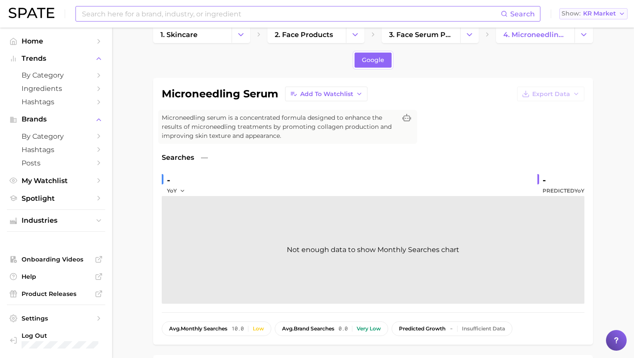
click at [603, 17] on button "Show KR Market" at bounding box center [593, 13] width 68 height 11
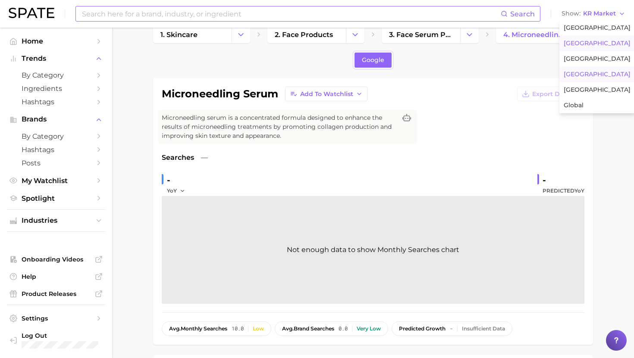
drag, startPoint x: 588, startPoint y: 41, endPoint x: 589, endPoint y: 22, distance: 19.1
click at [588, 41] on span "[GEOGRAPHIC_DATA]" at bounding box center [597, 43] width 67 height 7
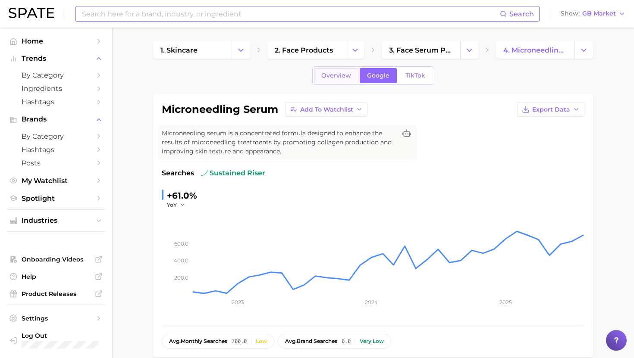
click at [328, 74] on span "Overview" at bounding box center [336, 75] width 30 height 7
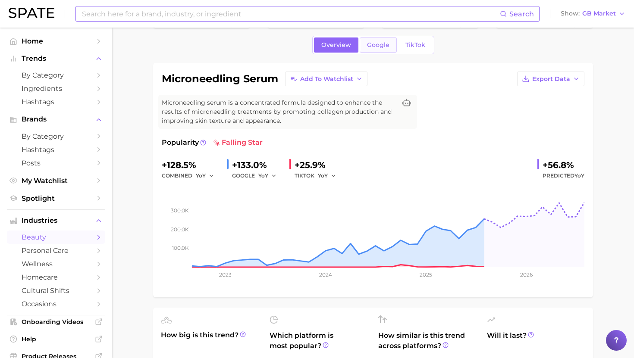
scroll to position [20, 0]
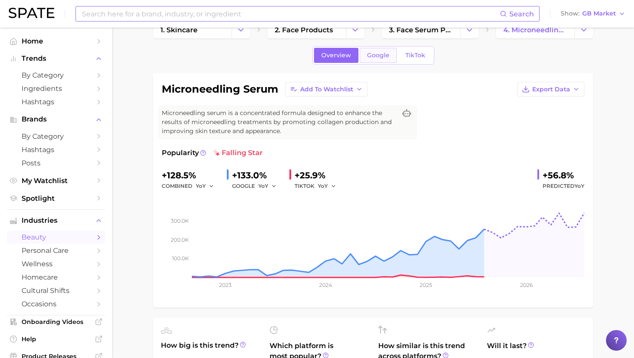
click at [372, 52] on span "Google" at bounding box center [378, 55] width 22 height 7
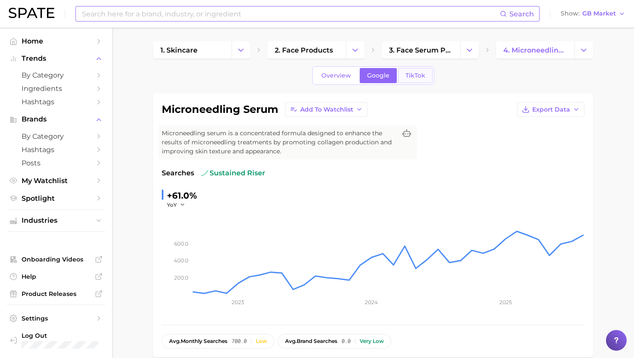
click at [406, 73] on span "TikTok" at bounding box center [415, 75] width 20 height 7
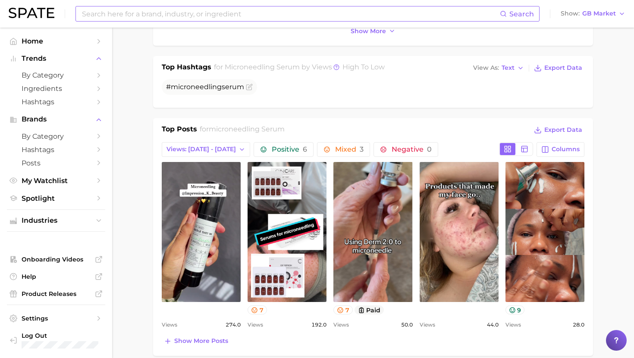
scroll to position [390, 0]
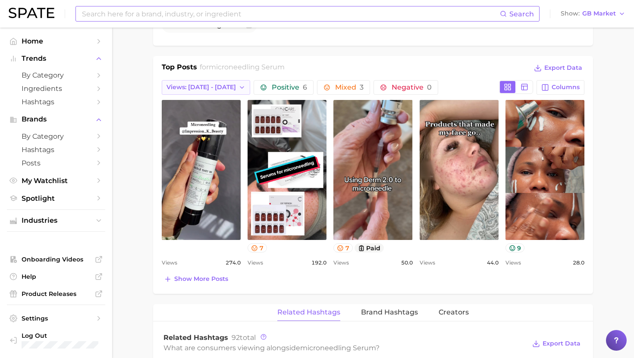
click at [197, 90] on span "Views: [DATE] - [DATE]" at bounding box center [200, 87] width 69 height 7
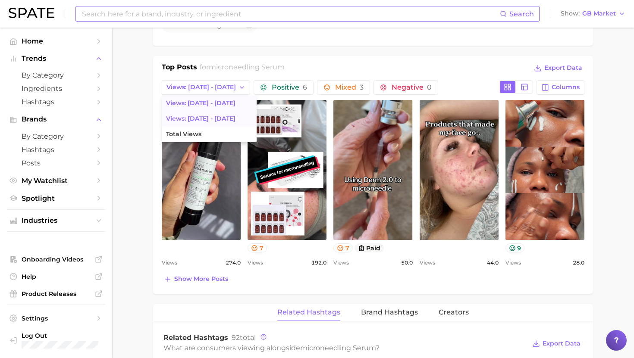
click at [197, 121] on span "Views: [DATE] - [DATE]" at bounding box center [200, 118] width 69 height 7
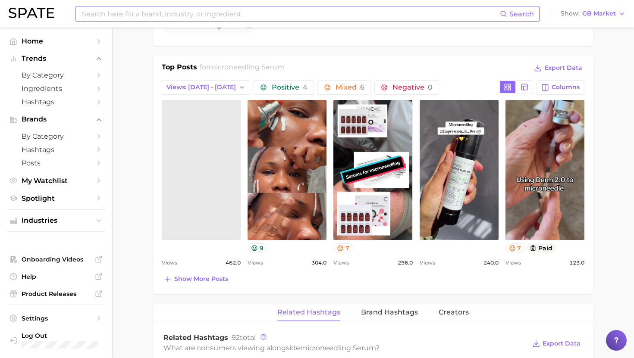
scroll to position [0, 0]
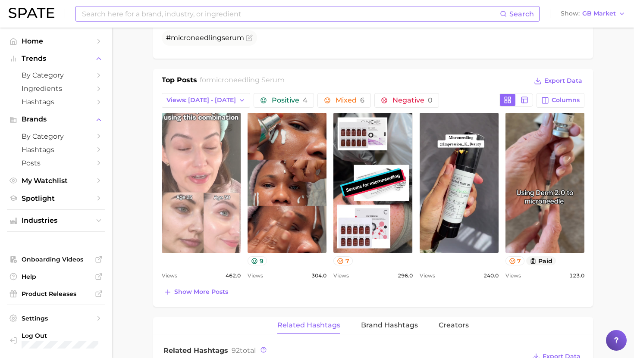
click at [216, 235] on link "view post on TikTok" at bounding box center [201, 183] width 79 height 140
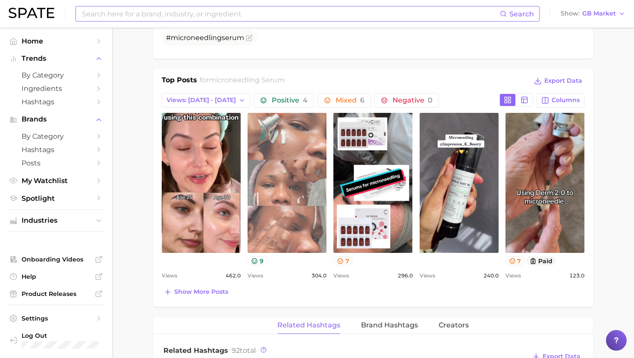
click at [287, 142] on link "view post on TikTok" at bounding box center [287, 183] width 79 height 140
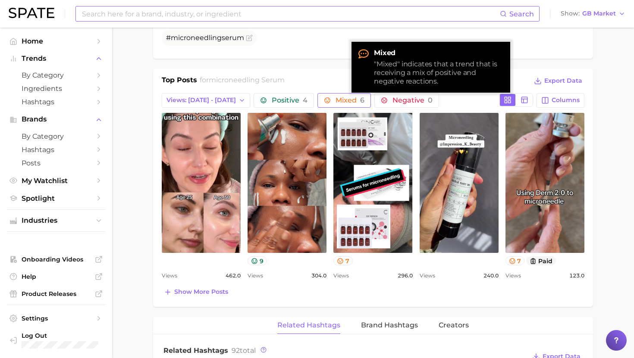
scroll to position [374, 0]
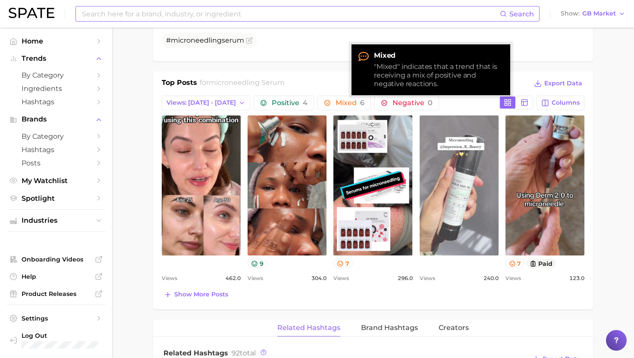
click at [441, 171] on link "view post on TikTok" at bounding box center [459, 186] width 79 height 140
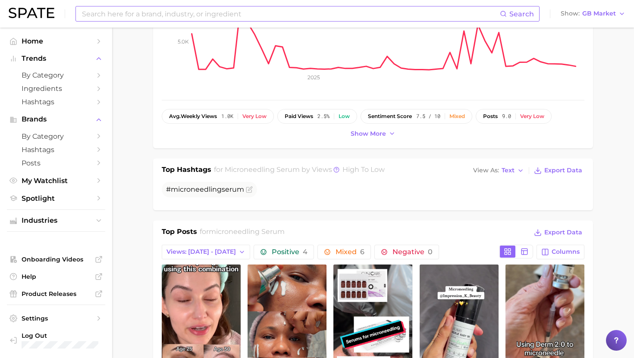
scroll to position [56, 0]
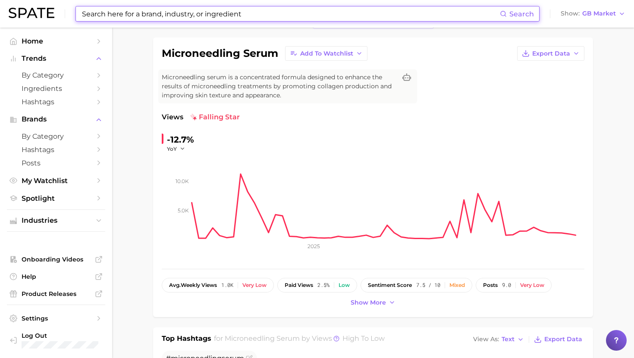
click at [247, 12] on input at bounding box center [290, 13] width 419 height 15
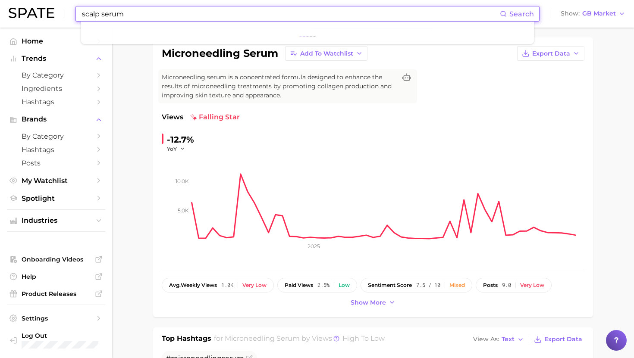
click at [163, 13] on input "scalp serum" at bounding box center [290, 13] width 419 height 15
click at [115, 17] on input "collagen vcream" at bounding box center [290, 13] width 419 height 15
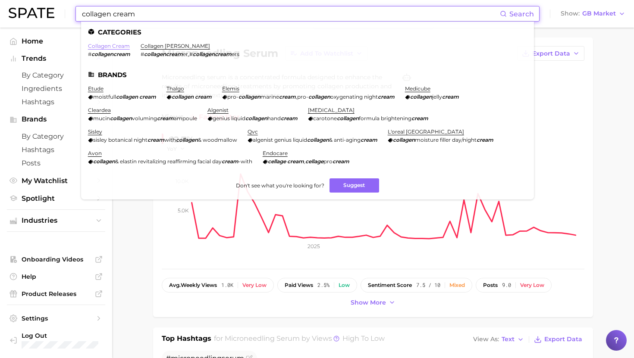
type input "collagen cream"
click at [103, 47] on link "collagen cream" at bounding box center [109, 46] width 42 height 6
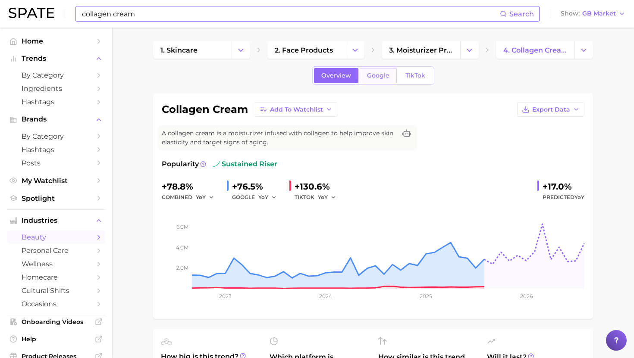
click at [384, 78] on span "Google" at bounding box center [378, 75] width 22 height 7
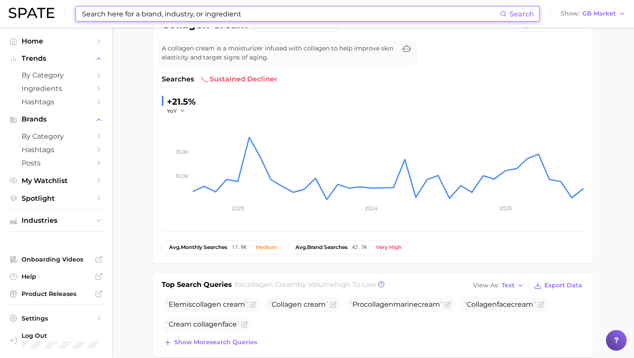
scroll to position [7, 0]
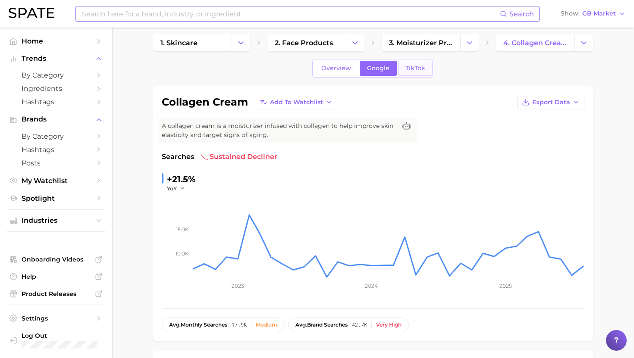
click at [410, 68] on span "TikTok" at bounding box center [415, 68] width 20 height 7
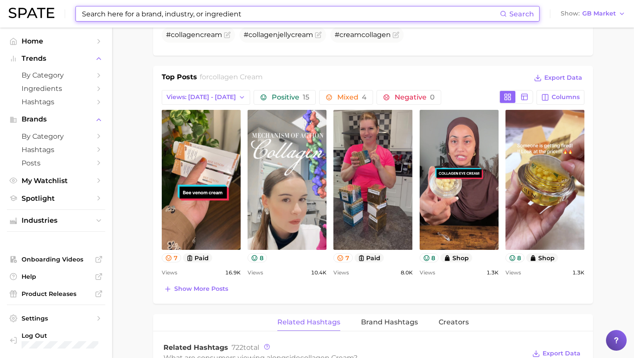
scroll to position [373, 0]
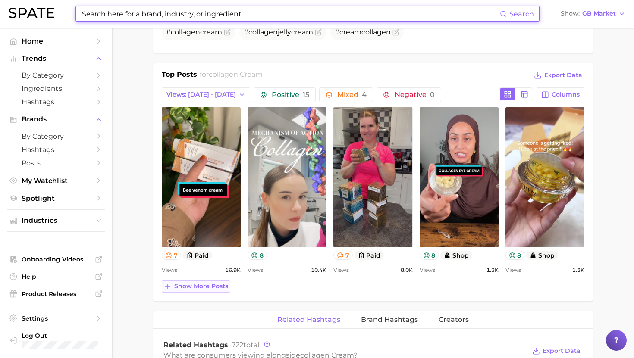
click at [202, 287] on span "Show more posts" at bounding box center [201, 286] width 54 height 7
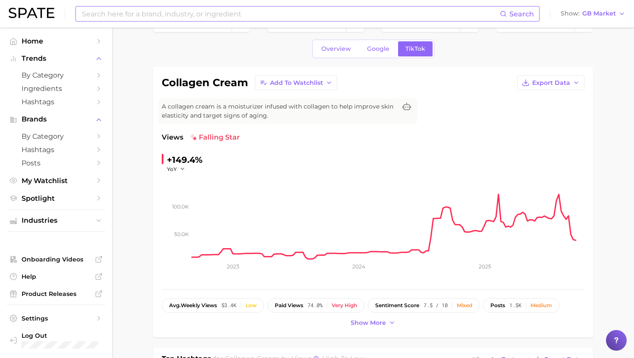
scroll to position [0, 0]
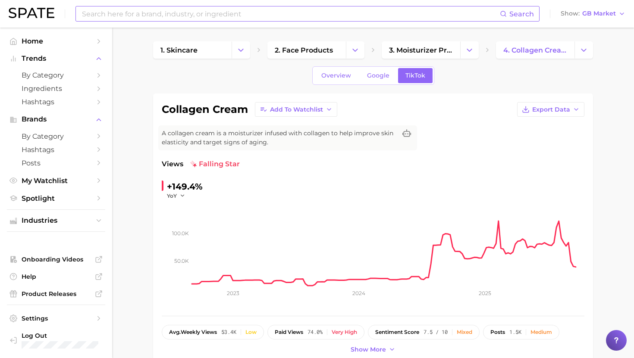
click at [282, 13] on input at bounding box center [290, 13] width 419 height 15
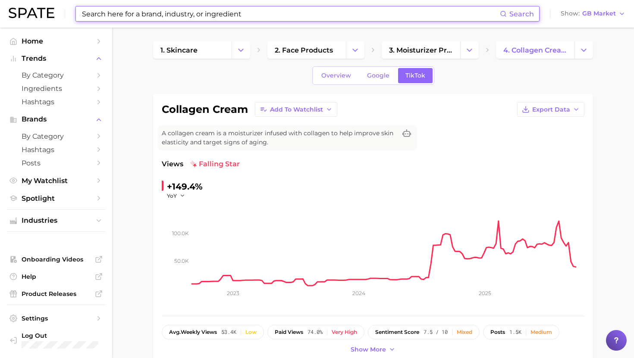
click at [282, 13] on input at bounding box center [290, 13] width 419 height 15
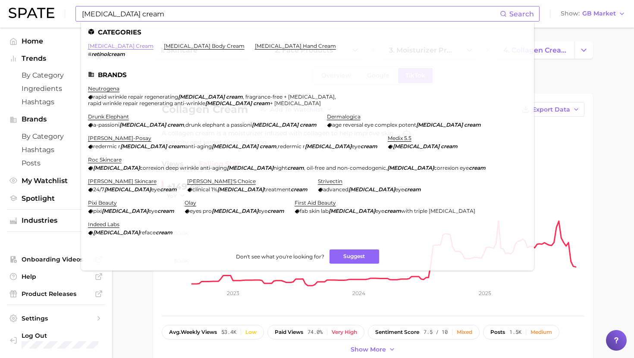
click at [110, 44] on link "[MEDICAL_DATA] cream" at bounding box center [121, 46] width 66 height 6
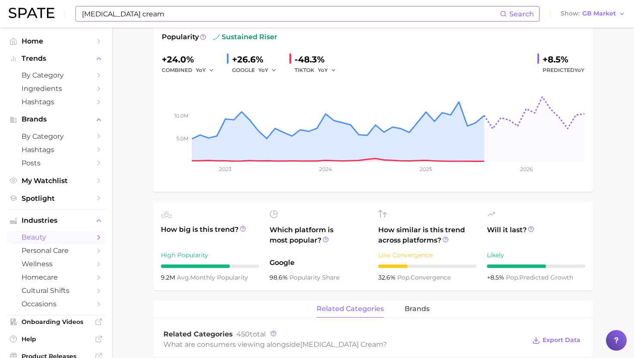
scroll to position [41, 0]
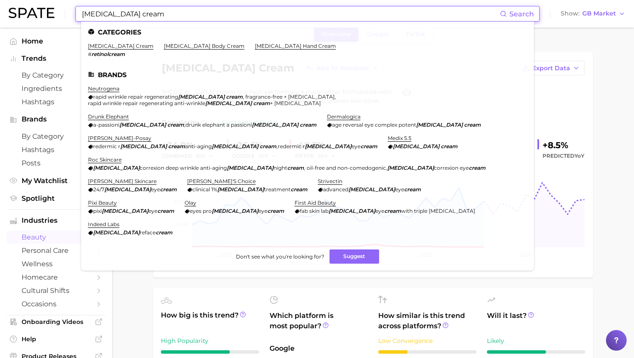
click at [234, 14] on input "[MEDICAL_DATA] cream" at bounding box center [290, 13] width 419 height 15
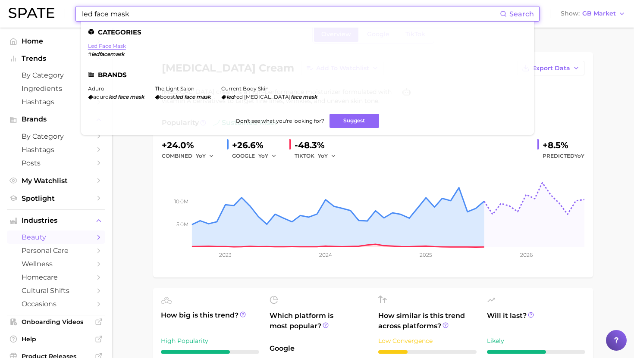
type input "led face mask"
click at [103, 45] on link "led face mask" at bounding box center [107, 46] width 38 height 6
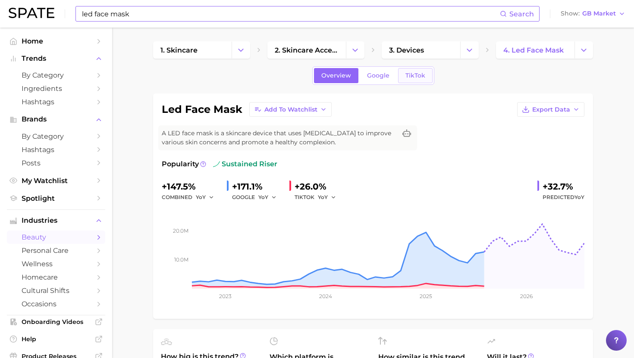
click at [412, 78] on span "TikTok" at bounding box center [415, 75] width 20 height 7
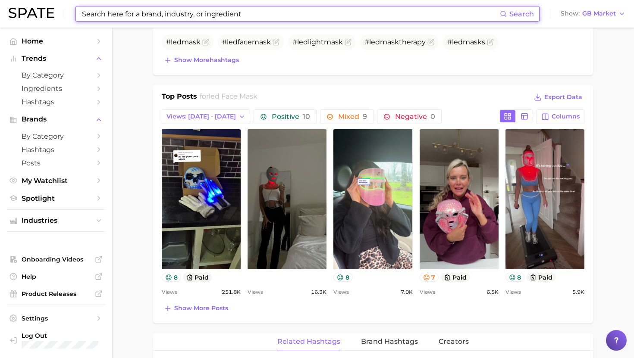
scroll to position [366, 0]
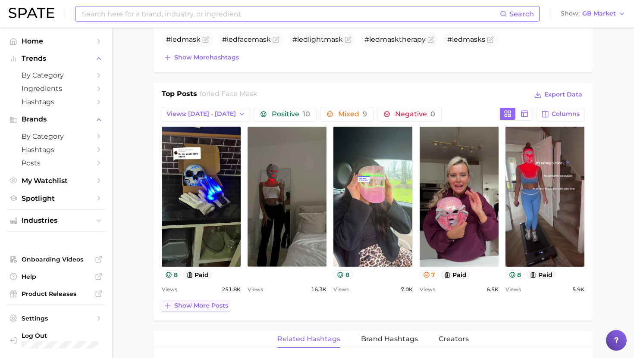
click at [183, 309] on span "Show more posts" at bounding box center [201, 305] width 54 height 7
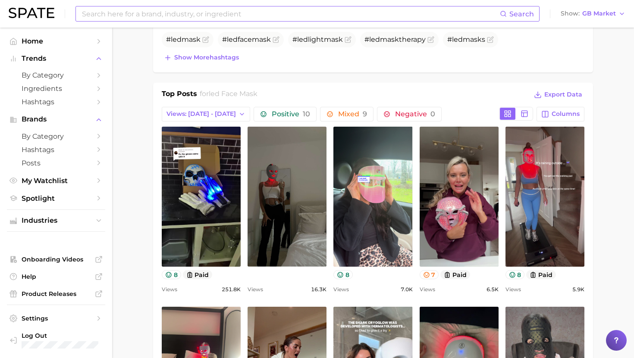
scroll to position [0, 0]
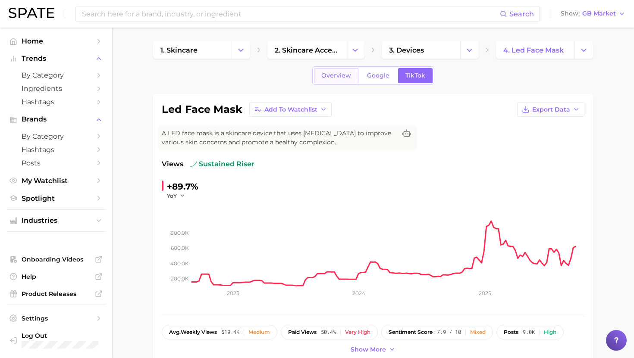
click at [333, 71] on link "Overview" at bounding box center [336, 75] width 44 height 15
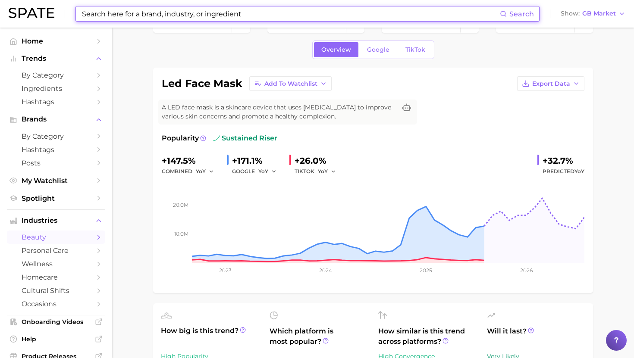
scroll to position [28, 0]
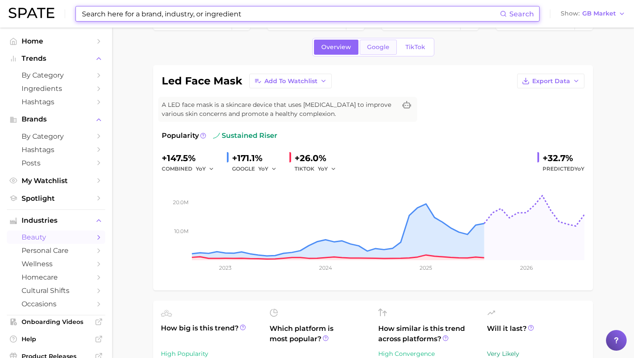
click at [372, 46] on span "Google" at bounding box center [378, 47] width 22 height 7
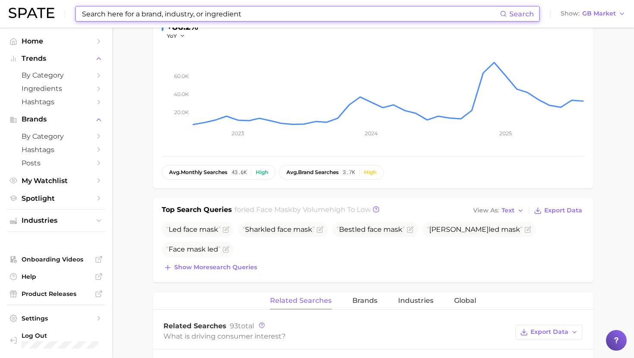
scroll to position [170, 0]
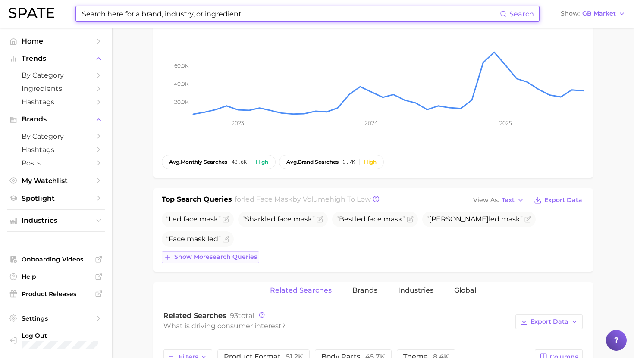
click at [219, 257] on span "Show more search queries" at bounding box center [215, 257] width 83 height 7
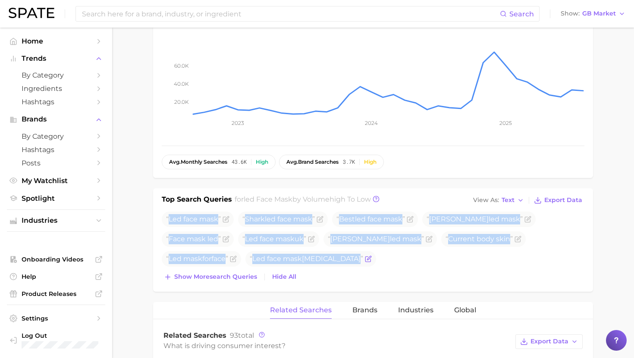
drag, startPoint x: 169, startPoint y: 217, endPoint x: 357, endPoint y: 266, distance: 194.6
click at [357, 266] on ul "Led face mask Shark led face mask Best led face mask [PERSON_NAME] led mask Fac…" at bounding box center [373, 239] width 423 height 55
copy ul "Led face mask Shark led face mask Best led face mask [PERSON_NAME] led mask Fac…"
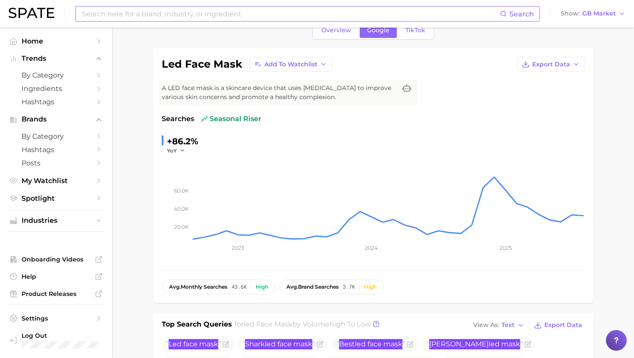
scroll to position [0, 0]
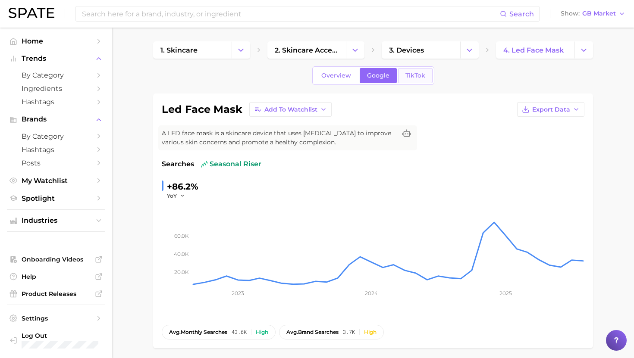
click at [413, 76] on span "TikTok" at bounding box center [415, 75] width 20 height 7
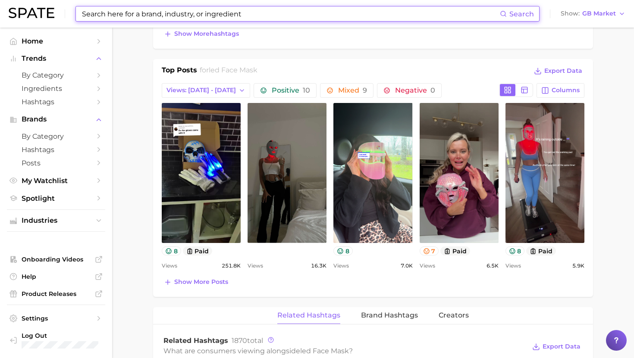
scroll to position [391, 0]
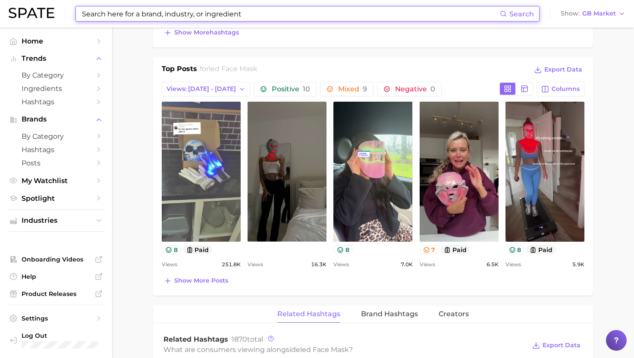
click at [202, 162] on link "view post on TikTok" at bounding box center [201, 172] width 79 height 140
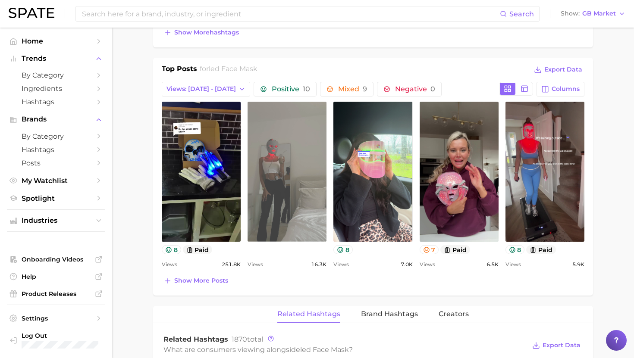
click at [305, 186] on link "view post on TikTok" at bounding box center [287, 172] width 79 height 140
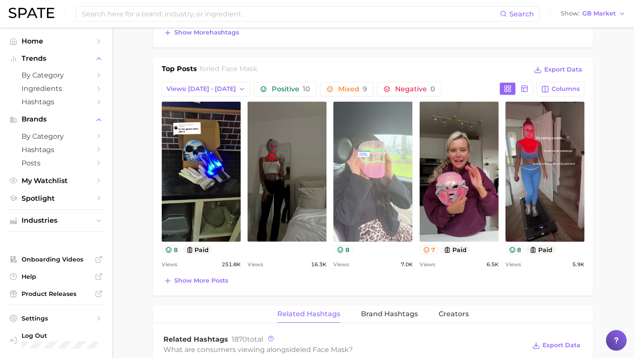
click at [377, 207] on link "view post on TikTok" at bounding box center [372, 172] width 79 height 140
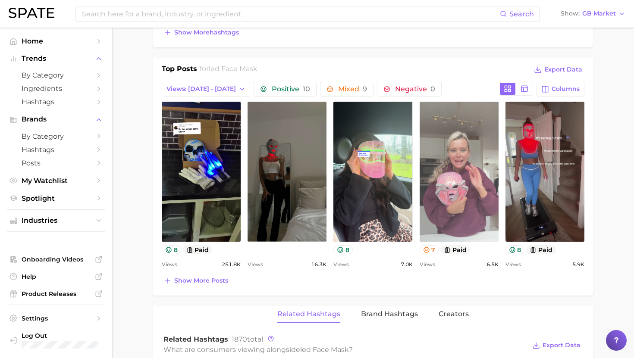
click at [457, 139] on link "view post on TikTok" at bounding box center [459, 172] width 79 height 140
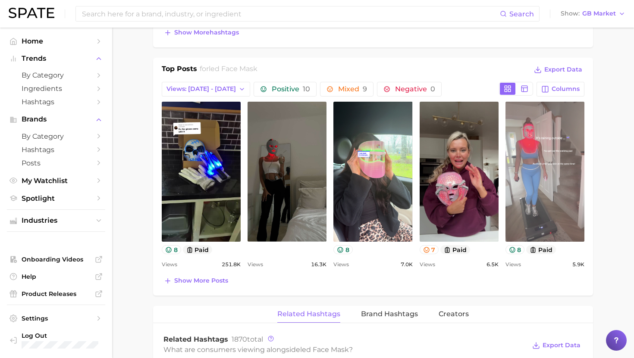
click at [537, 157] on link "view post on TikTok" at bounding box center [544, 172] width 79 height 140
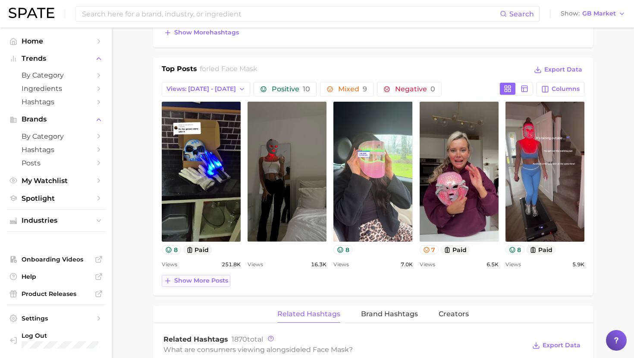
click at [199, 281] on span "Show more posts" at bounding box center [201, 280] width 54 height 7
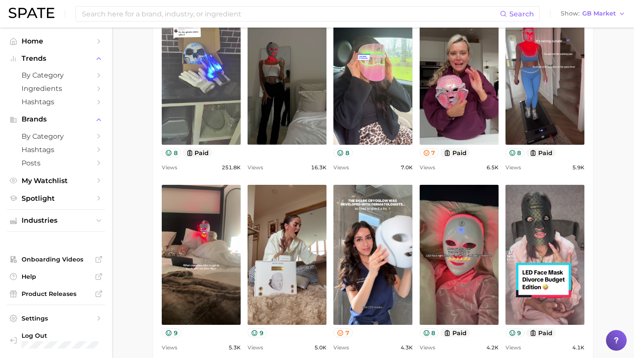
scroll to position [540, 0]
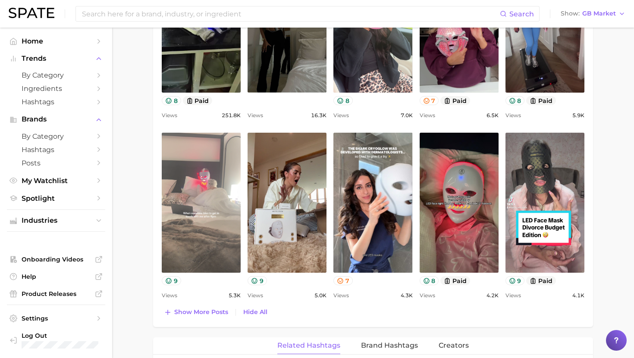
click at [209, 204] on link "view post on TikTok" at bounding box center [201, 203] width 79 height 140
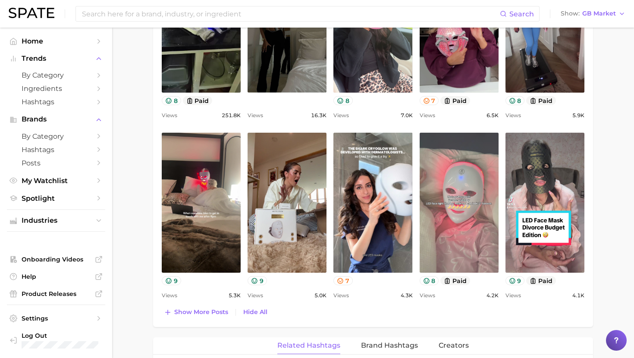
click at [456, 215] on link "view post on TikTok" at bounding box center [459, 203] width 79 height 140
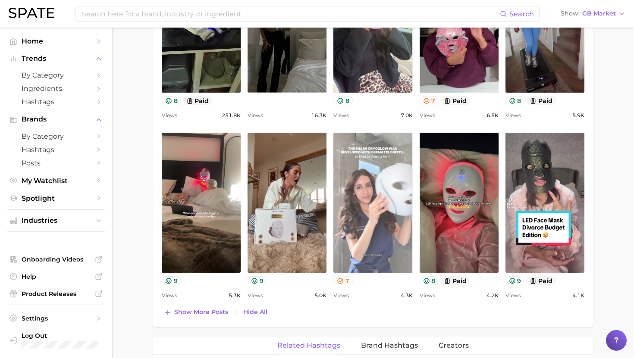
click at [386, 170] on link "view post on TikTok" at bounding box center [372, 203] width 79 height 140
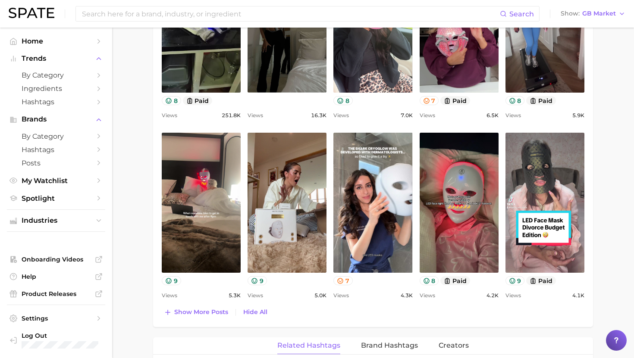
click at [416, 128] on div "view post on TikTok 8 paid Views 251.8k view post on TikTok Views 16.3k view po…" at bounding box center [373, 127] width 423 height 349
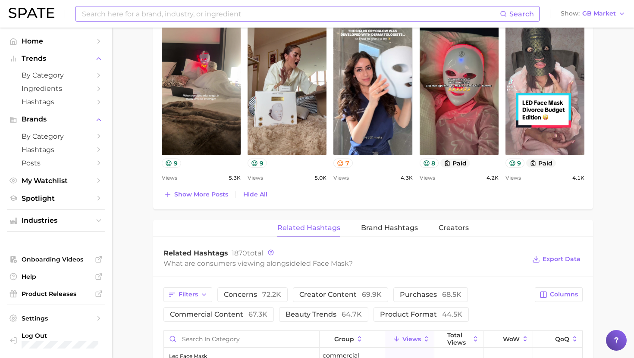
scroll to position [668, 0]
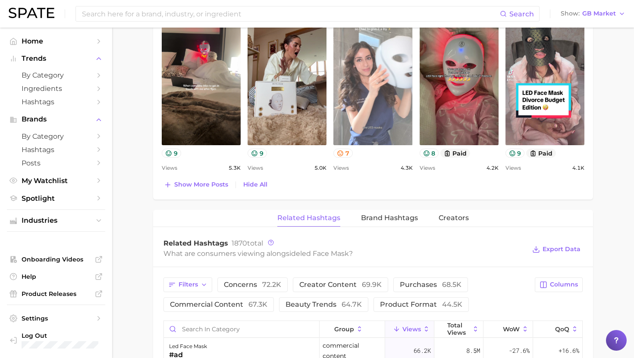
click at [381, 90] on link "view post on TikTok" at bounding box center [372, 75] width 79 height 140
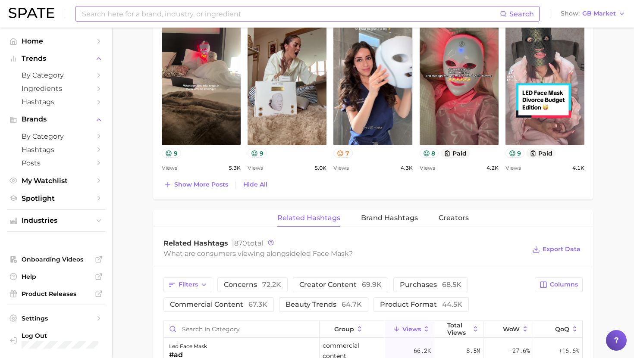
click at [221, 8] on input at bounding box center [290, 13] width 419 height 15
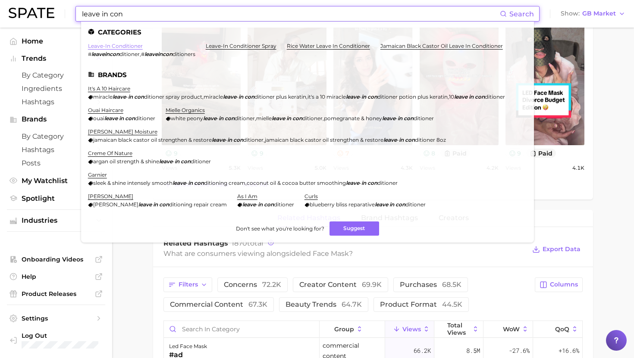
type input "leave in con"
click at [105, 43] on ul "Categories leave-in conditioner # leaveincon ditioner , # leaveincon ditioners …" at bounding box center [307, 132] width 453 height 221
click at [107, 47] on link "leave-in conditioner" at bounding box center [115, 46] width 55 height 6
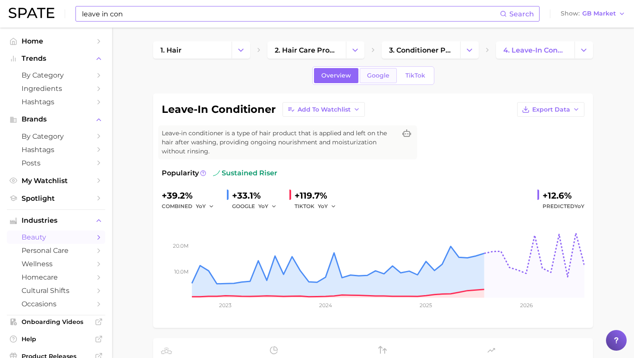
click at [391, 79] on link "Google" at bounding box center [378, 75] width 37 height 15
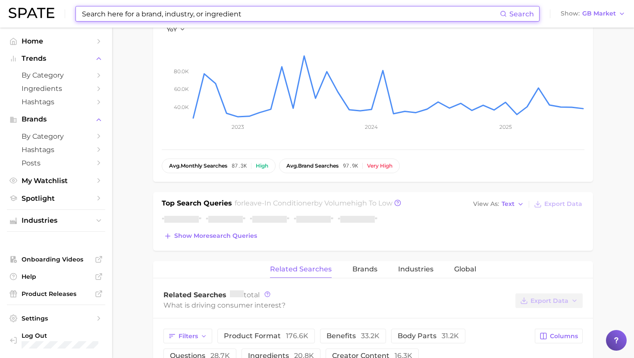
scroll to position [201, 0]
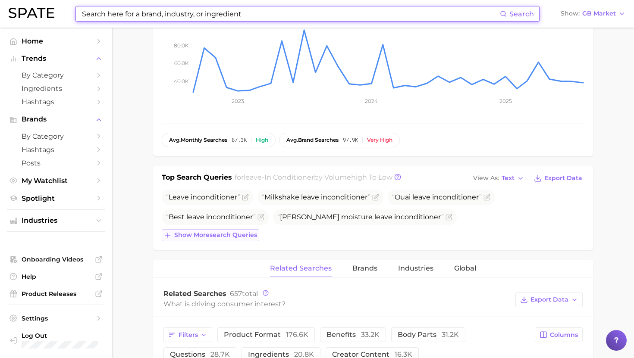
click at [183, 241] on button "Show more search queries" at bounding box center [210, 235] width 97 height 12
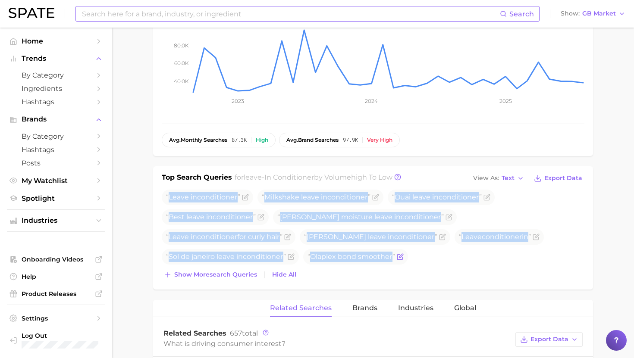
drag, startPoint x: 168, startPoint y: 197, endPoint x: 257, endPoint y: 258, distance: 108.5
click at [257, 258] on ul "Leave in conditioner Milkshake leave in conditioner Ouai leave in conditioner B…" at bounding box center [373, 227] width 423 height 75
copy div "Leave in conditioner Milkshake leave in conditioner Ouai leave in conditioner B…"
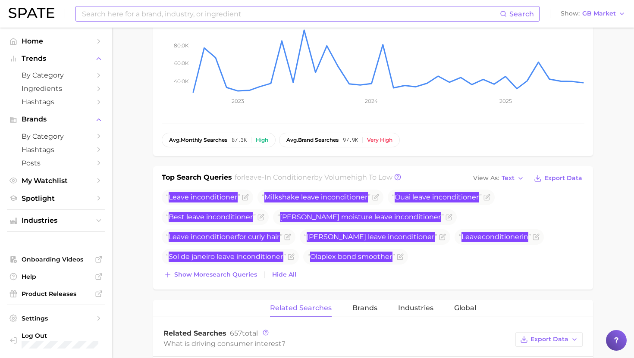
scroll to position [46, 0]
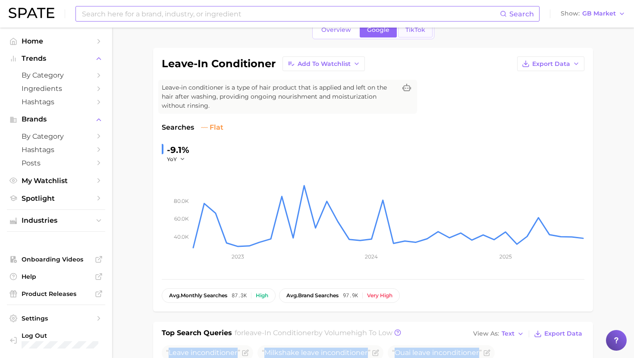
click at [411, 35] on link "TikTok" at bounding box center [415, 29] width 34 height 15
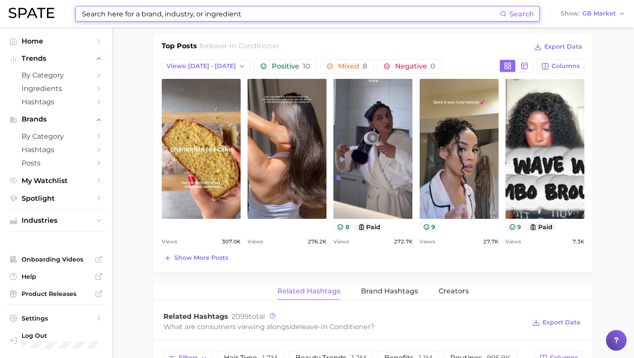
scroll to position [434, 0]
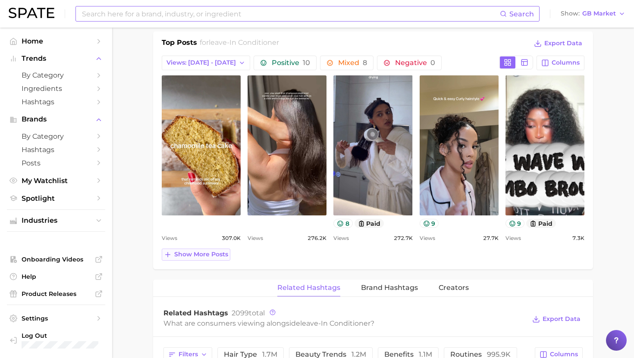
click at [219, 256] on span "Show more posts" at bounding box center [201, 254] width 54 height 7
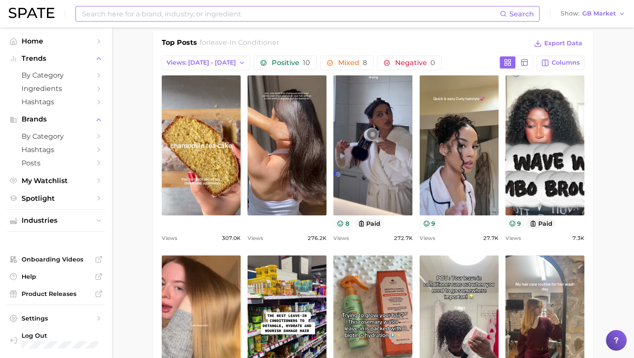
scroll to position [0, 0]
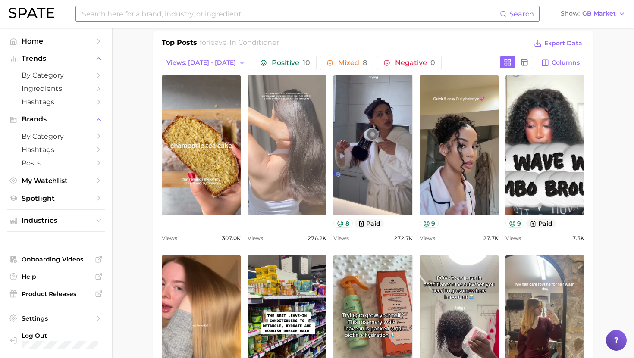
click at [314, 171] on link "view post on TikTok" at bounding box center [287, 145] width 79 height 140
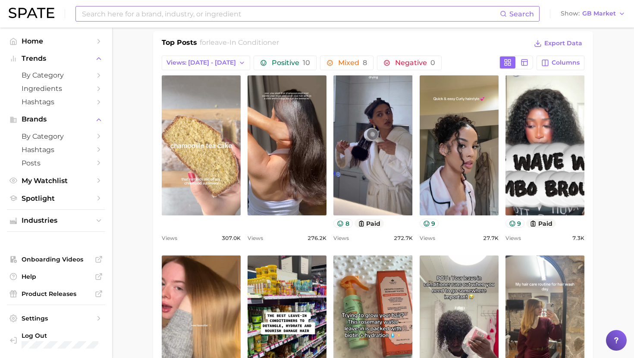
click at [212, 153] on link "view post on TikTok" at bounding box center [201, 145] width 79 height 140
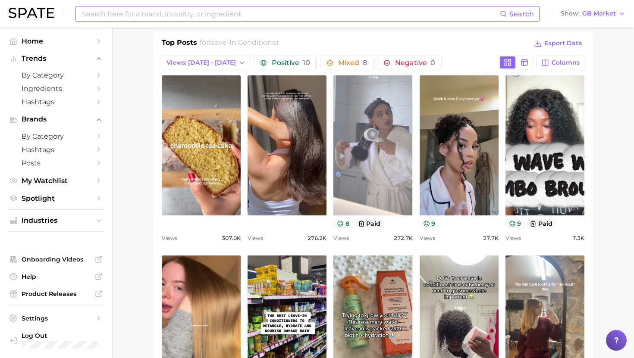
click at [364, 126] on link "view post on TikTok" at bounding box center [372, 145] width 79 height 140
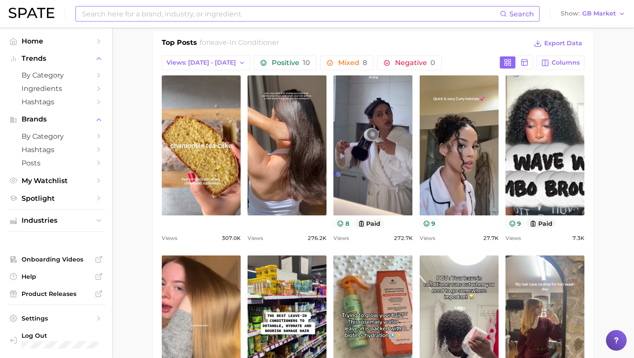
click at [395, 41] on div "Top Posts for leave-in conditioner Export Data" at bounding box center [373, 44] width 423 height 13
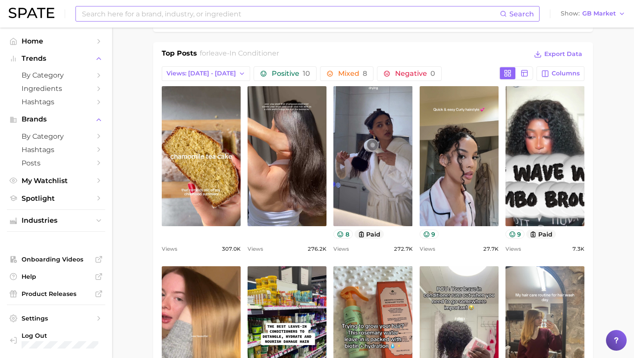
scroll to position [421, 0]
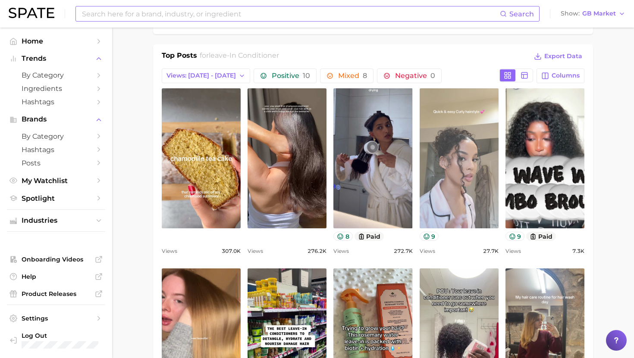
click at [454, 160] on link "view post on TikTok" at bounding box center [459, 158] width 79 height 140
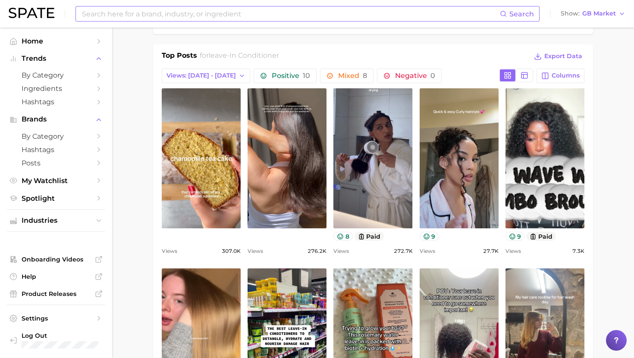
click at [442, 57] on div "Top Posts for leave-in conditioner Export Data" at bounding box center [373, 56] width 423 height 13
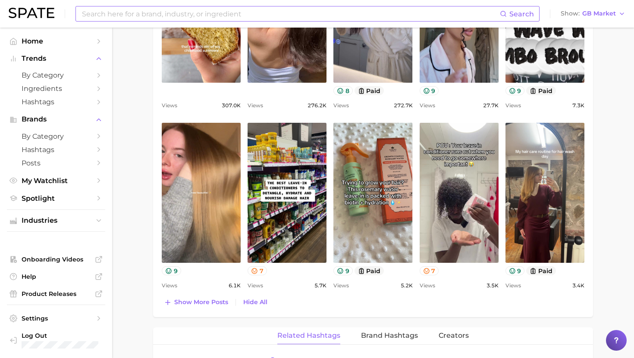
scroll to position [568, 0]
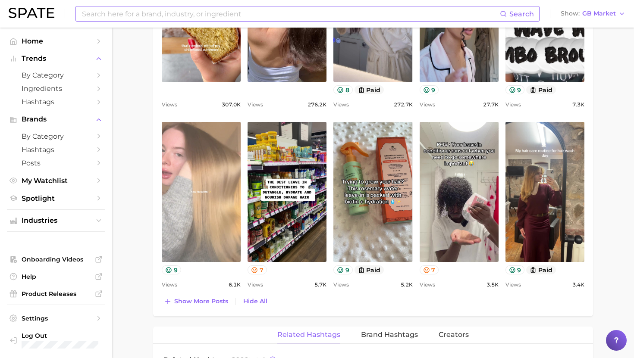
click at [199, 171] on link "view post on TikTok" at bounding box center [201, 192] width 79 height 140
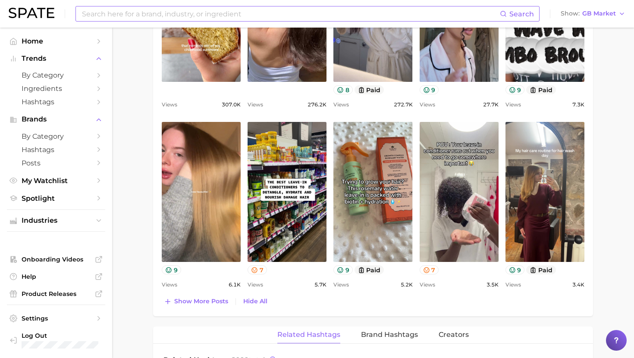
click at [141, 225] on main "1. hair 2. hair care products 3. conditioner products 4. leave-in conditioner O…" at bounding box center [373, 155] width 522 height 1390
click at [182, 13] on input at bounding box center [290, 13] width 419 height 15
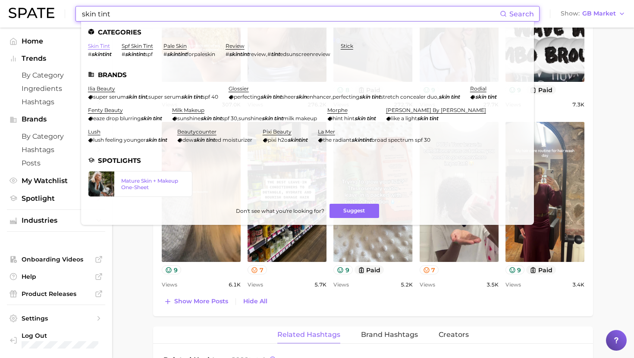
type input "skin tint"
click at [97, 45] on link "skin tint" at bounding box center [99, 46] width 22 height 6
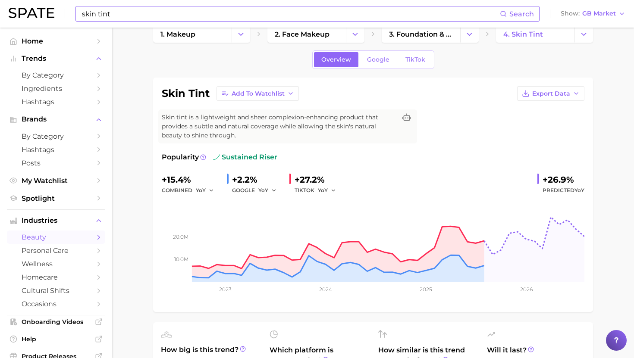
scroll to position [15, 0]
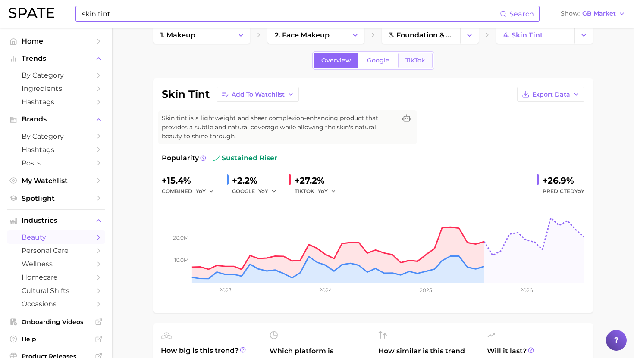
click at [412, 66] on link "TikTok" at bounding box center [415, 60] width 34 height 15
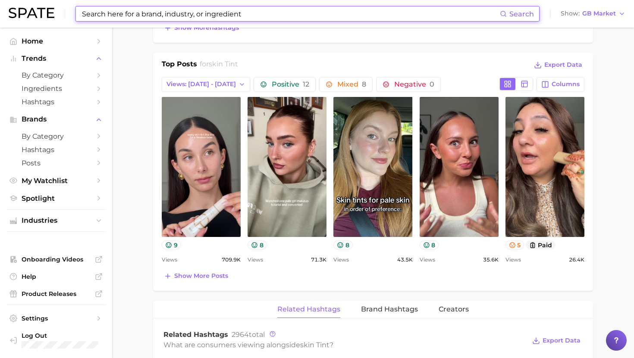
scroll to position [404, 0]
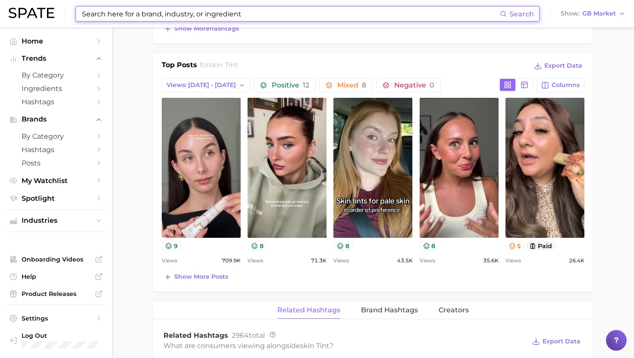
click at [191, 17] on input at bounding box center [290, 13] width 419 height 15
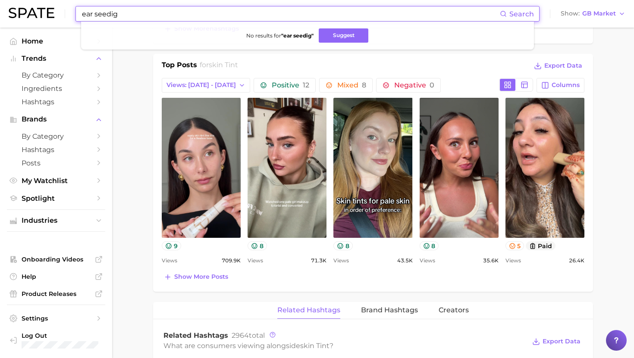
click at [197, 17] on input "ear seedig" at bounding box center [290, 13] width 419 height 15
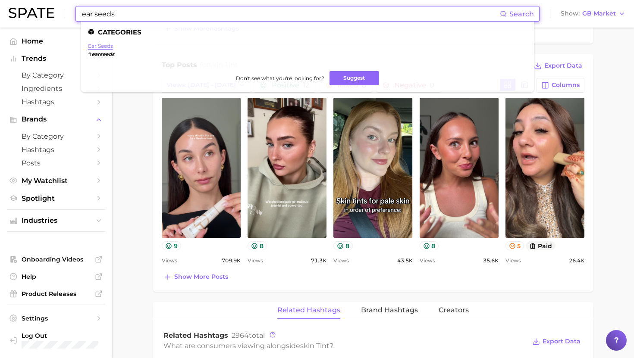
type input "ear seeds"
click at [101, 46] on link "ear seeds" at bounding box center [100, 46] width 25 height 6
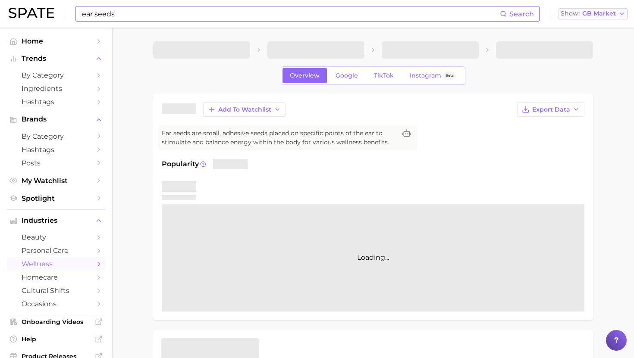
click at [599, 12] on span "GB Market" at bounding box center [599, 13] width 34 height 5
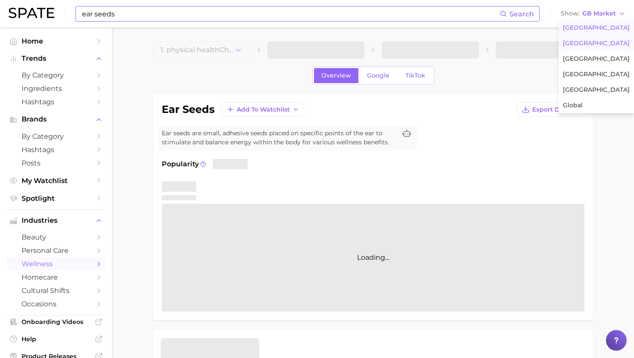
click at [597, 25] on span "[GEOGRAPHIC_DATA]" at bounding box center [596, 27] width 67 height 7
